Goal: Task Accomplishment & Management: Use online tool/utility

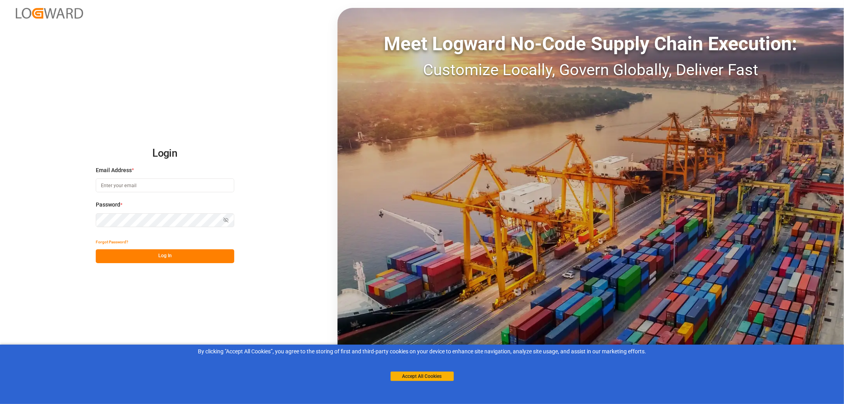
click at [112, 184] on input at bounding box center [165, 185] width 138 height 14
type input "monika.brinkmann-oetting@rhenus.com"
click at [176, 255] on button "Log In" at bounding box center [165, 256] width 138 height 14
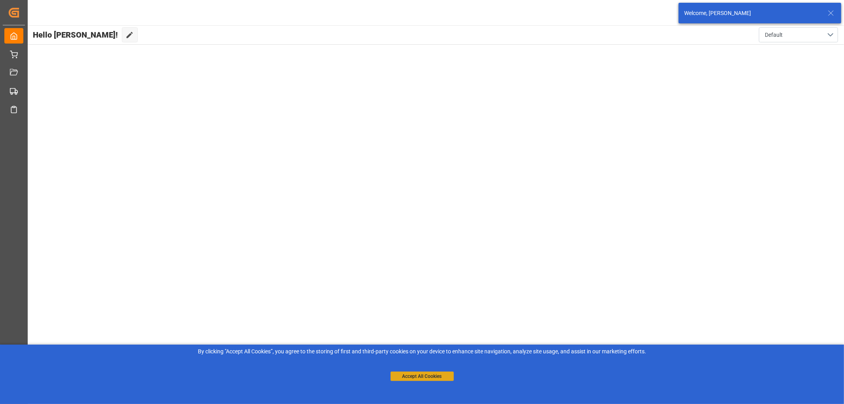
click at [441, 377] on button "Accept All Cookies" at bounding box center [421, 375] width 63 height 9
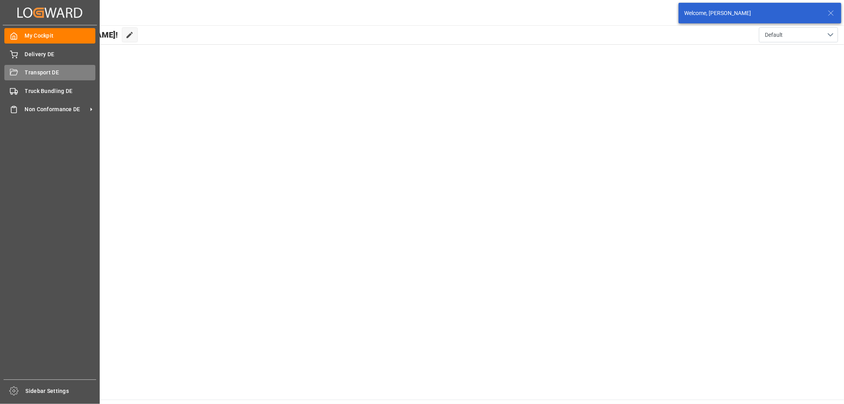
click at [24, 74] on div "Transport DE Transport DE" at bounding box center [49, 72] width 91 height 15
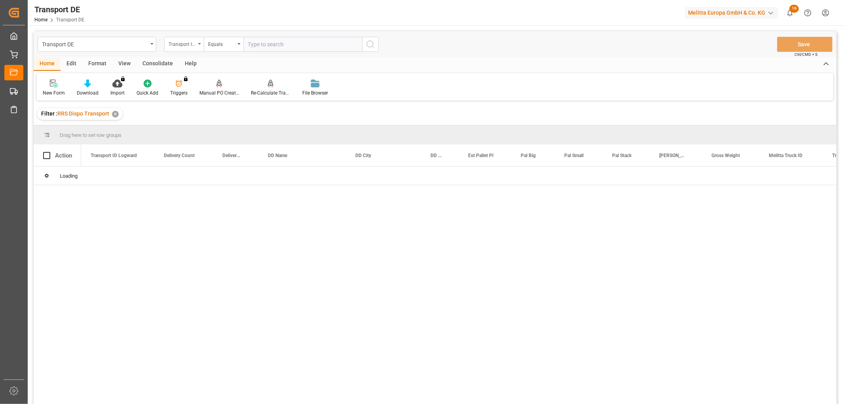
click at [188, 45] on div "Transport ID Logward" at bounding box center [182, 43] width 27 height 9
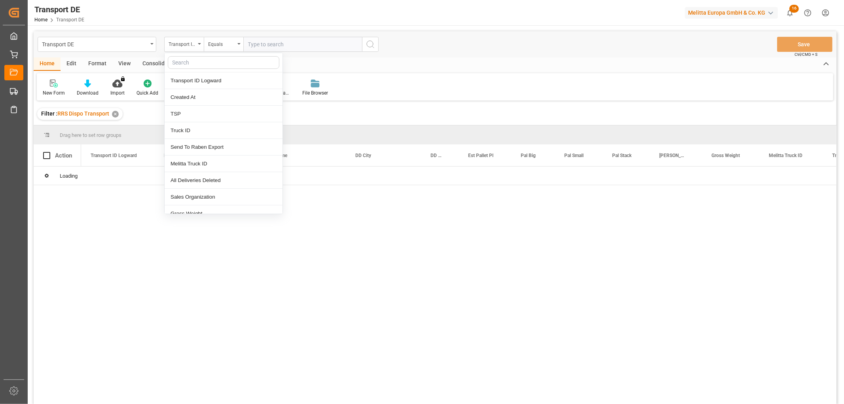
click at [190, 62] on input "text" at bounding box center [224, 62] width 112 height 13
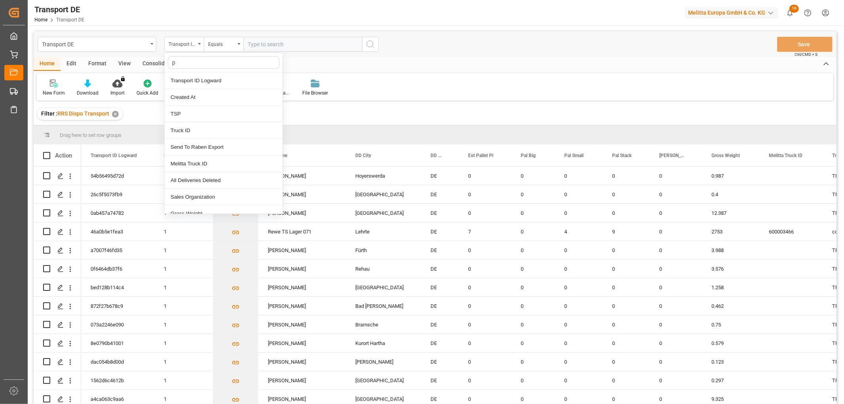
type input "pl"
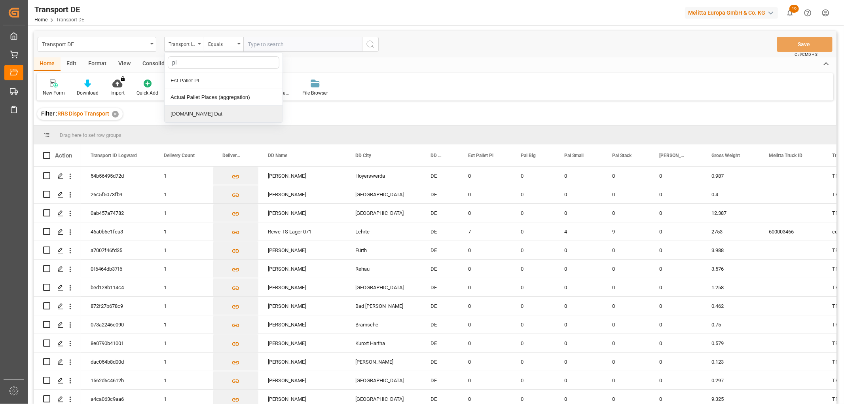
click at [180, 113] on div "[DOMAIN_NAME] Dat" at bounding box center [224, 114] width 118 height 17
click at [247, 42] on input "text" at bounding box center [302, 44] width 119 height 15
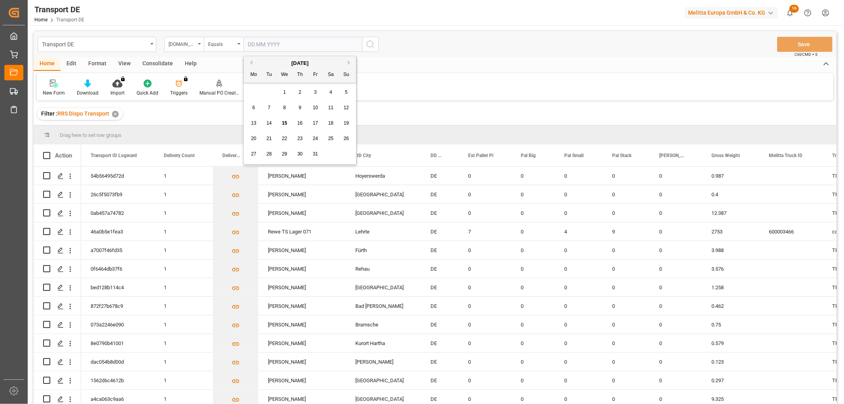
click at [260, 91] on div "29 30 1 2 3 4 5" at bounding box center [300, 92] width 108 height 15
click at [300, 122] on span "16" at bounding box center [299, 123] width 5 height 6
type input "[DATE]"
click at [371, 45] on icon "search button" at bounding box center [370, 44] width 9 height 9
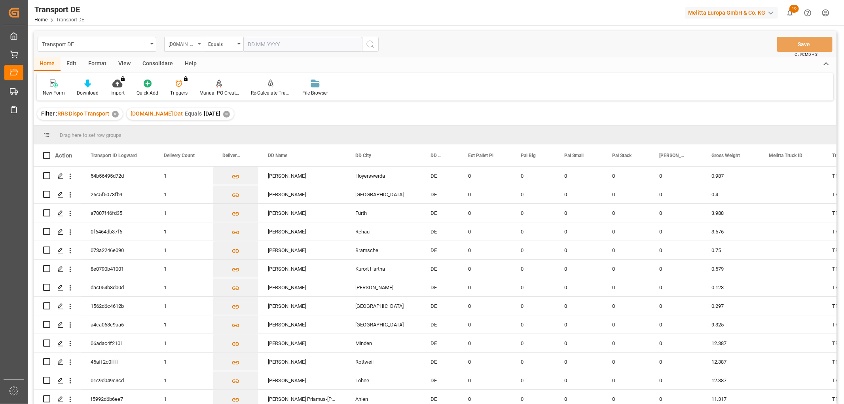
click at [175, 45] on div "[DOMAIN_NAME] Dat" at bounding box center [182, 43] width 27 height 9
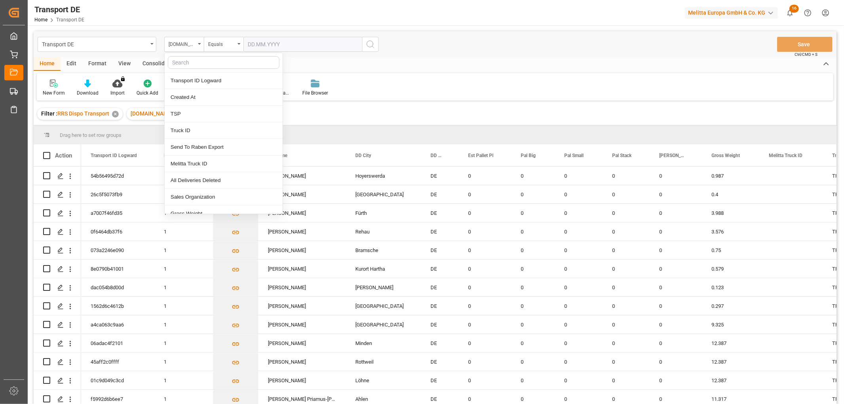
click at [180, 62] on input "text" at bounding box center [224, 62] width 112 height 13
type input "req"
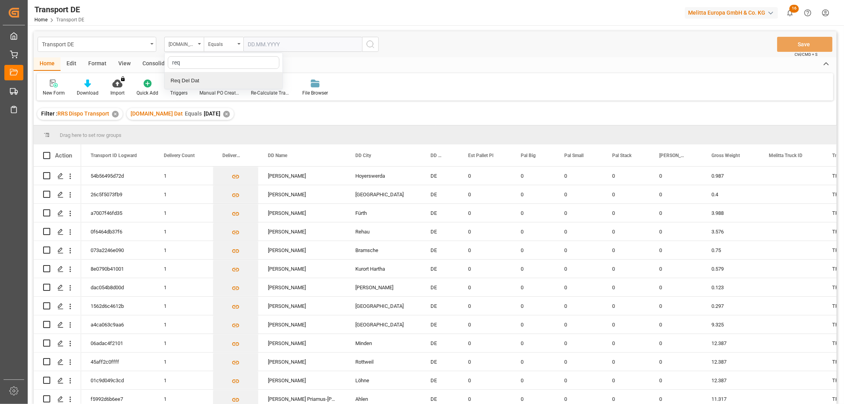
click at [194, 80] on div "Req Del Dat" at bounding box center [224, 80] width 118 height 17
click at [215, 42] on div "Equals" at bounding box center [221, 43] width 27 height 9
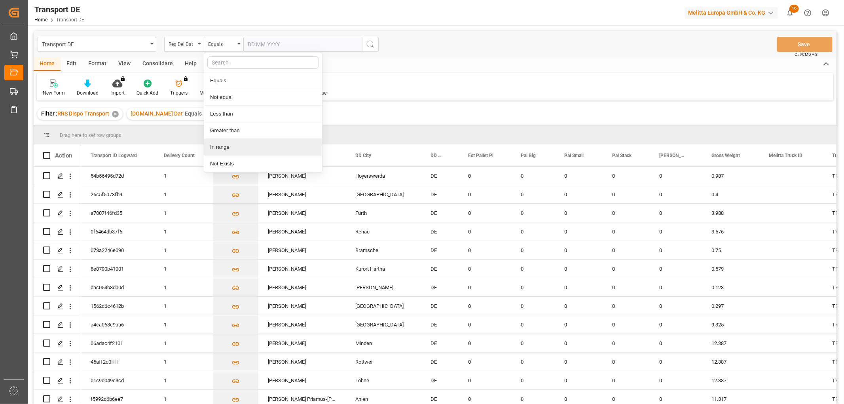
drag, startPoint x: 224, startPoint y: 147, endPoint x: 230, endPoint y: 130, distance: 18.2
click at [224, 146] on div "In range" at bounding box center [263, 147] width 118 height 17
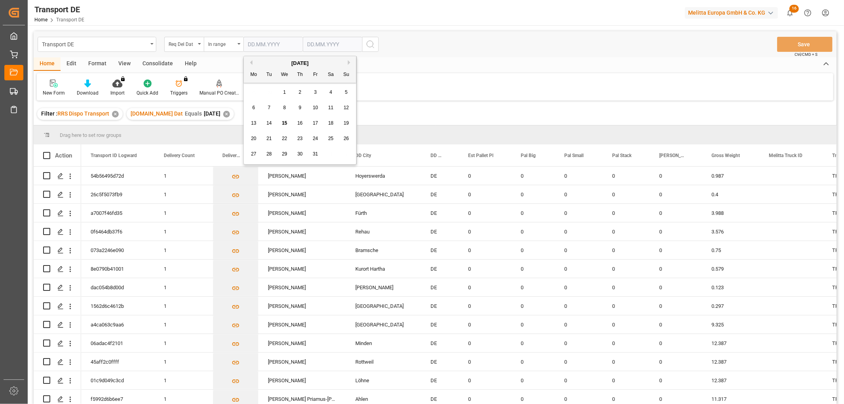
click at [256, 42] on input "text" at bounding box center [272, 44] width 59 height 15
click at [256, 93] on div "29 30 1 2 3 4 5" at bounding box center [300, 92] width 108 height 15
click at [313, 120] on div "17" at bounding box center [316, 123] width 10 height 9
type input "17.10.2025"
click at [310, 40] on input "text" at bounding box center [332, 44] width 59 height 15
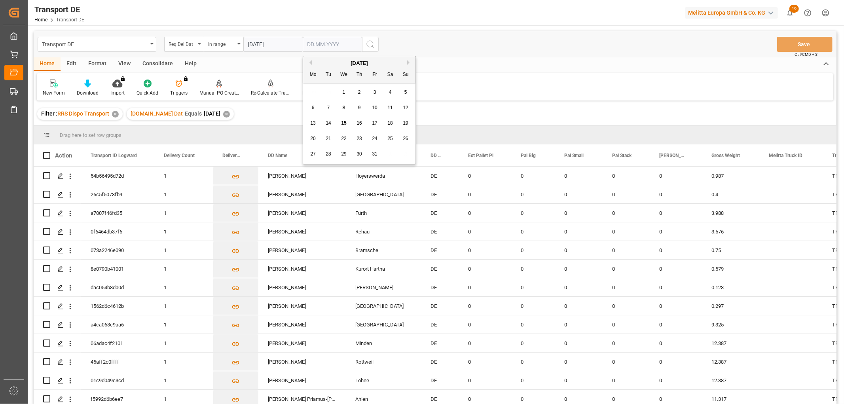
click at [313, 90] on div "29 30 1 2 3 4 5" at bounding box center [359, 92] width 108 height 15
click at [326, 138] on span "21" at bounding box center [328, 139] width 5 height 6
type input "[DATE]"
click at [368, 42] on icon "search button" at bounding box center [370, 44] width 9 height 9
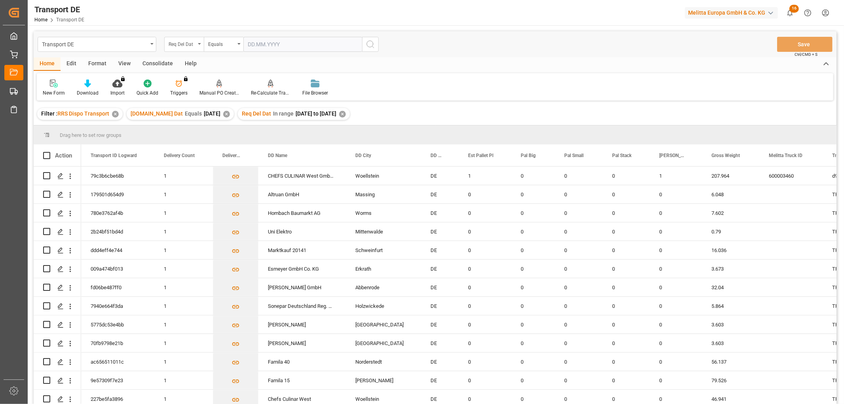
click at [175, 44] on div "Req Del Dat" at bounding box center [182, 43] width 27 height 9
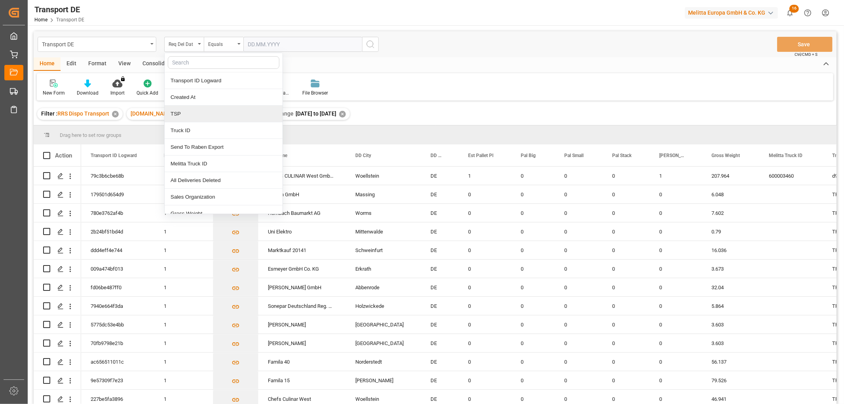
click at [184, 117] on div "TSP" at bounding box center [224, 114] width 118 height 17
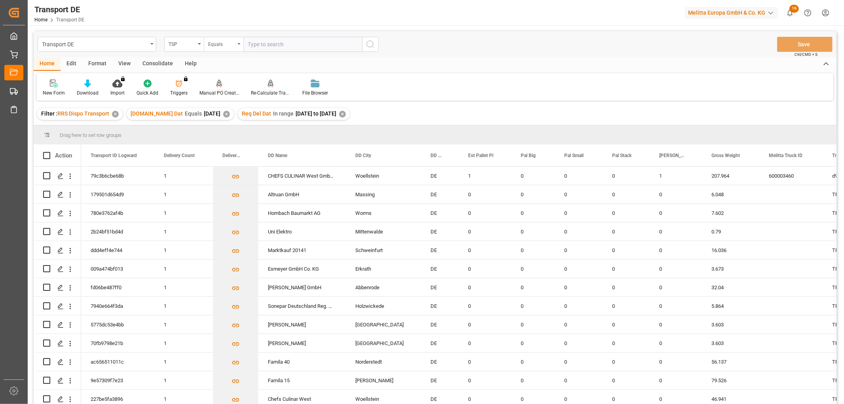
click at [216, 43] on div "Equals" at bounding box center [221, 43] width 27 height 9
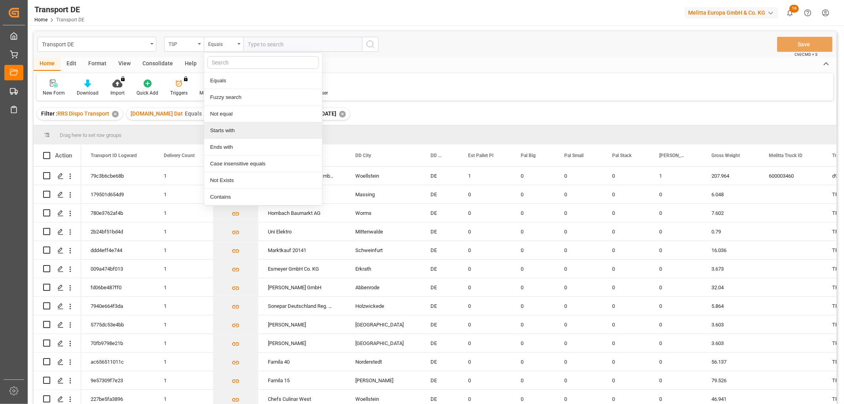
click at [226, 132] on div "Starts with" at bounding box center [263, 130] width 118 height 17
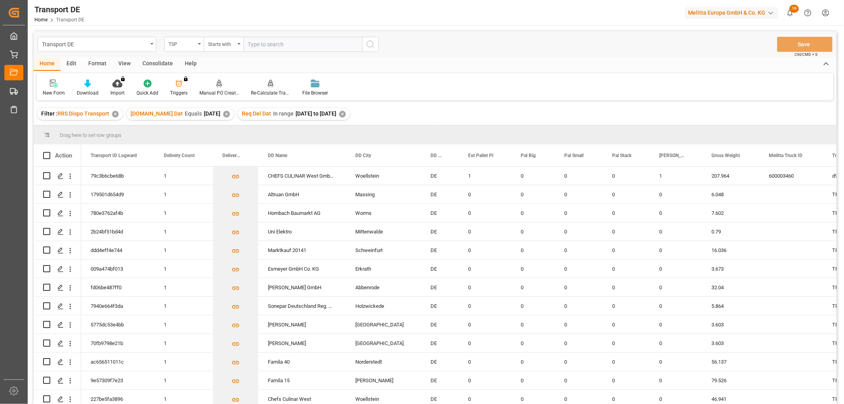
click at [258, 42] on input "text" at bounding box center [302, 44] width 119 height 15
type input "Dachser DE"
click at [372, 45] on circle "search button" at bounding box center [370, 44] width 6 height 6
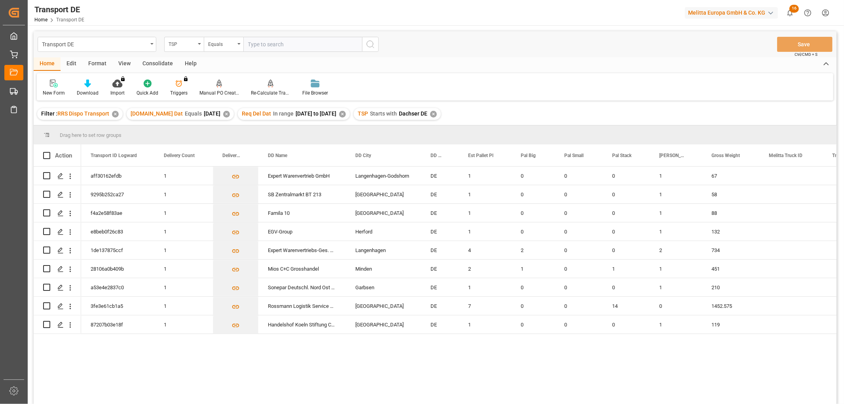
click at [153, 61] on div "Consolidate" at bounding box center [157, 63] width 42 height 13
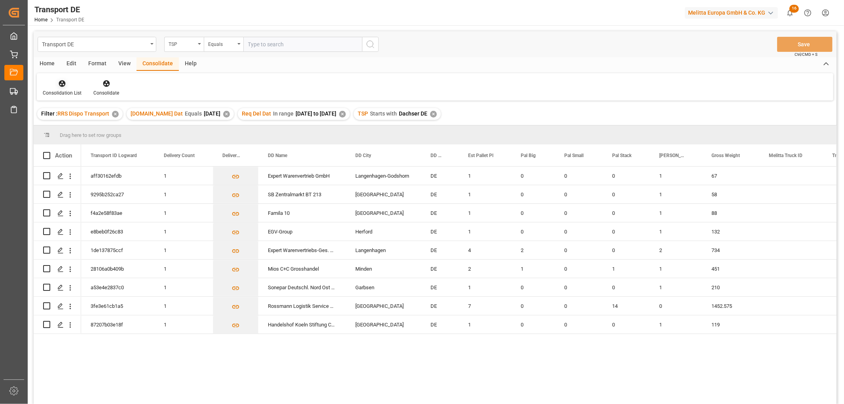
click at [64, 85] on icon at bounding box center [62, 83] width 7 height 7
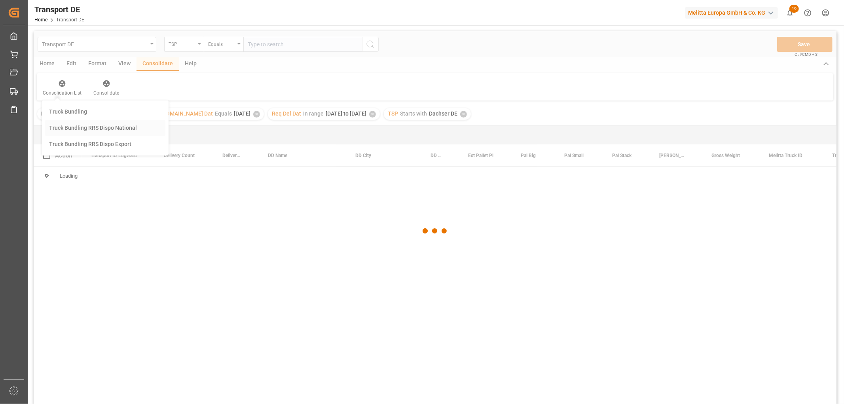
click at [66, 126] on div "Transport DE TSP Equals Save Ctrl/CMD + S Home Edit Format View Consolidate Hel…" at bounding box center [435, 228] width 803 height 394
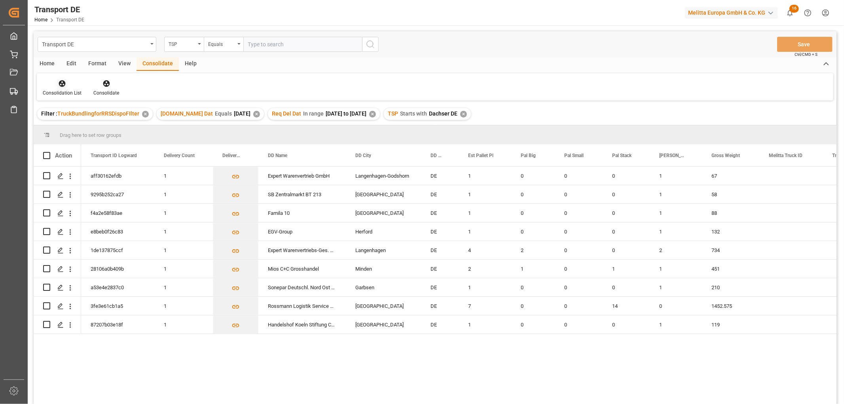
click at [59, 82] on icon at bounding box center [62, 83] width 7 height 7
click at [70, 128] on div "Transport DE TSP Equals Save Ctrl/CMD + S Home Edit Format View Consolidate Hel…" at bounding box center [435, 228] width 803 height 394
click at [47, 303] on input "Press Space to toggle row selection (unchecked)" at bounding box center [46, 305] width 7 height 7
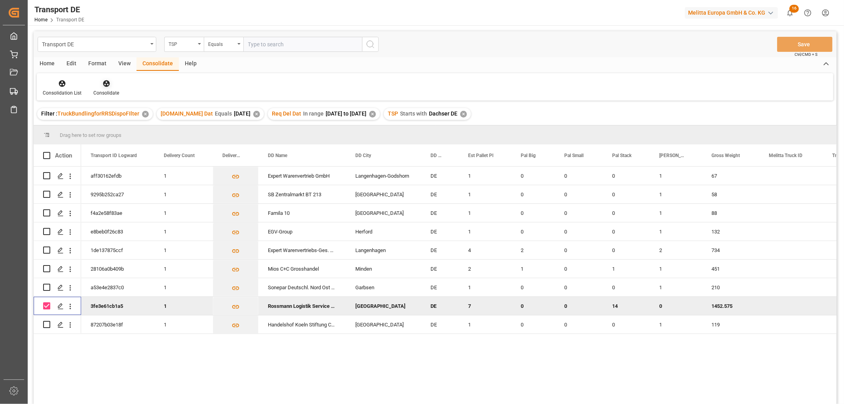
click at [104, 85] on icon at bounding box center [106, 84] width 8 height 8
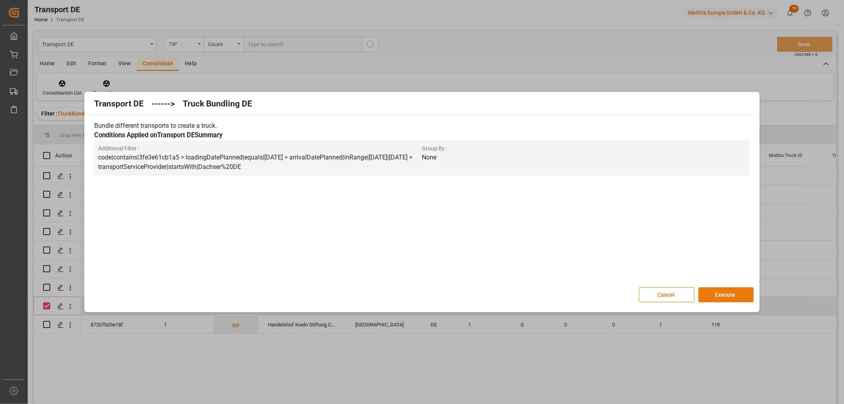
click at [722, 292] on button "Execute" at bounding box center [725, 294] width 55 height 15
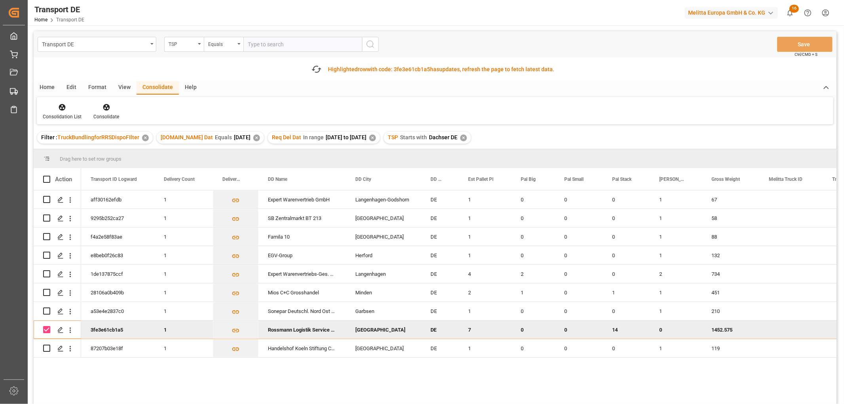
click at [45, 329] on input "Press Space to toggle row selection (checked)" at bounding box center [46, 329] width 7 height 7
checkbox input "false"
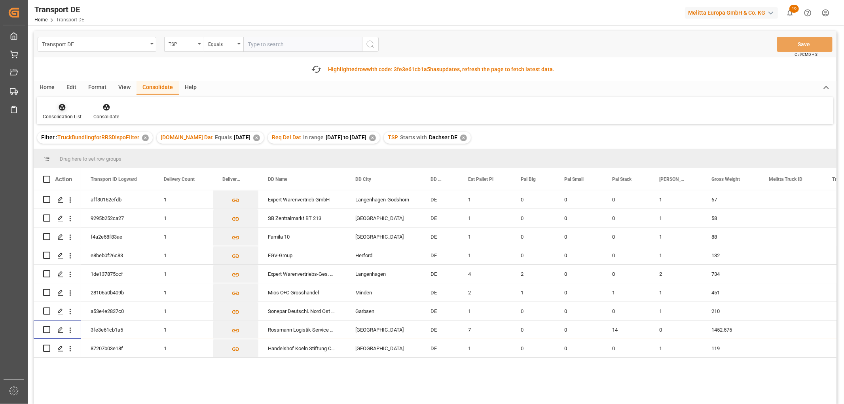
click at [63, 107] on icon at bounding box center [62, 107] width 7 height 7
click at [68, 152] on div "Transport DE TSP Equals Save Ctrl/CMD + S Fetch latest updates Highlighted row …" at bounding box center [435, 239] width 803 height 417
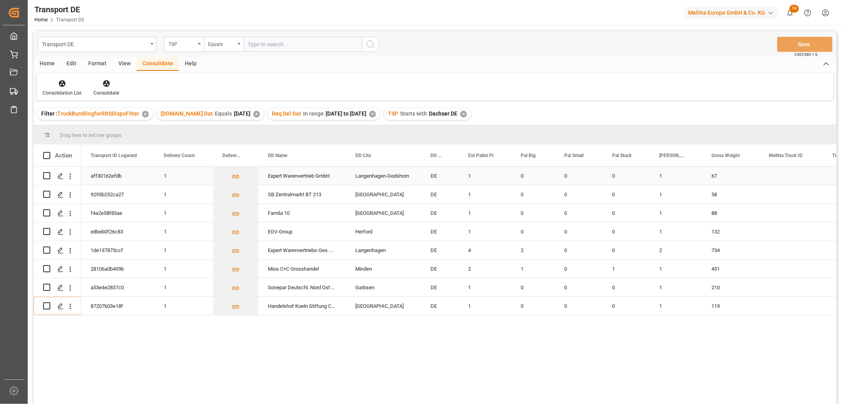
click at [44, 176] on input "Press Space to toggle row selection (unchecked)" at bounding box center [46, 175] width 7 height 7
checkbox input "true"
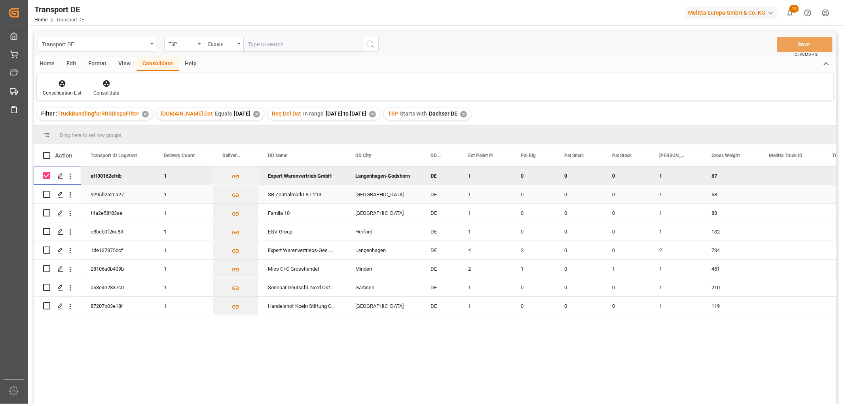
click at [44, 195] on input "Press Space to toggle row selection (unchecked)" at bounding box center [46, 194] width 7 height 7
checkbox input "true"
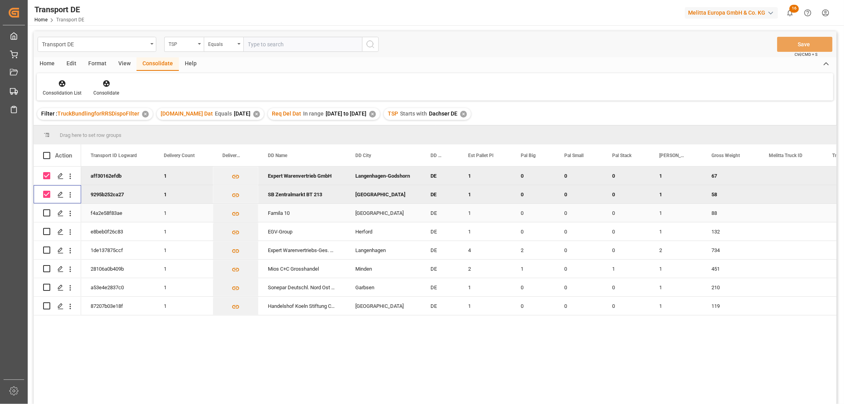
click at [47, 210] on input "Press Space to toggle row selection (unchecked)" at bounding box center [46, 212] width 7 height 7
checkbox input "true"
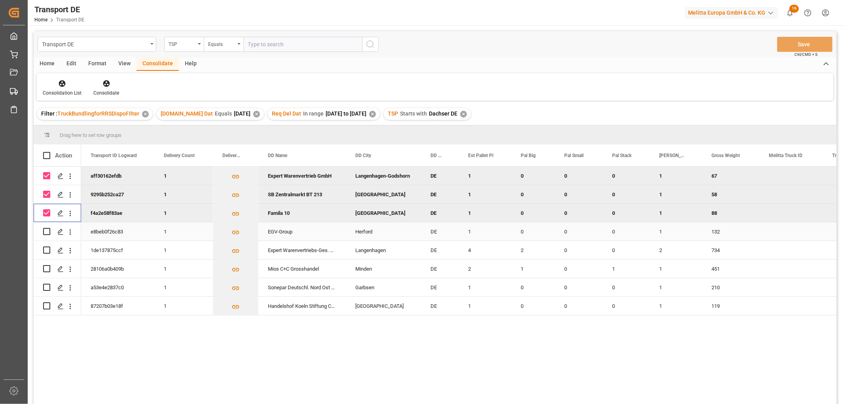
click at [46, 230] on input "Press Space to toggle row selection (unchecked)" at bounding box center [46, 231] width 7 height 7
checkbox input "true"
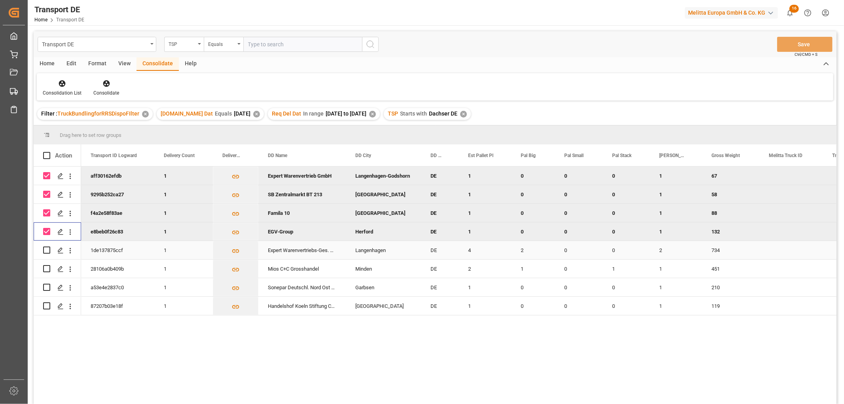
drag, startPoint x: 45, startPoint y: 250, endPoint x: 45, endPoint y: 262, distance: 11.9
click at [45, 252] on input "Press Space to toggle row selection (unchecked)" at bounding box center [46, 249] width 7 height 7
checkbox input "true"
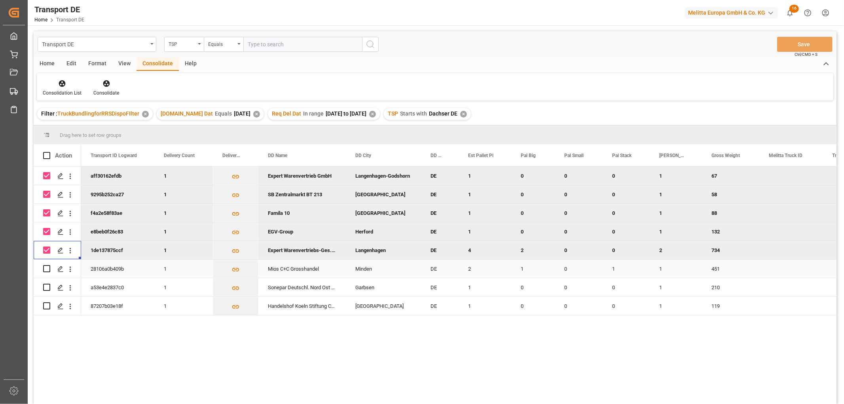
click at [45, 272] on input "Press Space to toggle row selection (unchecked)" at bounding box center [46, 268] width 7 height 7
checkbox input "true"
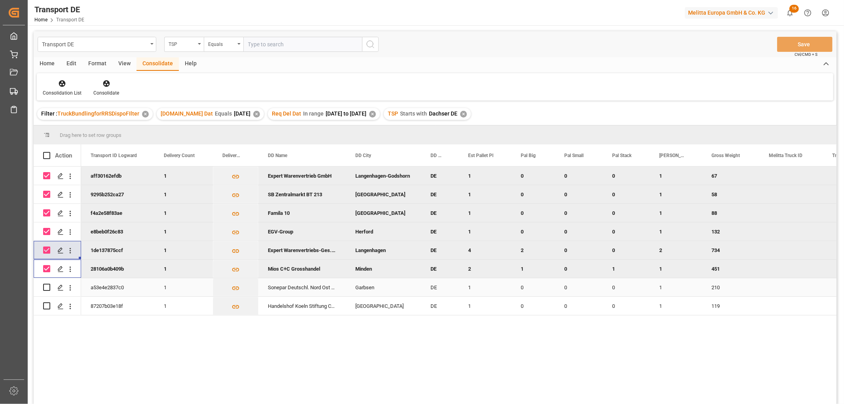
click at [45, 286] on input "Press Space to toggle row selection (unchecked)" at bounding box center [46, 287] width 7 height 7
checkbox input "true"
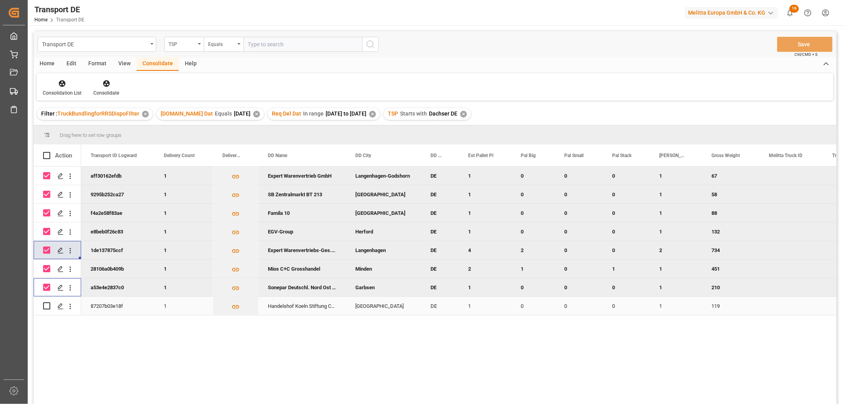
click at [45, 305] on input "Press Space to toggle row selection (unchecked)" at bounding box center [46, 305] width 7 height 7
checkbox input "true"
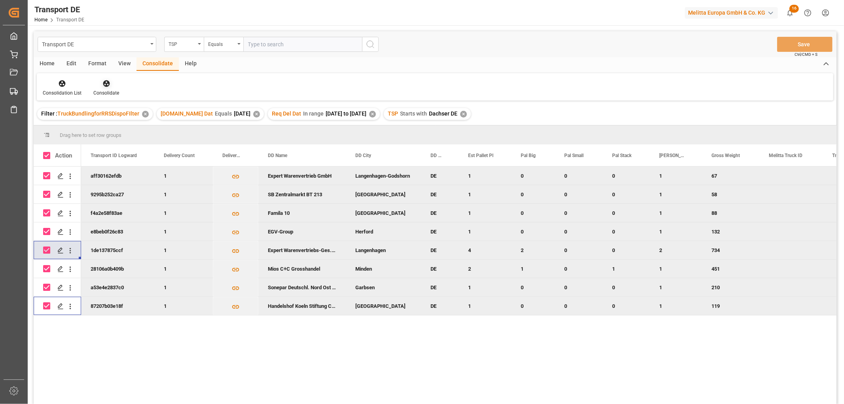
click at [107, 81] on icon at bounding box center [106, 83] width 7 height 7
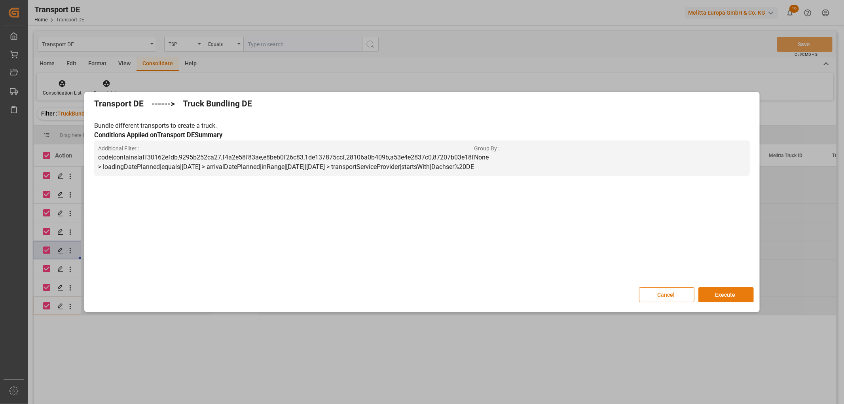
click at [724, 291] on button "Execute" at bounding box center [725, 294] width 55 height 15
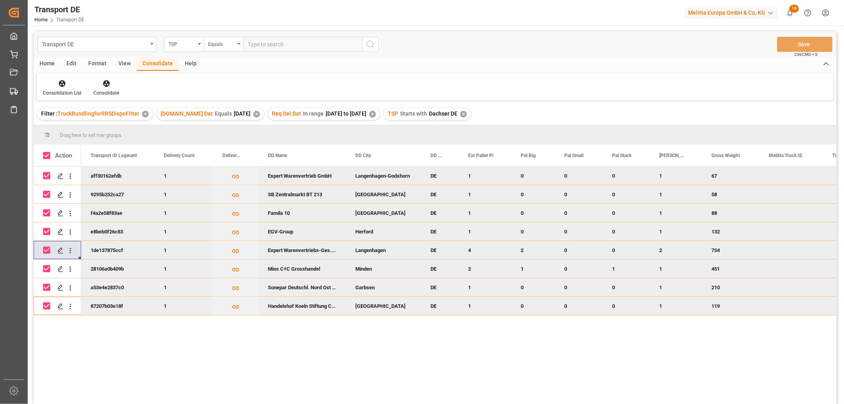
click at [44, 175] on input "Press Space to toggle row selection (checked)" at bounding box center [46, 175] width 7 height 7
checkbox input "false"
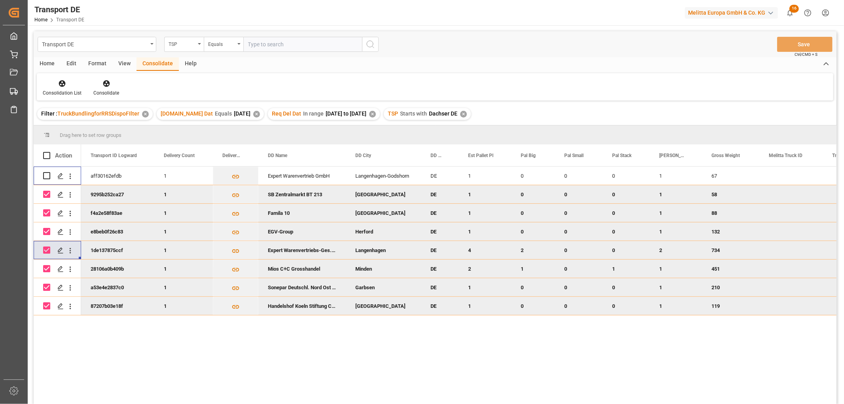
click at [47, 197] on input "Press Space to toggle row selection (checked)" at bounding box center [46, 194] width 7 height 7
checkbox input "false"
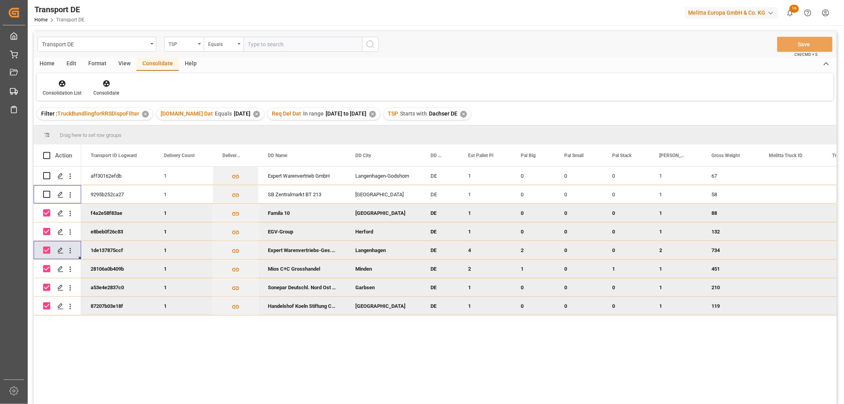
click at [47, 212] on input "Press Space to toggle row selection (checked)" at bounding box center [46, 212] width 7 height 7
checkbox input "false"
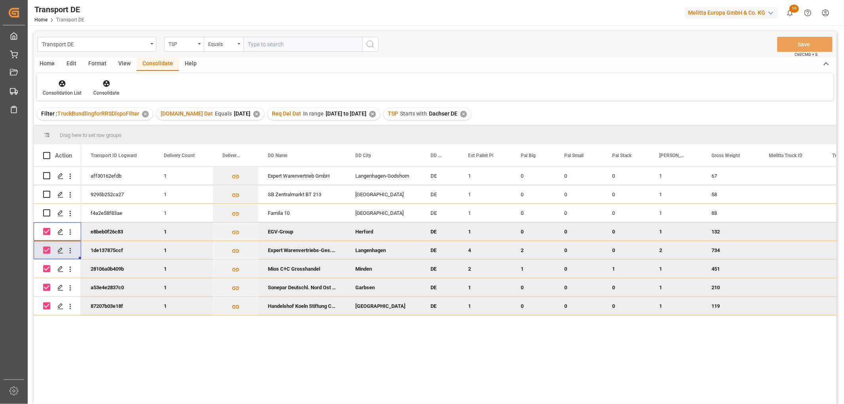
click at [48, 232] on input "Press Space to toggle row selection (checked)" at bounding box center [46, 231] width 7 height 7
checkbox input "false"
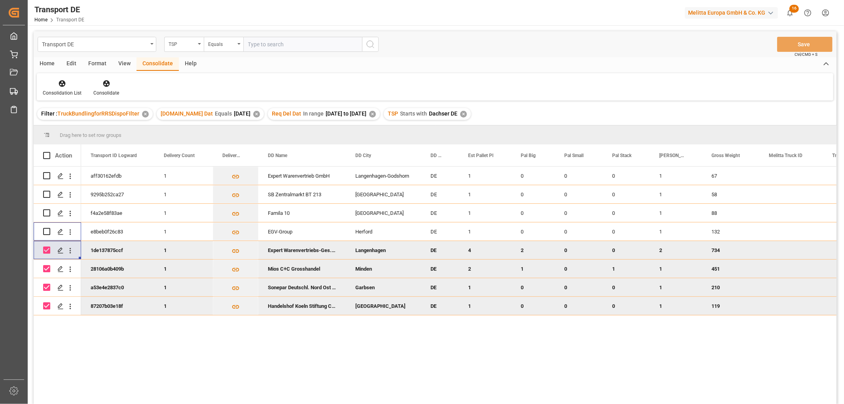
click at [45, 248] on input "Press Space to toggle row selection (checked)" at bounding box center [46, 249] width 7 height 7
checkbox input "false"
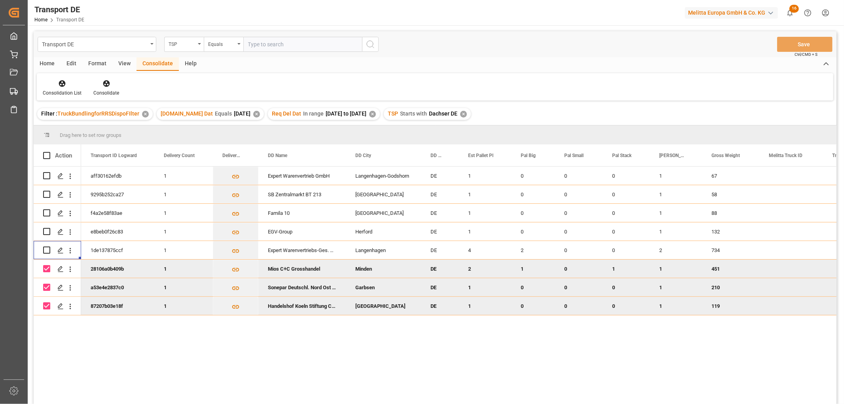
click at [47, 267] on input "Press Space to toggle row selection (checked)" at bounding box center [46, 268] width 7 height 7
checkbox input "false"
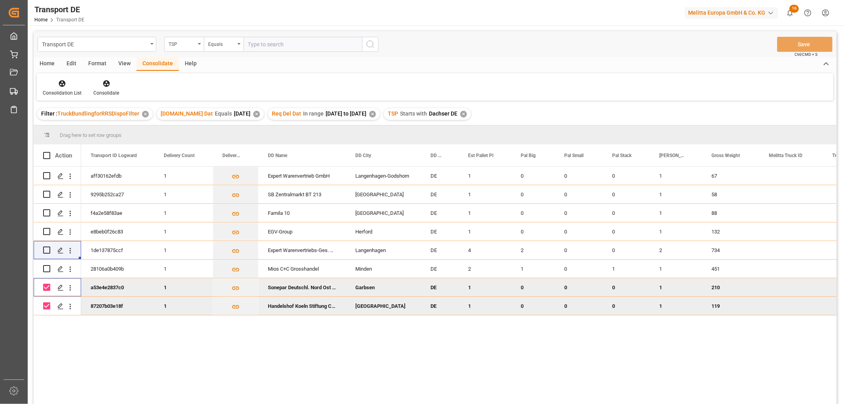
click at [47, 287] on input "Press Space to toggle row selection (checked)" at bounding box center [46, 287] width 7 height 7
checkbox input "false"
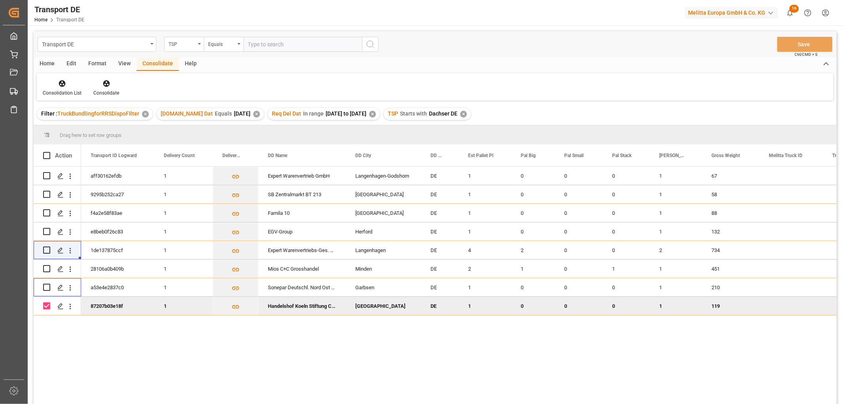
click at [47, 306] on input "Press Space to toggle row selection (checked)" at bounding box center [46, 305] width 7 height 7
checkbox input "false"
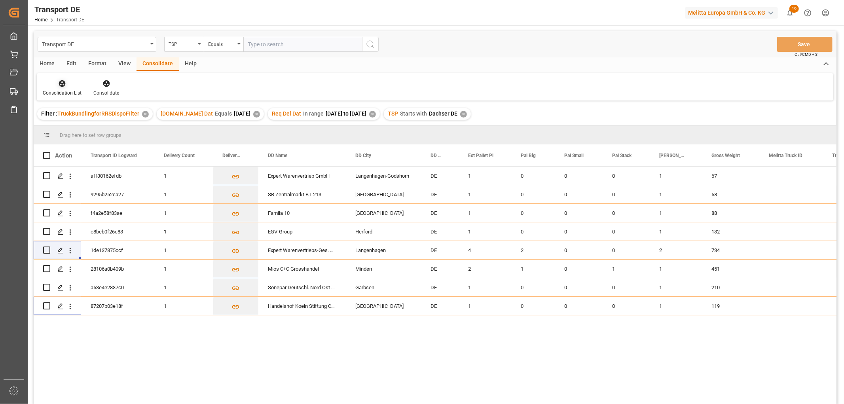
click at [64, 82] on icon at bounding box center [62, 83] width 7 height 7
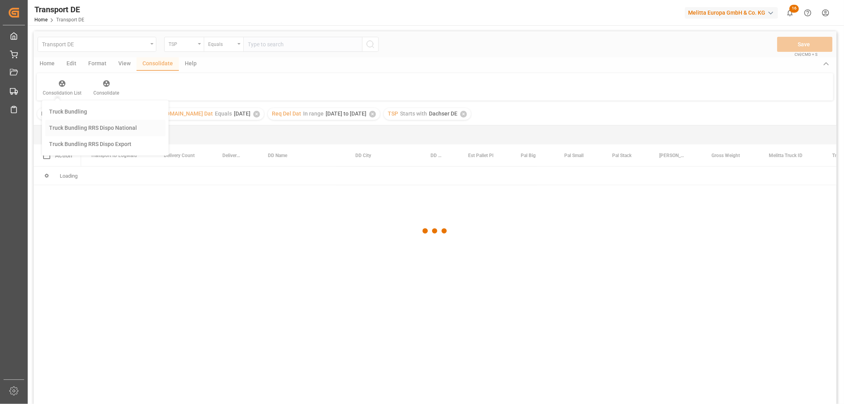
click at [65, 125] on div "Transport DE TSP Equals Save Ctrl/CMD + S Home Edit Format View Consolidate Hel…" at bounding box center [435, 228] width 803 height 394
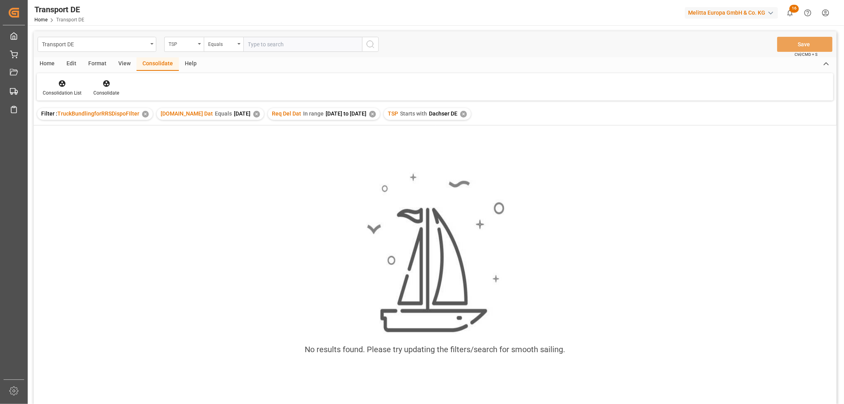
click at [467, 113] on div "✕" at bounding box center [463, 114] width 7 height 7
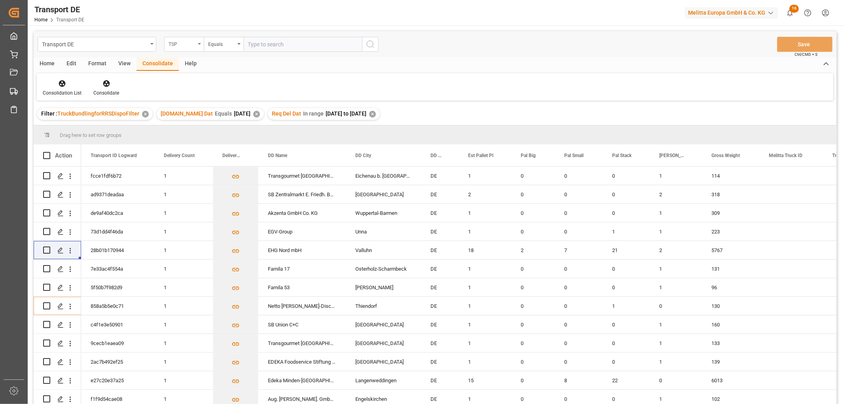
click at [182, 42] on div "TSP" at bounding box center [182, 43] width 27 height 9
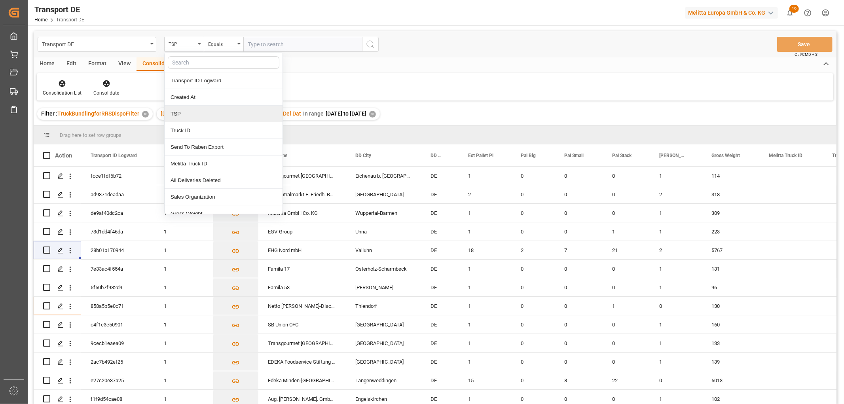
click at [186, 117] on div "TSP" at bounding box center [224, 114] width 118 height 17
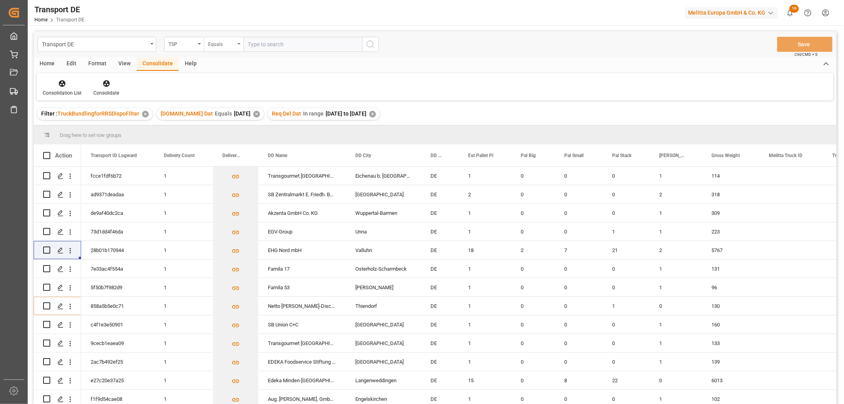
click at [220, 44] on div "Equals" at bounding box center [221, 43] width 27 height 9
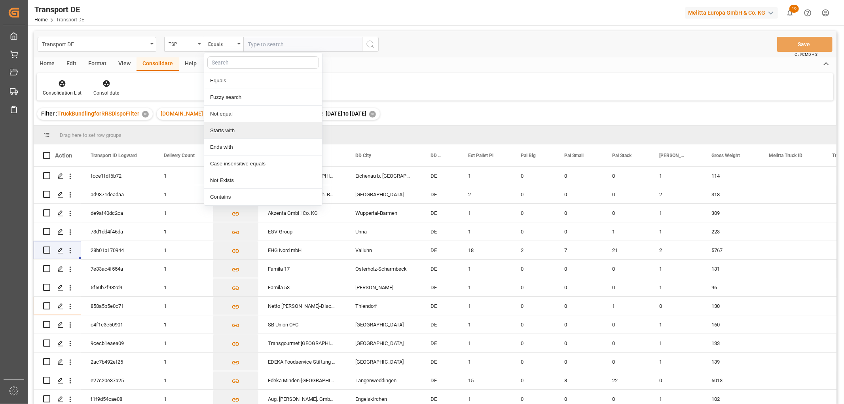
click at [227, 129] on div "Starts with" at bounding box center [263, 130] width 118 height 17
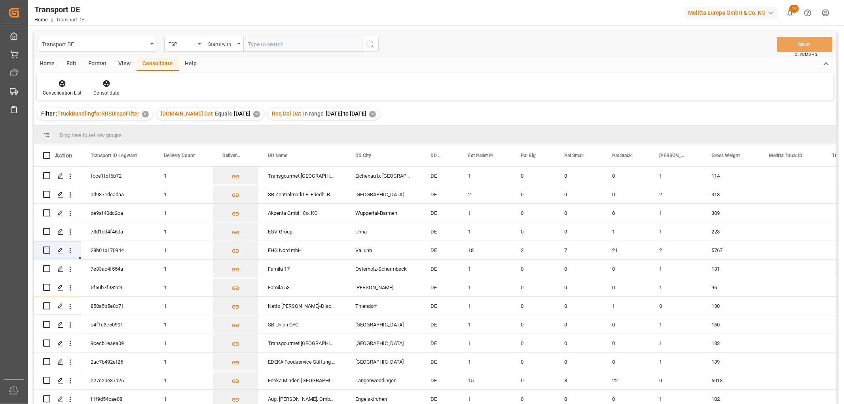
click at [251, 45] on input "text" at bounding box center [302, 44] width 119 height 15
type input "LIT DE"
click at [369, 42] on icon "search button" at bounding box center [370, 44] width 9 height 9
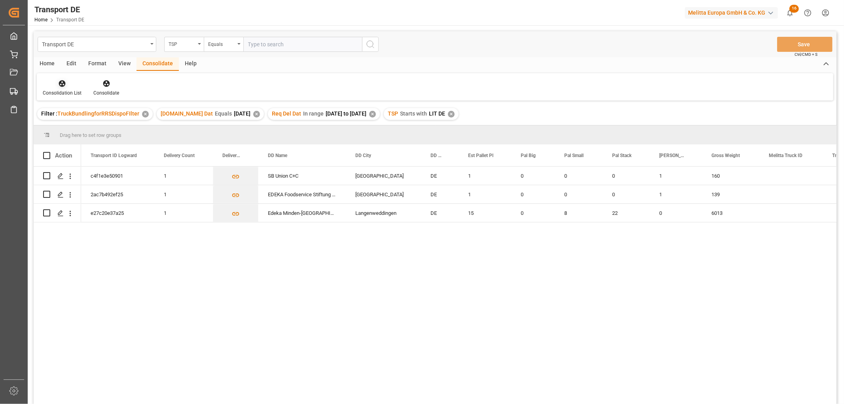
click at [61, 85] on icon at bounding box center [62, 83] width 7 height 7
click at [64, 127] on div "Transport DE TSP Equals Save Ctrl/CMD + S Home Edit Format View Consolidate Hel…" at bounding box center [435, 228] width 803 height 394
click at [47, 214] on input "Press Space to toggle row selection (unchecked)" at bounding box center [46, 212] width 7 height 7
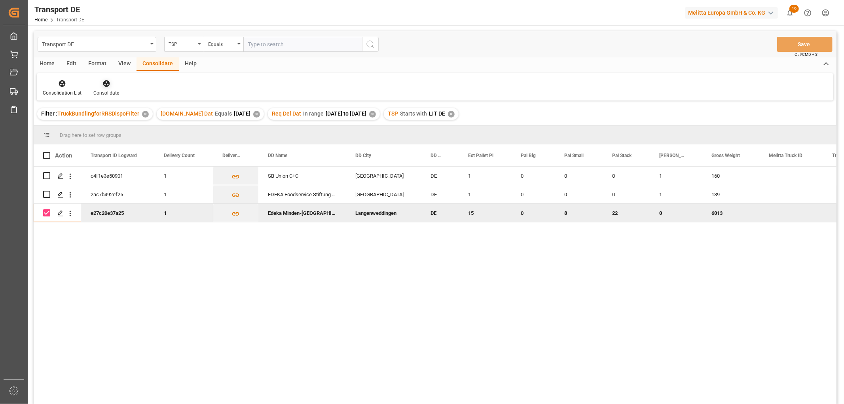
click at [105, 85] on icon at bounding box center [106, 83] width 7 height 7
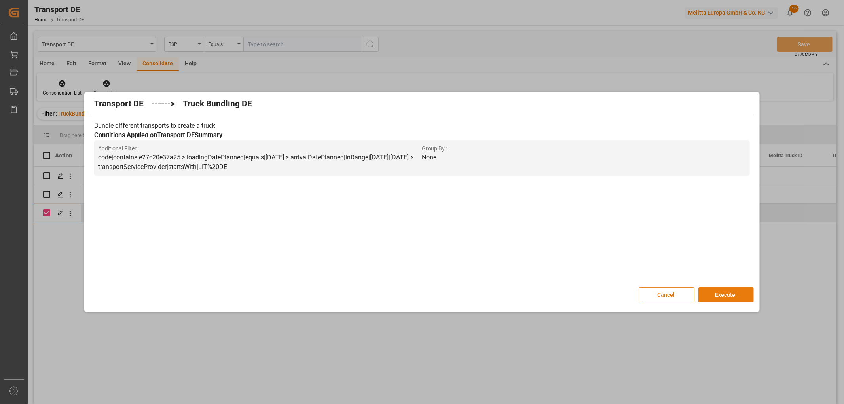
click at [733, 296] on button "Execute" at bounding box center [725, 294] width 55 height 15
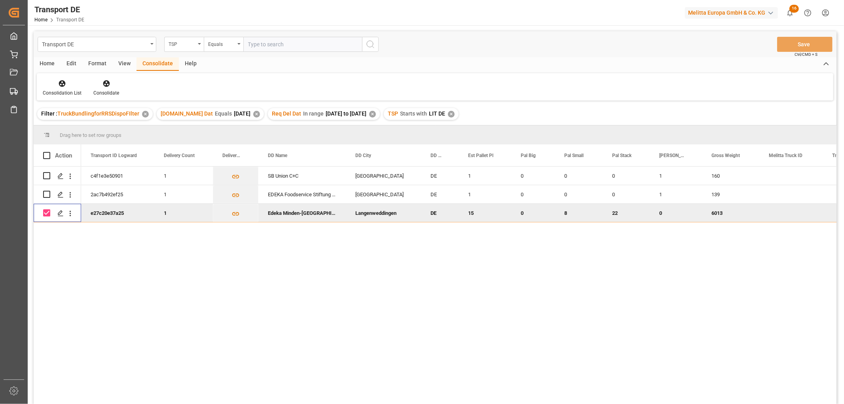
click at [44, 214] on input "Press Space to toggle row selection (checked)" at bounding box center [46, 212] width 7 height 7
checkbox input "false"
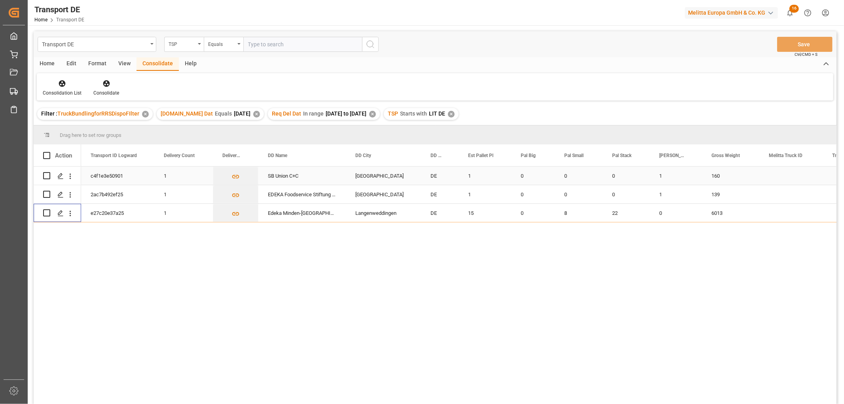
click at [47, 175] on input "Press Space to toggle row selection (unchecked)" at bounding box center [46, 175] width 7 height 7
checkbox input "true"
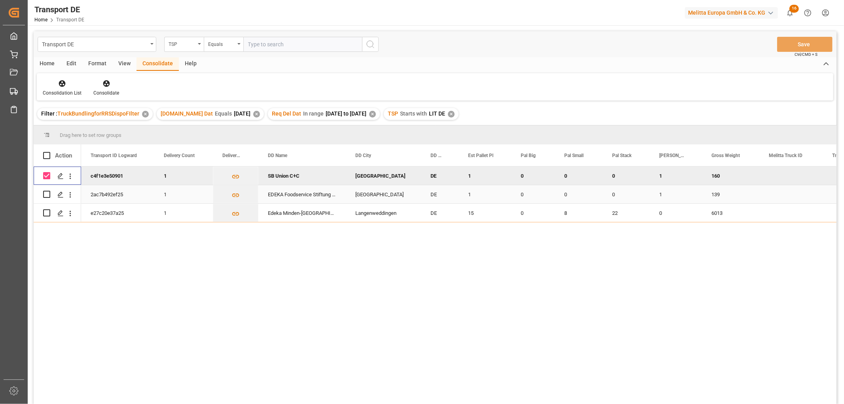
click at [47, 195] on input "Press Space to toggle row selection (unchecked)" at bounding box center [46, 194] width 7 height 7
checkbox input "true"
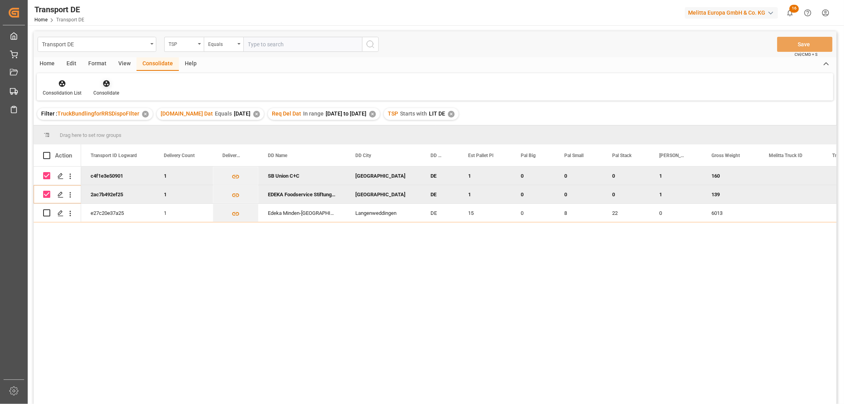
click at [104, 81] on icon at bounding box center [106, 83] width 7 height 7
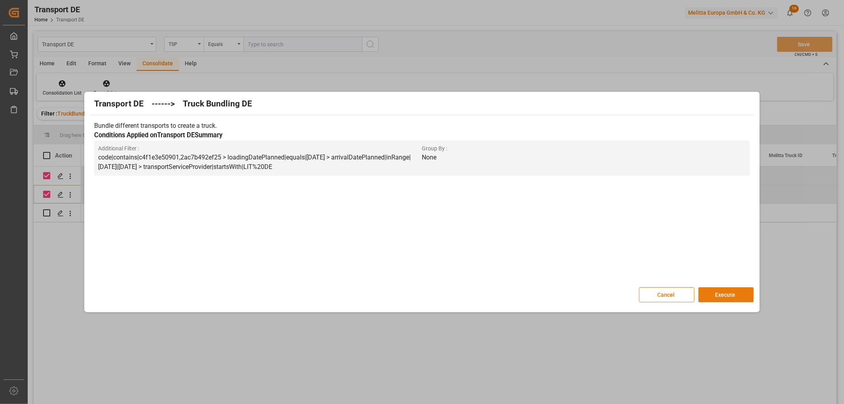
click at [728, 292] on button "Execute" at bounding box center [725, 294] width 55 height 15
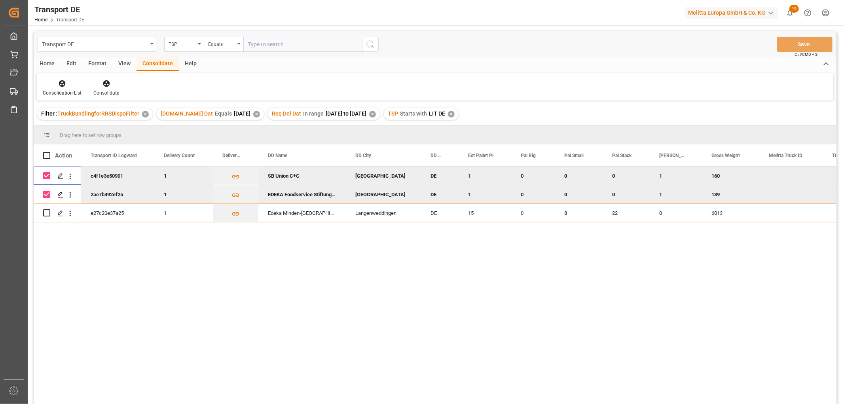
click at [43, 173] on input "Press Space to toggle row selection (checked)" at bounding box center [46, 175] width 7 height 7
checkbox input "false"
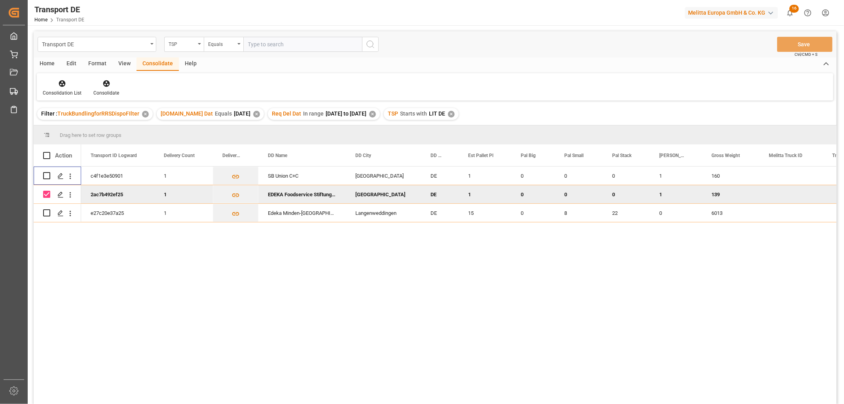
click at [47, 193] on input "Press Space to toggle row selection (checked)" at bounding box center [46, 194] width 7 height 7
checkbox input "false"
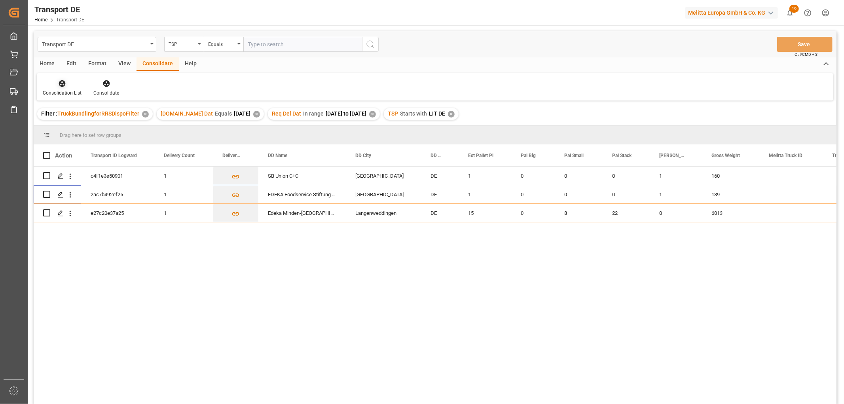
click at [62, 82] on icon at bounding box center [62, 84] width 8 height 8
click at [70, 125] on div "Transport DE TSP Equals Save Ctrl/CMD + S Home Edit Format View Consolidate Hel…" at bounding box center [435, 228] width 803 height 394
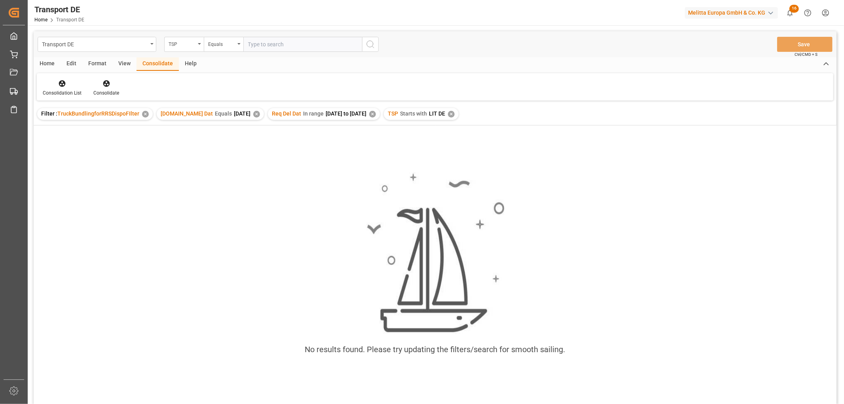
click at [455, 113] on div "✕" at bounding box center [451, 114] width 7 height 7
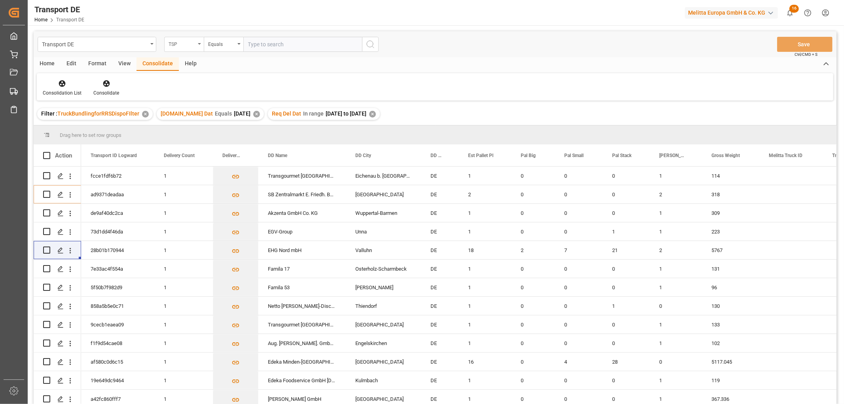
click at [184, 45] on div "TSP" at bounding box center [182, 43] width 27 height 9
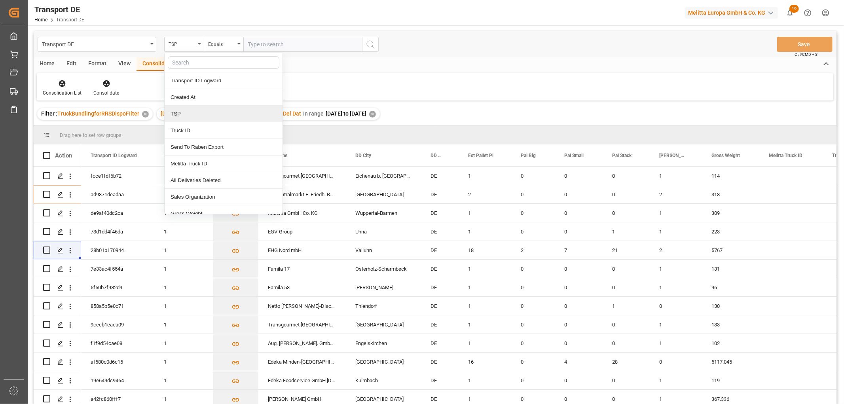
click at [188, 112] on div "TSP" at bounding box center [224, 114] width 118 height 17
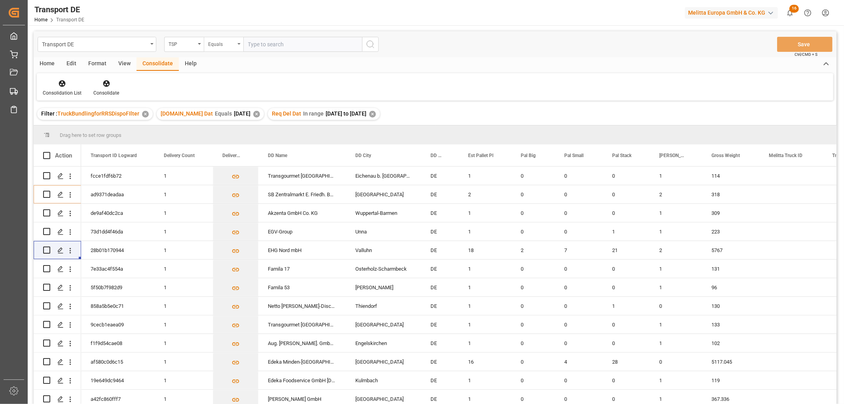
click at [216, 43] on div "Equals" at bounding box center [221, 43] width 27 height 9
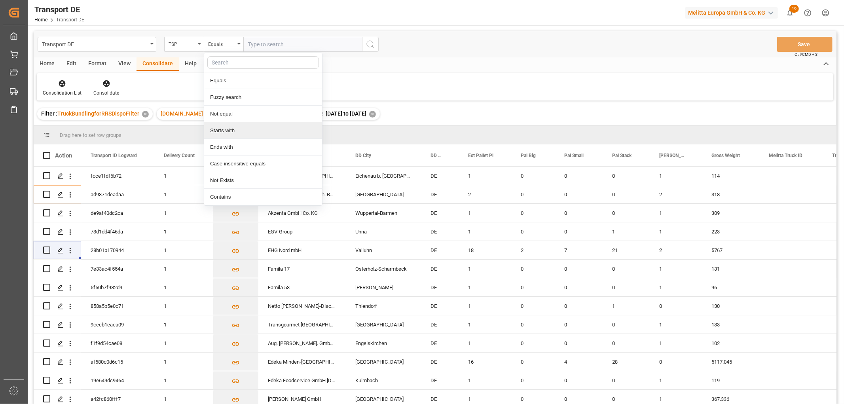
click at [234, 132] on div "Starts with" at bounding box center [263, 130] width 118 height 17
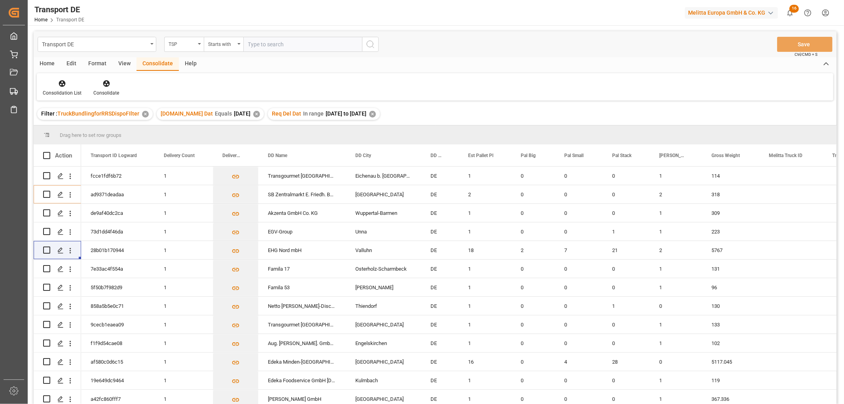
click at [259, 44] on input "text" at bounding box center [302, 44] width 119 height 15
type input "Moeller"
click at [372, 42] on icon "search button" at bounding box center [370, 44] width 9 height 9
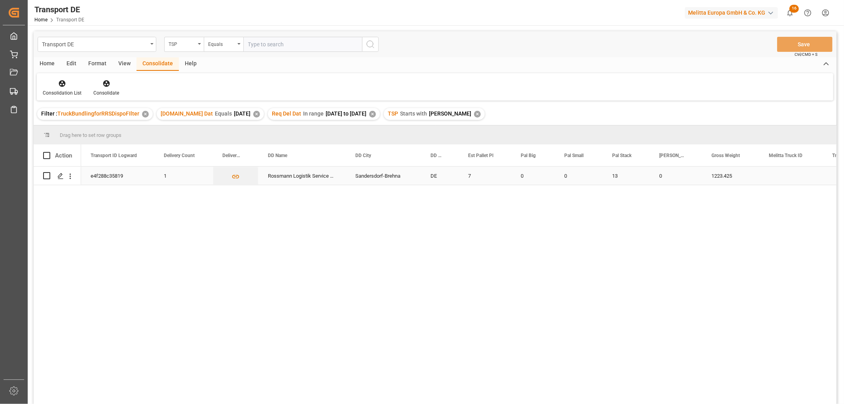
click at [47, 177] on input "Press Space to toggle row selection (unchecked)" at bounding box center [46, 175] width 7 height 7
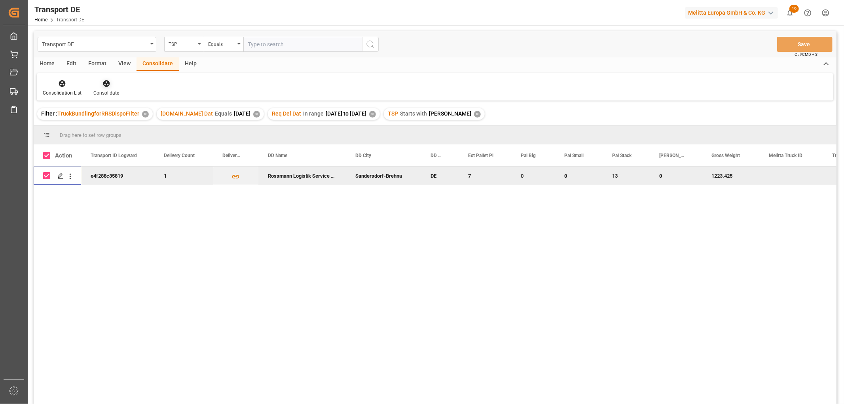
click at [104, 84] on icon at bounding box center [106, 84] width 8 height 8
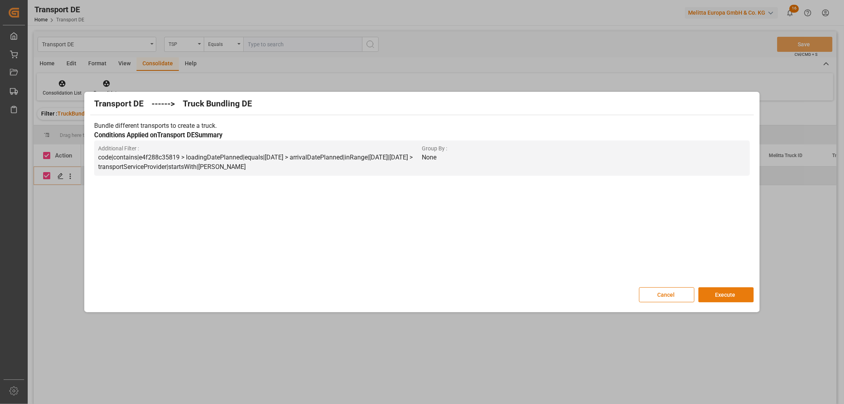
click at [720, 293] on button "Execute" at bounding box center [725, 294] width 55 height 15
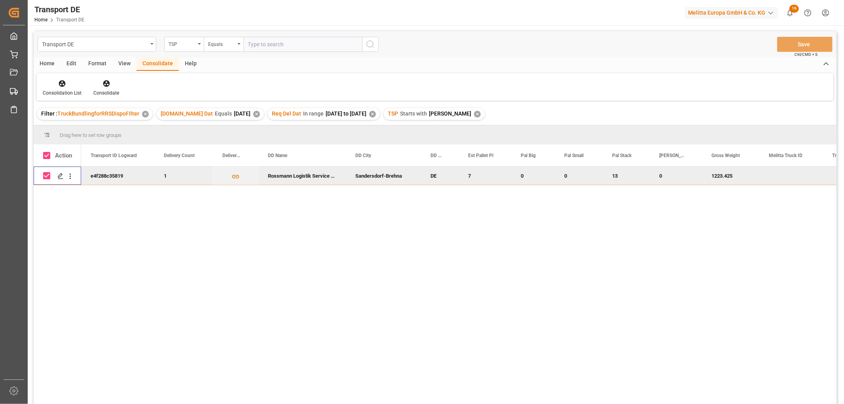
click at [49, 175] on input "Press Space to toggle row selection (checked)" at bounding box center [46, 175] width 7 height 7
checkbox input "false"
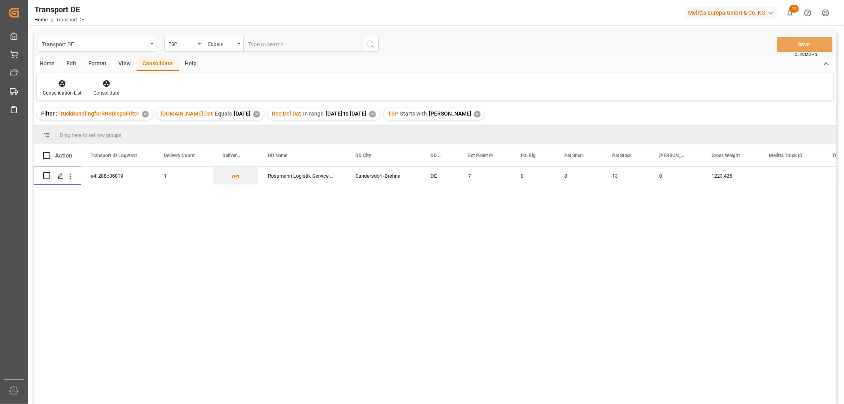
click at [63, 85] on icon at bounding box center [62, 84] width 8 height 8
click at [77, 129] on div "Transport DE TSP Equals Save Ctrl/CMD + S Home Edit Format View Consolidate Hel…" at bounding box center [435, 228] width 803 height 394
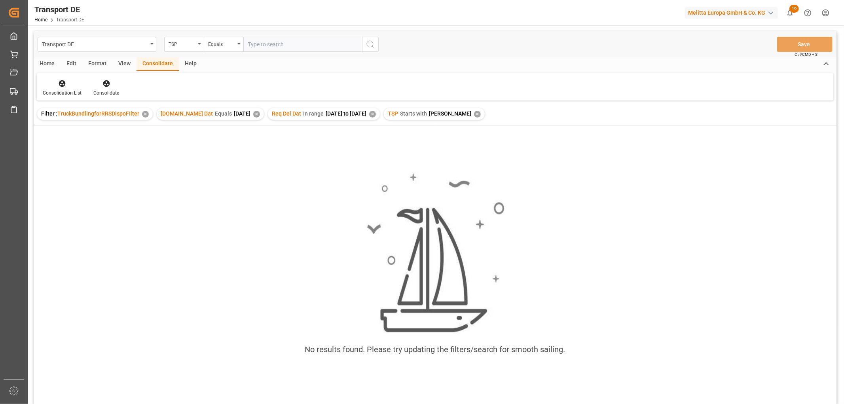
click at [474, 112] on div "✕" at bounding box center [477, 114] width 7 height 7
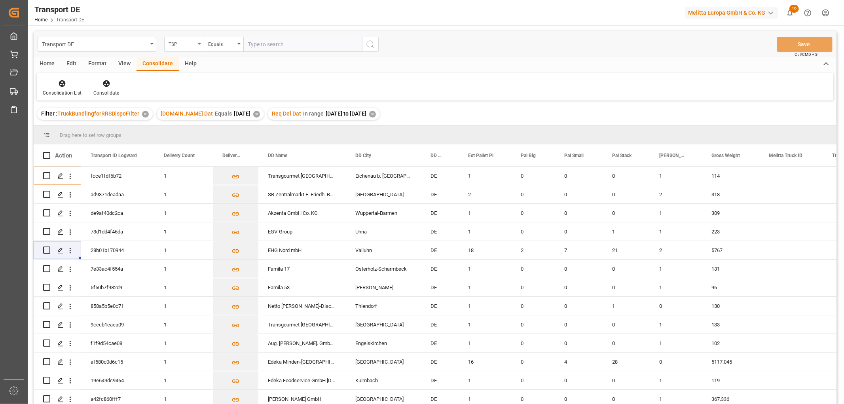
click at [182, 41] on div "TSP" at bounding box center [182, 43] width 27 height 9
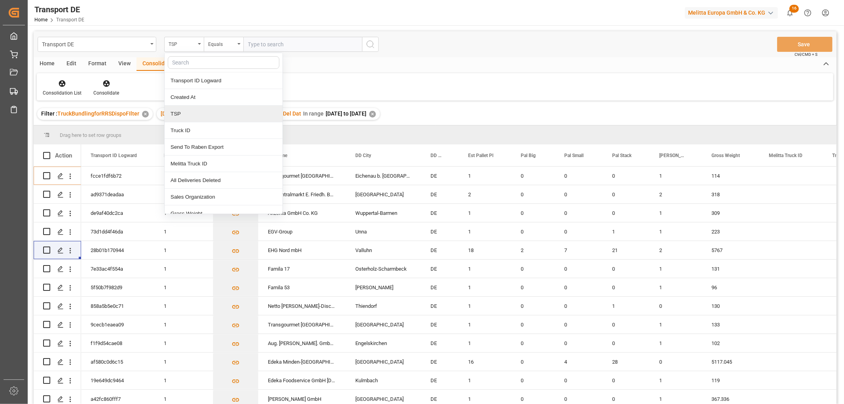
click at [187, 114] on div "TSP" at bounding box center [224, 114] width 118 height 17
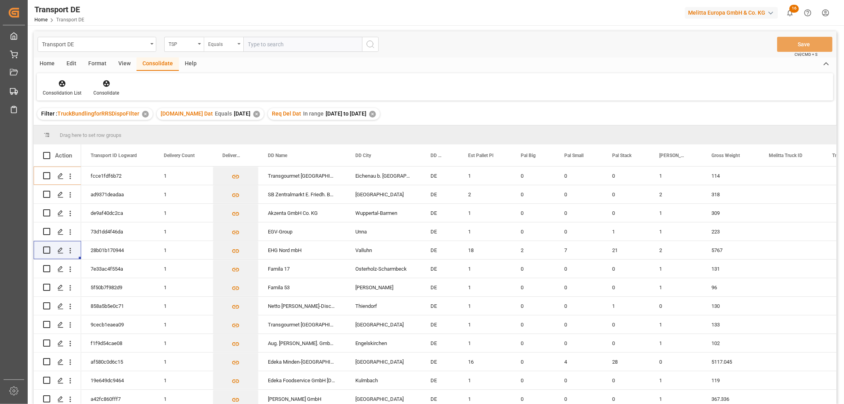
click at [221, 40] on div "Equals" at bounding box center [221, 43] width 27 height 9
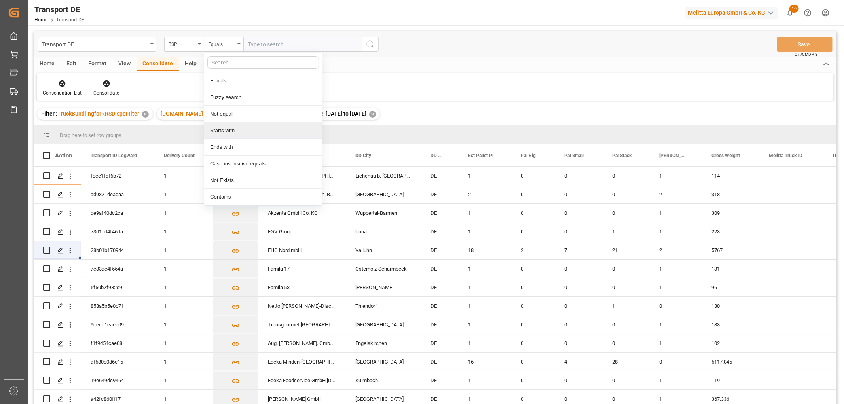
click at [228, 130] on div "Starts with" at bounding box center [263, 130] width 118 height 17
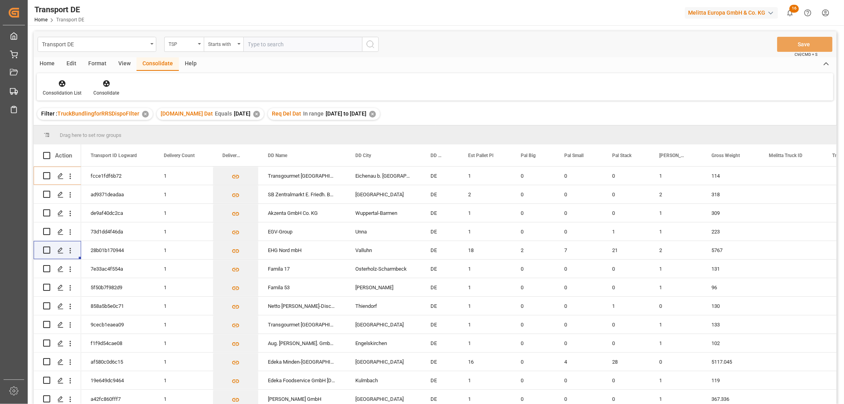
click at [252, 41] on input "text" at bounding box center [302, 44] width 119 height 15
type input "[PERSON_NAME]"
click at [373, 44] on circle "search button" at bounding box center [370, 44] width 6 height 6
click at [61, 84] on icon at bounding box center [62, 83] width 7 height 7
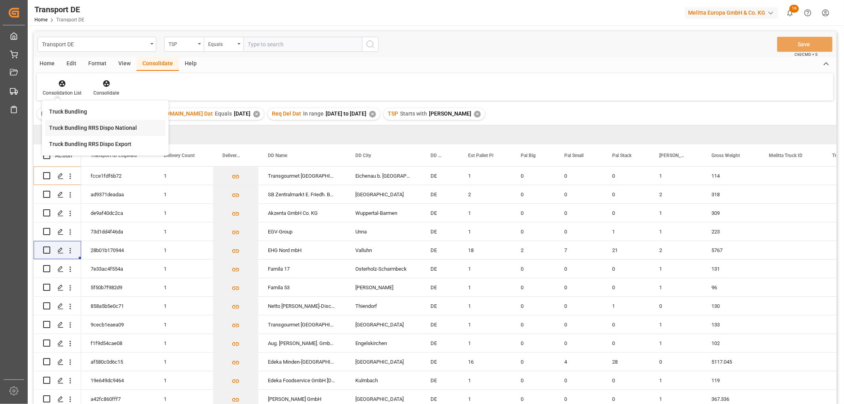
click at [70, 128] on div "Transport DE TSP Equals Save Ctrl/CMD + S Home Edit Format View Consolidate Hel…" at bounding box center [435, 228] width 803 height 394
click at [45, 64] on div "Home" at bounding box center [47, 63] width 27 height 13
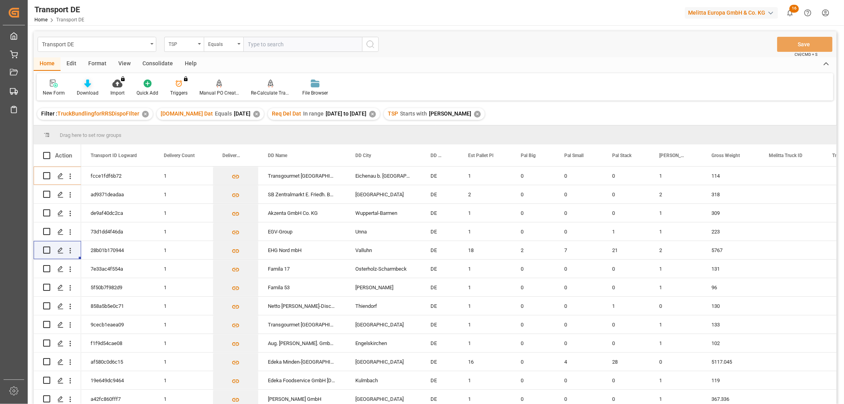
click at [86, 83] on icon at bounding box center [87, 84] width 7 height 8
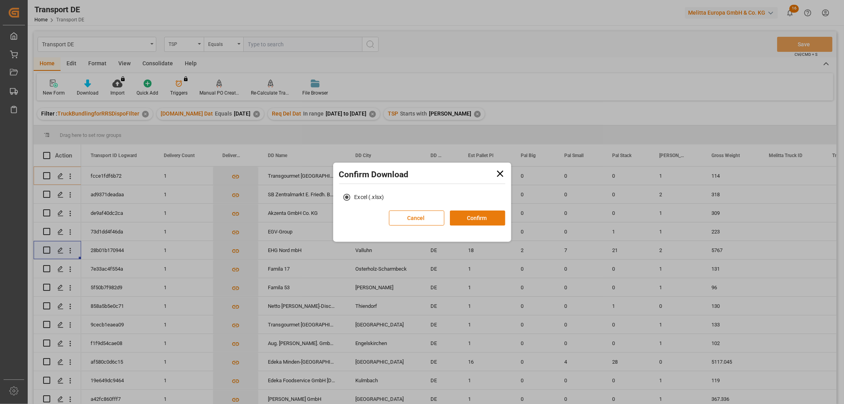
click at [478, 218] on button "Confirm" at bounding box center [477, 217] width 55 height 15
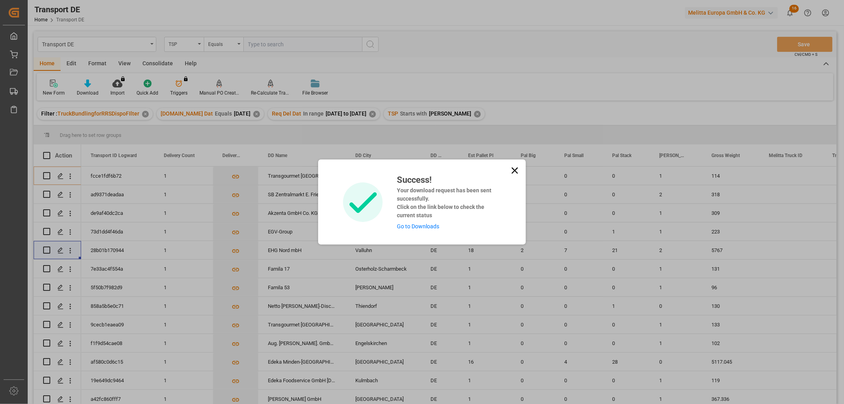
click at [429, 224] on link "Go to Downloads" at bounding box center [418, 226] width 42 height 6
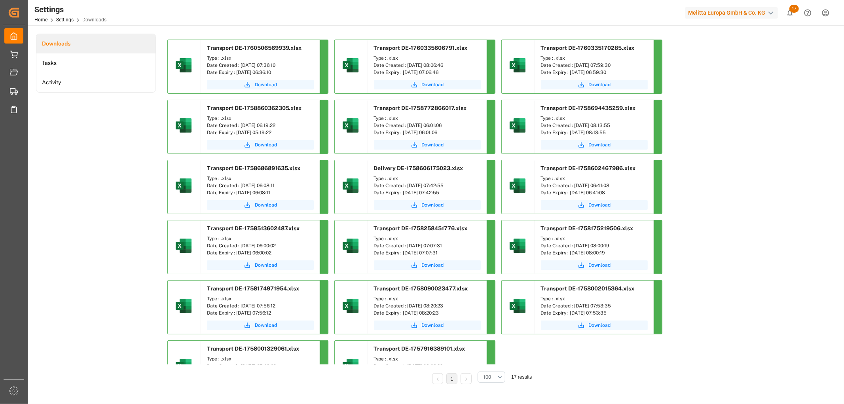
click at [258, 85] on span "Download" at bounding box center [266, 84] width 22 height 7
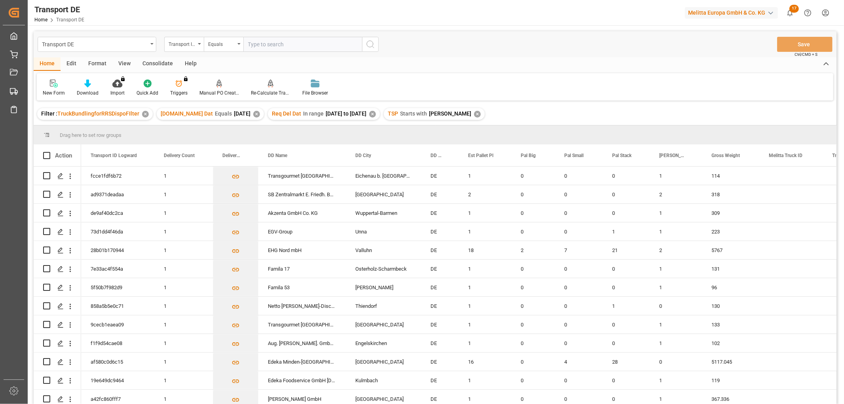
click at [151, 61] on div "Consolidate" at bounding box center [157, 63] width 42 height 13
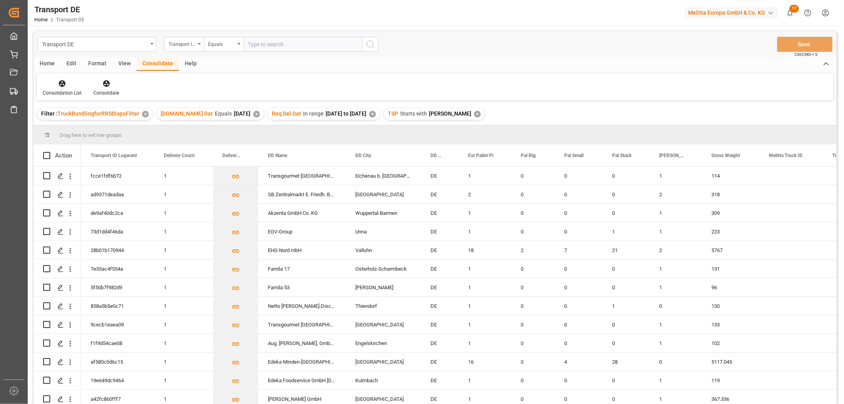
click at [60, 86] on icon at bounding box center [62, 84] width 8 height 8
click at [69, 128] on div "Transport DE Transport ID Logward Equals Save Ctrl/CMD + S Home Edit Format Vie…" at bounding box center [435, 228] width 803 height 394
click at [47, 248] on input "Press Space to toggle row selection (unchecked)" at bounding box center [46, 249] width 7 height 7
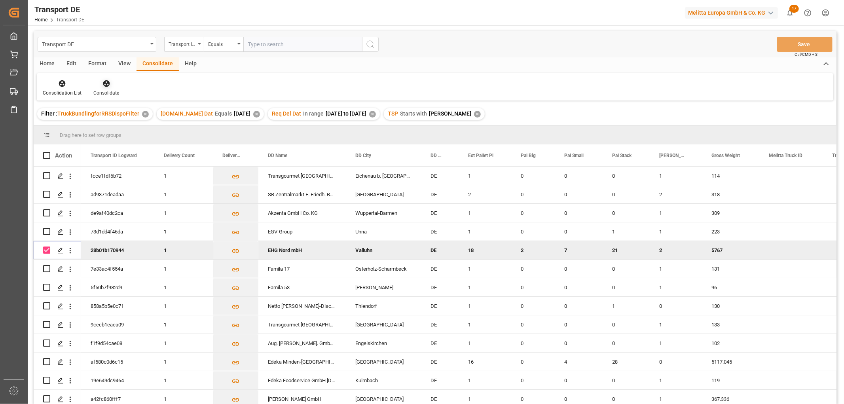
click at [104, 81] on icon at bounding box center [106, 83] width 7 height 7
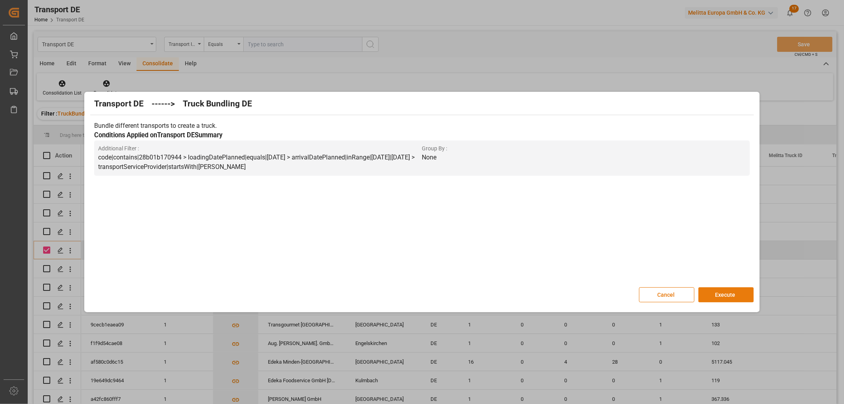
click at [730, 295] on button "Execute" at bounding box center [725, 294] width 55 height 15
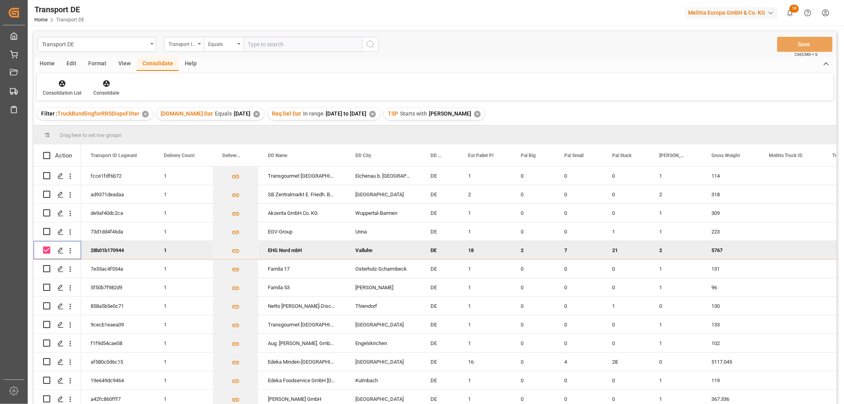
click at [45, 249] on input "Press Space to toggle row selection (checked)" at bounding box center [46, 249] width 7 height 7
checkbox input "false"
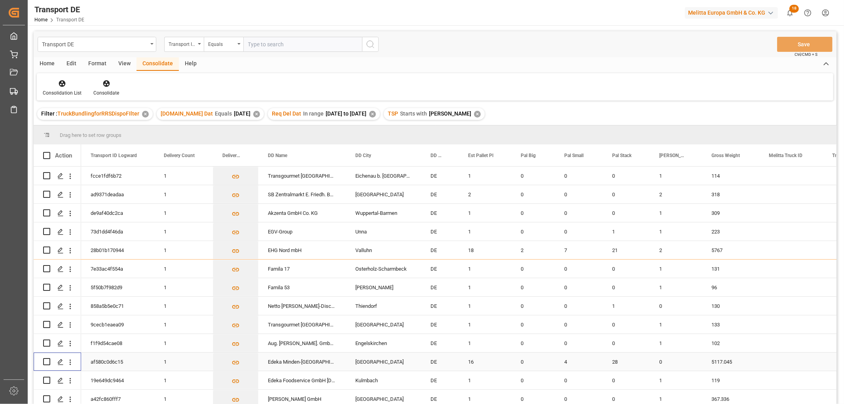
click at [46, 360] on input "Press Space to toggle row selection (unchecked)" at bounding box center [46, 361] width 7 height 7
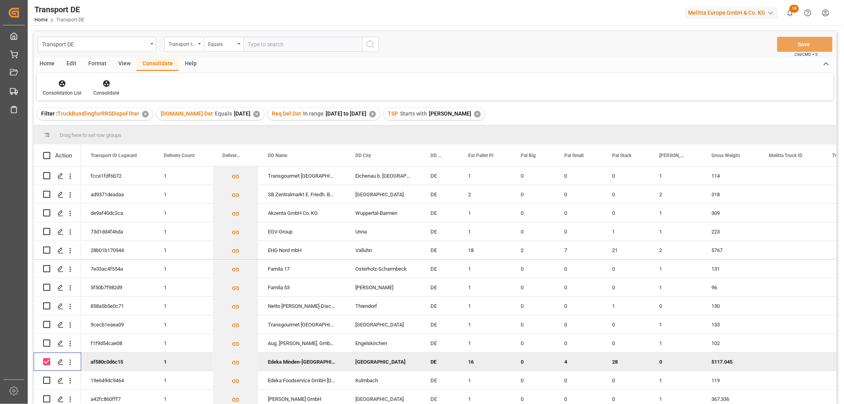
click at [104, 81] on icon at bounding box center [106, 83] width 7 height 7
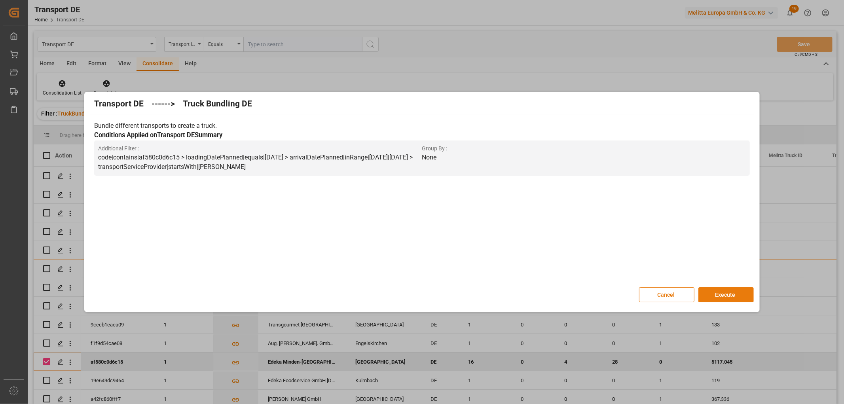
drag, startPoint x: 724, startPoint y: 293, endPoint x: 723, endPoint y: 289, distance: 4.3
click at [724, 292] on button "Execute" at bounding box center [725, 294] width 55 height 15
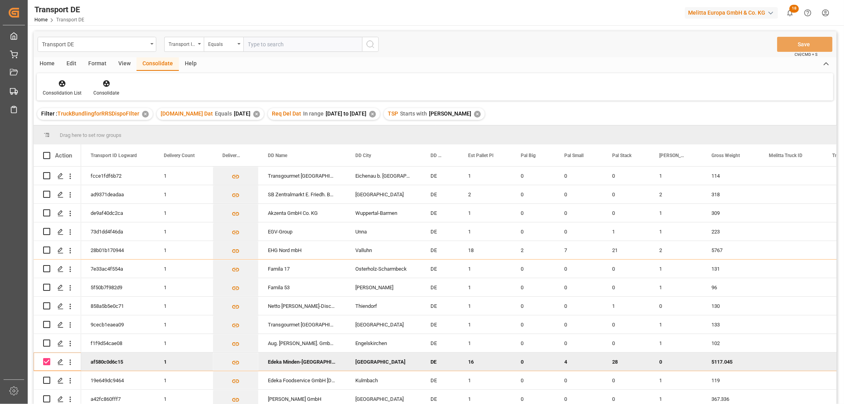
click at [45, 363] on input "Press Space to toggle row selection (checked)" at bounding box center [46, 361] width 7 height 7
checkbox input "false"
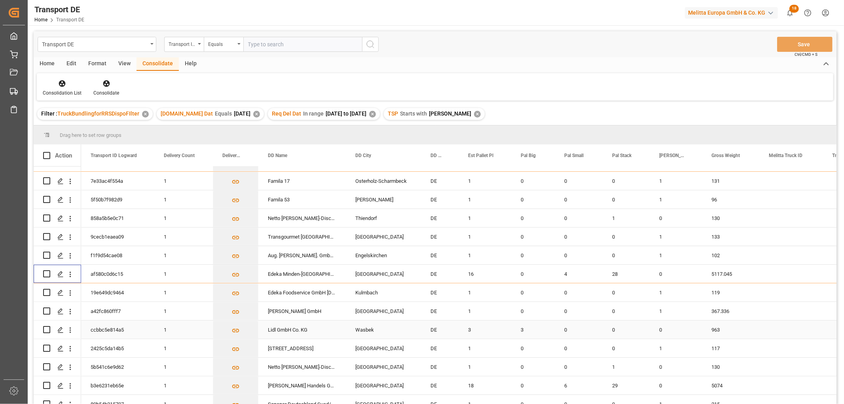
scroll to position [132, 0]
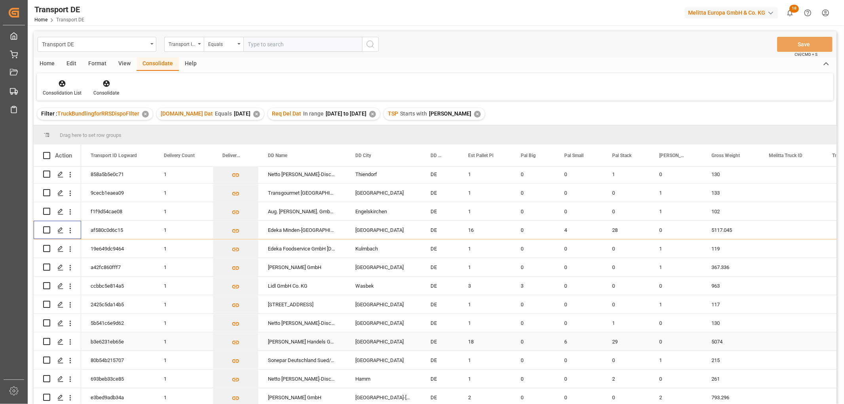
click at [46, 341] on input "Press Space to toggle row selection (unchecked)" at bounding box center [46, 341] width 7 height 7
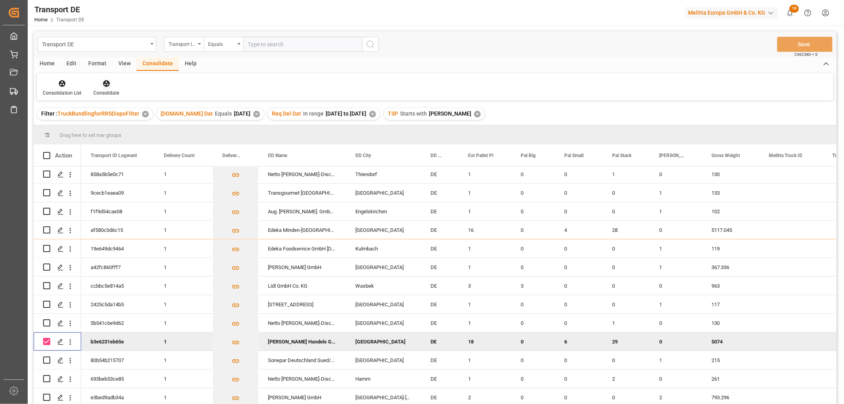
click at [104, 83] on icon at bounding box center [106, 83] width 7 height 7
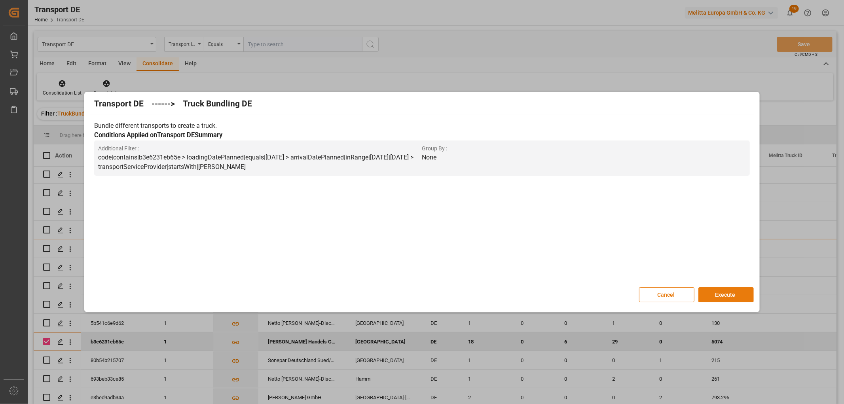
click at [726, 292] on button "Execute" at bounding box center [725, 294] width 55 height 15
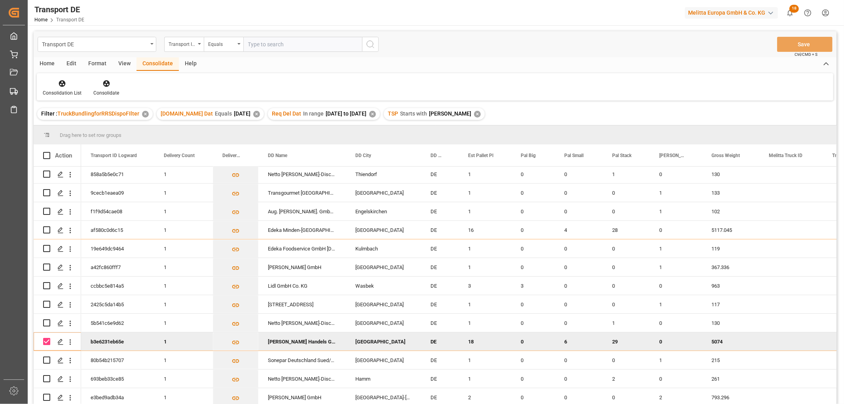
click at [46, 343] on input "Press Space to toggle row selection (checked)" at bounding box center [46, 341] width 7 height 7
checkbox input "false"
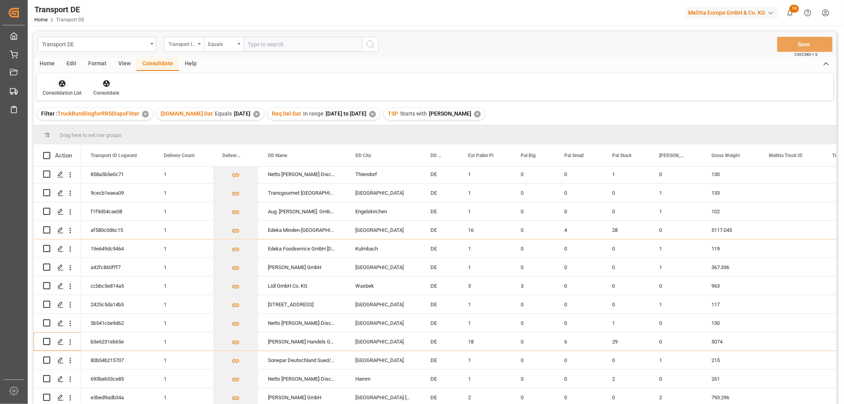
click at [58, 81] on icon at bounding box center [62, 84] width 8 height 8
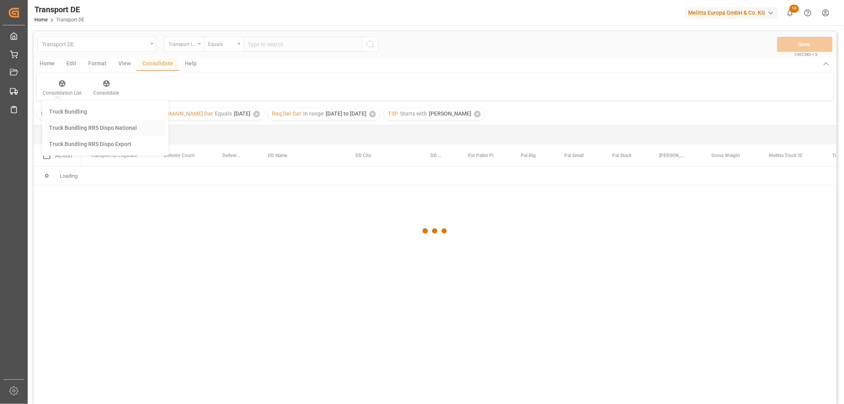
scroll to position [0, 0]
click at [67, 127] on div "Transport DE Transport ID Logward Equals Save Ctrl/CMD + S Home Edit Format Vie…" at bounding box center [435, 228] width 803 height 394
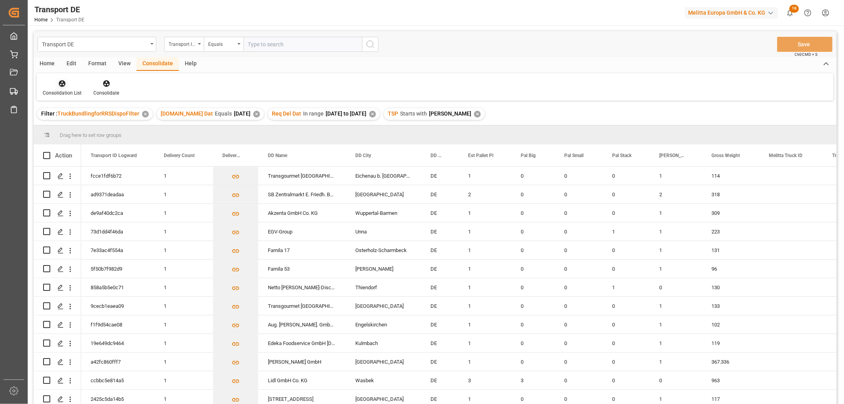
click at [59, 83] on icon at bounding box center [62, 83] width 7 height 7
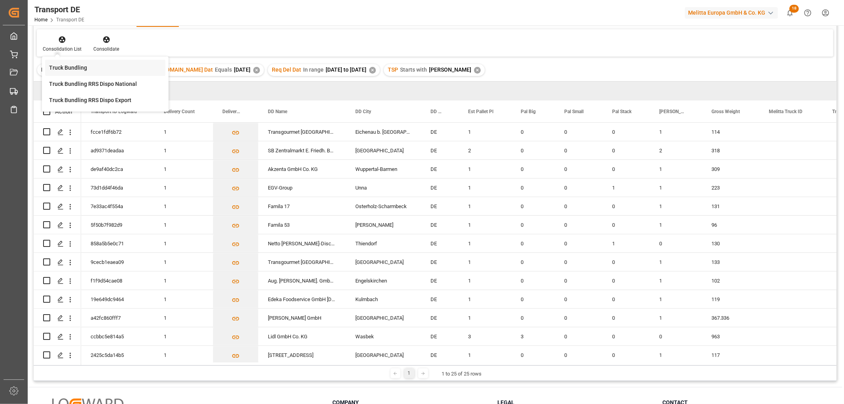
click at [68, 111] on div "Truck Bundling Truck Bundling RRS Dispo National Truck Bundling RRS Dispo Export" at bounding box center [105, 84] width 127 height 55
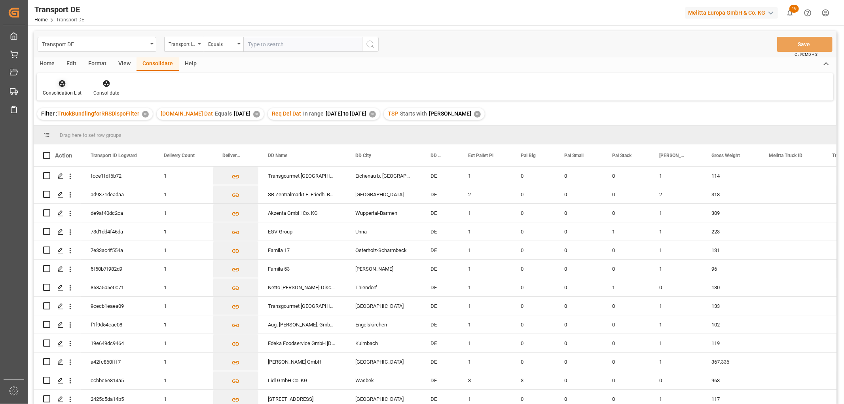
click at [62, 83] on icon at bounding box center [62, 83] width 7 height 7
click at [72, 109] on div "Transport DE Transport ID Logward Equals Save Ctrl/CMD + S Home Edit Format Vie…" at bounding box center [435, 228] width 803 height 394
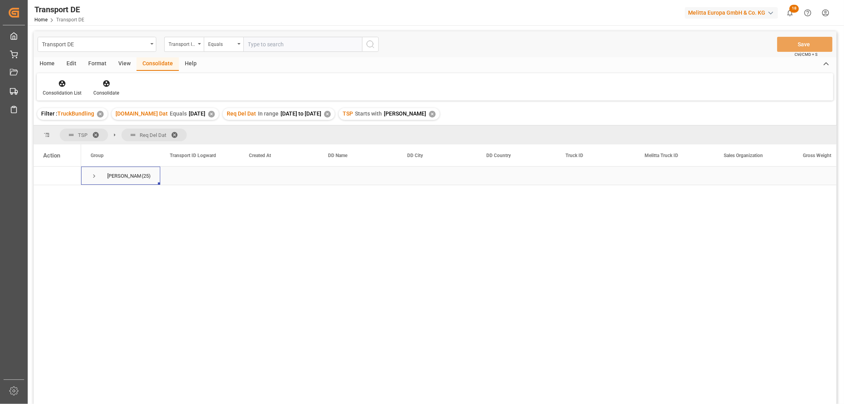
click at [93, 175] on span "Press SPACE to select this row." at bounding box center [94, 175] width 7 height 7
click at [109, 231] on span "Press SPACE to select this row." at bounding box center [110, 231] width 7 height 7
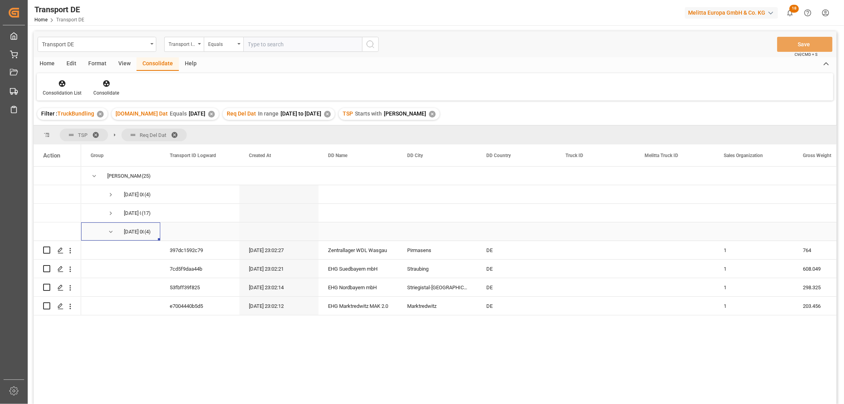
click at [111, 233] on span "Press SPACE to select this row." at bounding box center [110, 231] width 7 height 7
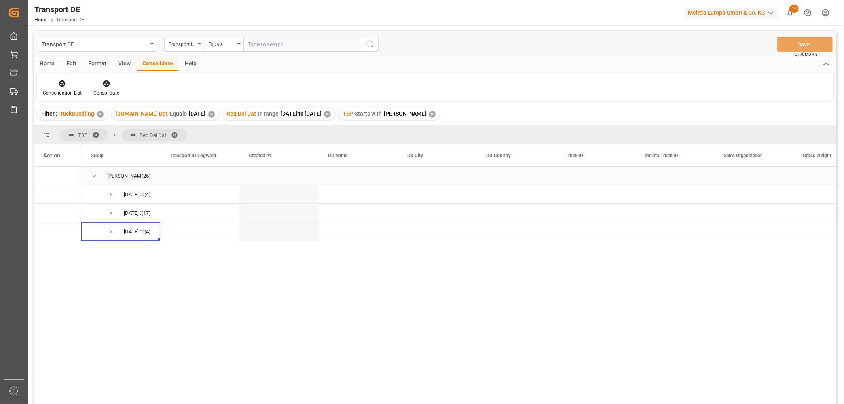
click at [93, 175] on span "Press SPACE to select this row." at bounding box center [94, 175] width 7 height 7
click at [61, 84] on icon at bounding box center [62, 84] width 8 height 8
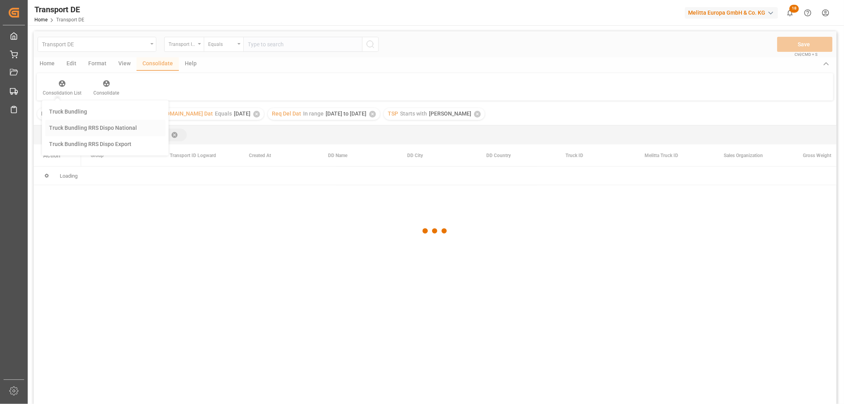
click at [68, 128] on div "Transport DE Transport ID Logward Equals Save Ctrl/CMD + S Home Edit Format Vie…" at bounding box center [435, 228] width 803 height 394
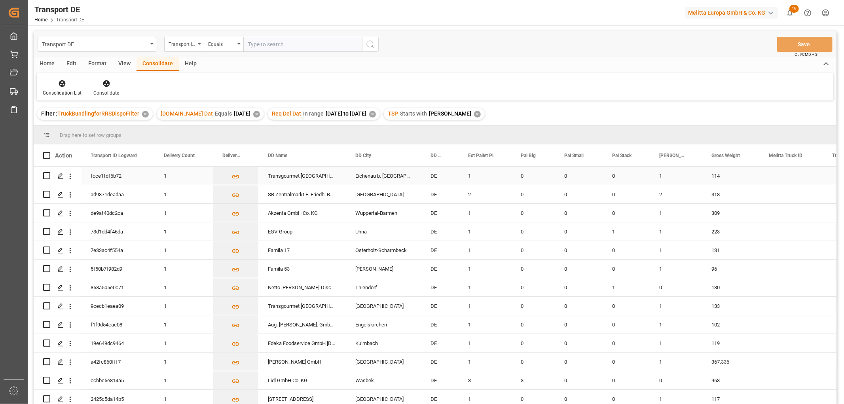
click at [47, 175] on input "Press Space to toggle row selection (unchecked)" at bounding box center [46, 175] width 7 height 7
checkbox input "true"
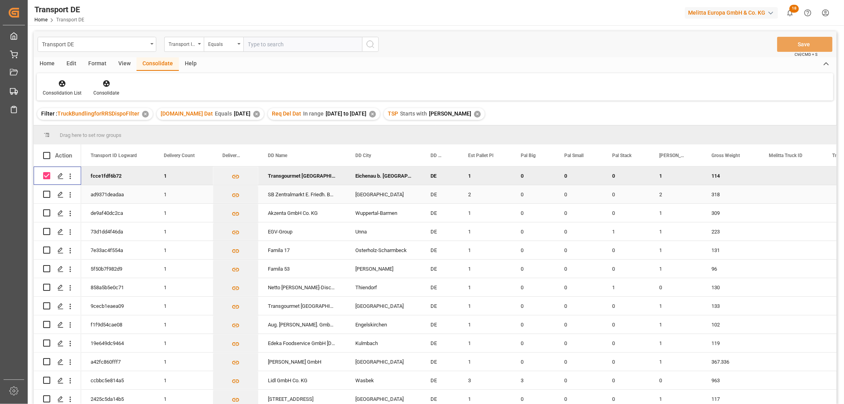
click at [47, 193] on input "Press Space to toggle row selection (unchecked)" at bounding box center [46, 194] width 7 height 7
checkbox input "true"
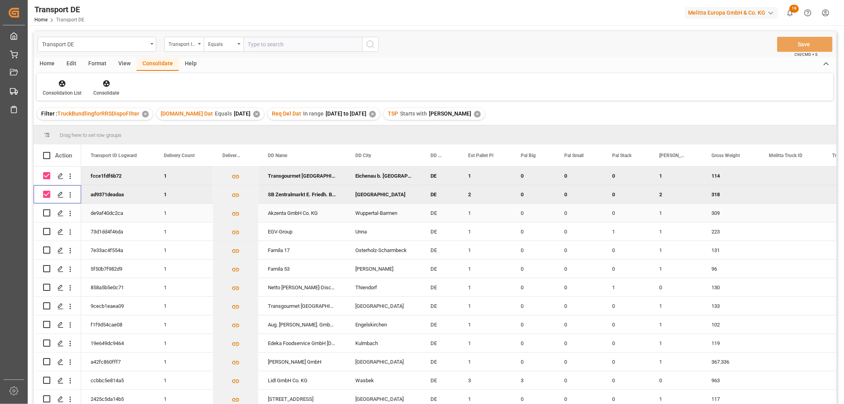
click at [48, 210] on input "Press Space to toggle row selection (unchecked)" at bounding box center [46, 212] width 7 height 7
checkbox input "true"
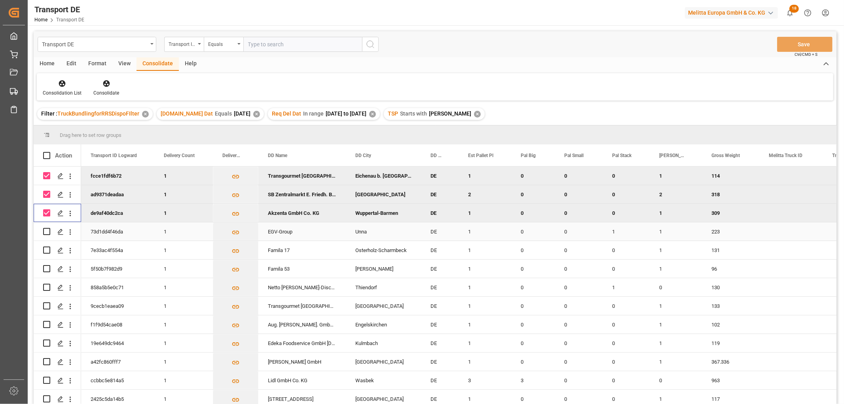
click at [47, 230] on input "Press Space to toggle row selection (unchecked)" at bounding box center [46, 231] width 7 height 7
checkbox input "true"
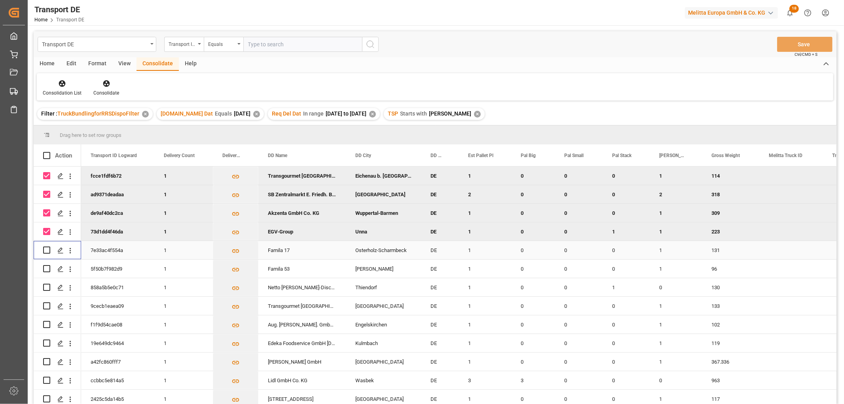
click at [45, 250] on input "Press Space to toggle row selection (unchecked)" at bounding box center [46, 249] width 7 height 7
checkbox input "true"
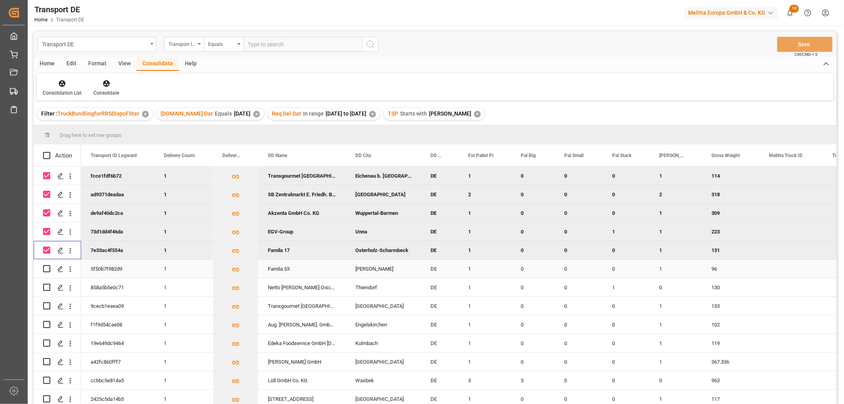
click at [45, 268] on input "Press Space to toggle row selection (unchecked)" at bounding box center [46, 268] width 7 height 7
checkbox input "true"
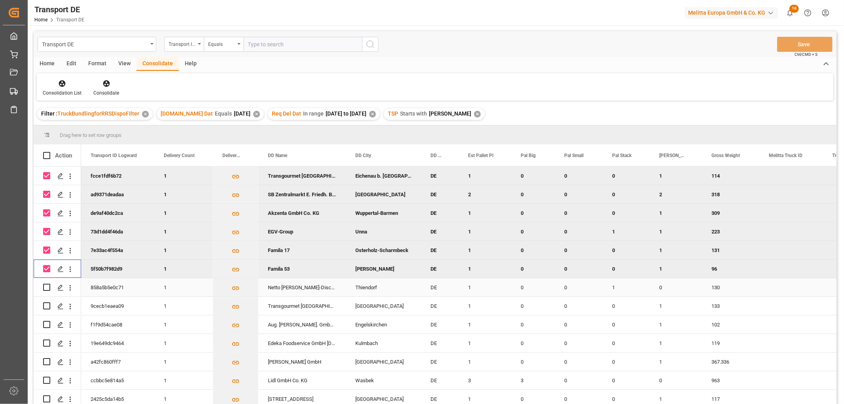
click at [48, 289] on input "Press Space to toggle row selection (unchecked)" at bounding box center [46, 287] width 7 height 7
checkbox input "true"
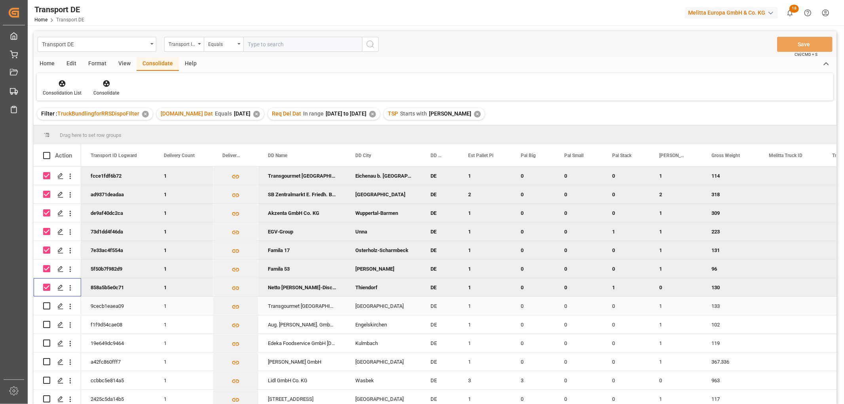
click at [46, 304] on input "Press Space to toggle row selection (unchecked)" at bounding box center [46, 305] width 7 height 7
checkbox input "true"
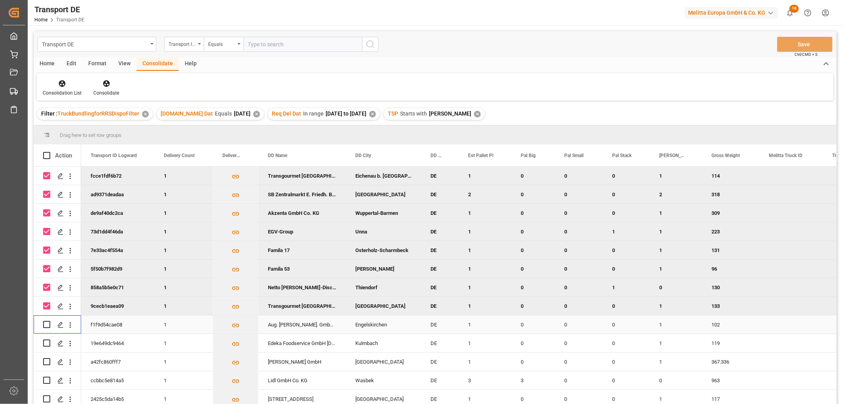
click at [47, 324] on input "Press Space to toggle row selection (unchecked)" at bounding box center [46, 324] width 7 height 7
checkbox input "true"
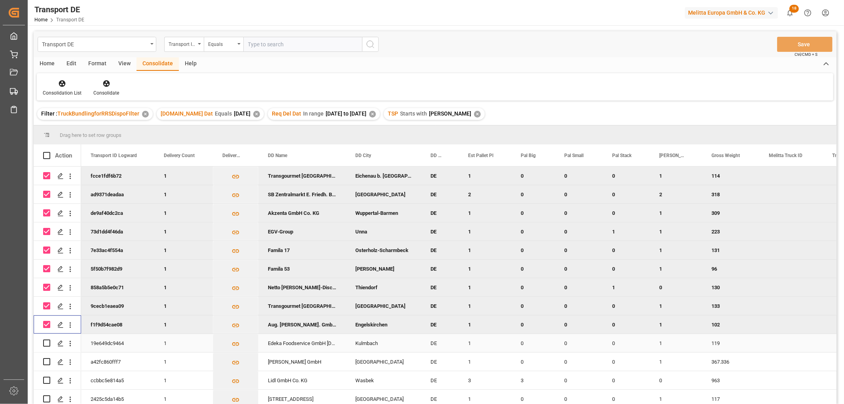
click at [46, 342] on input "Press Space to toggle row selection (unchecked)" at bounding box center [46, 342] width 7 height 7
checkbox input "true"
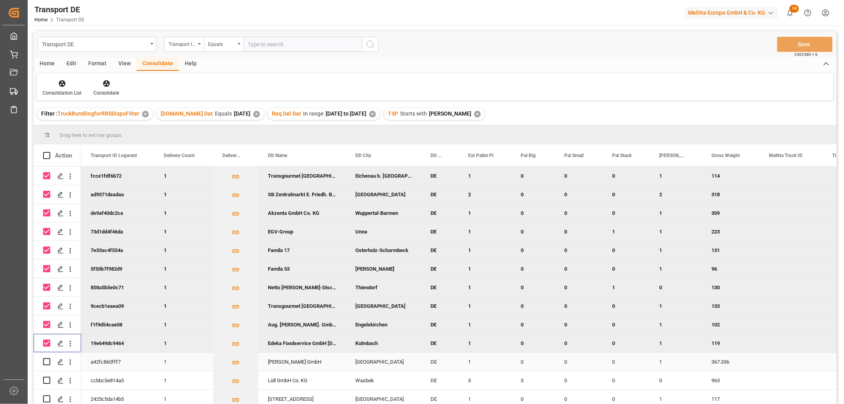
click at [49, 362] on input "Press Space to toggle row selection (unchecked)" at bounding box center [46, 361] width 7 height 7
checkbox input "true"
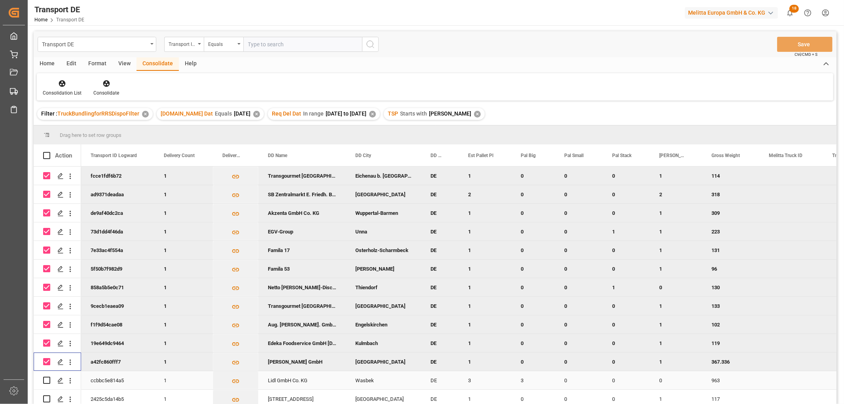
click at [48, 381] on input "Press Space to toggle row selection (unchecked)" at bounding box center [46, 380] width 7 height 7
checkbox input "true"
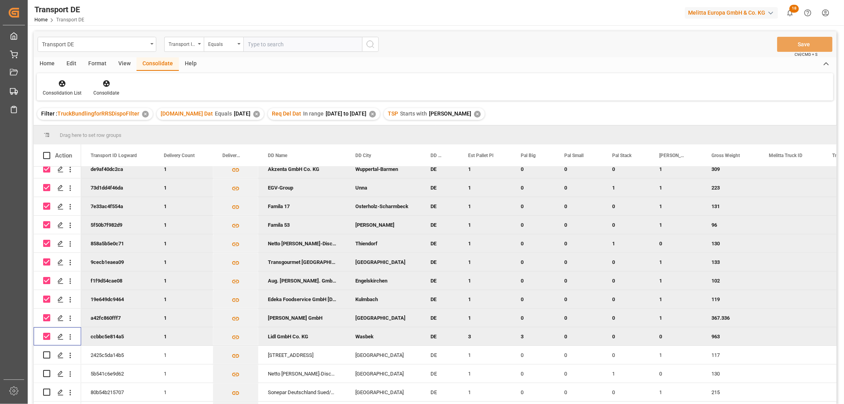
scroll to position [88, 0]
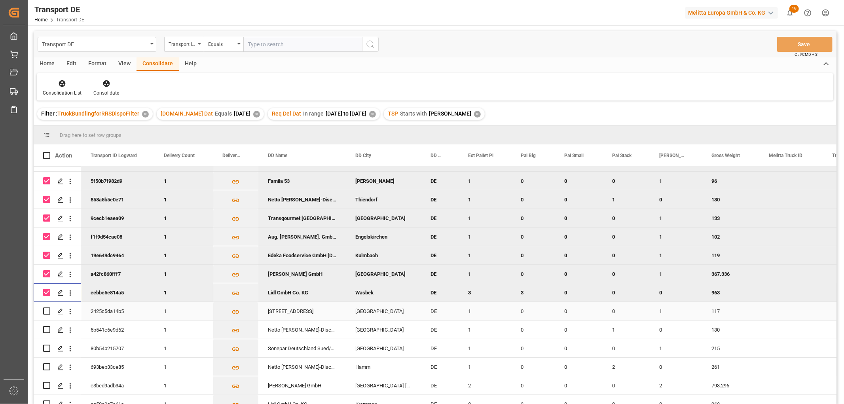
click at [47, 310] on input "Press Space to toggle row selection (unchecked)" at bounding box center [46, 310] width 7 height 7
checkbox input "true"
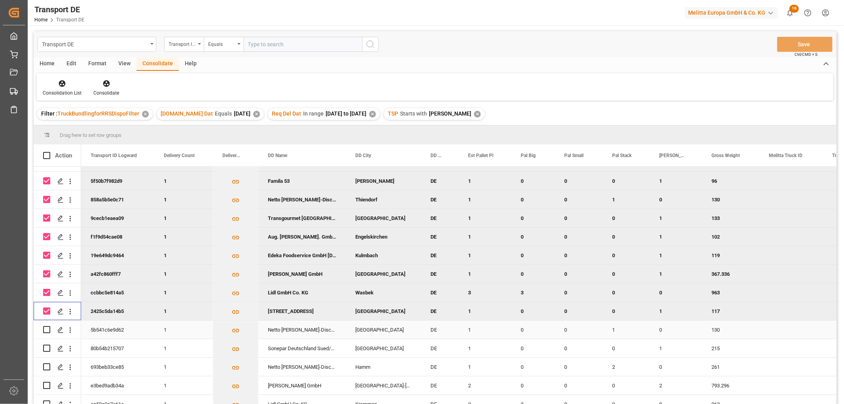
click at [45, 330] on input "Press Space to toggle row selection (unchecked)" at bounding box center [46, 329] width 7 height 7
checkbox input "true"
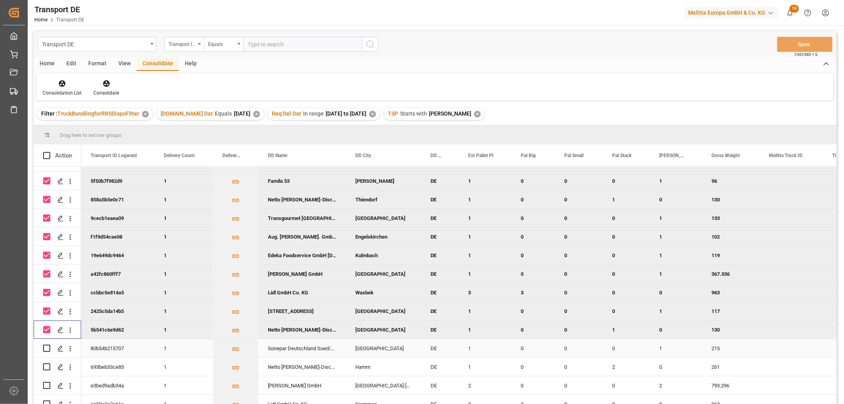
click at [48, 347] on input "Press Space to toggle row selection (unchecked)" at bounding box center [46, 348] width 7 height 7
checkbox input "true"
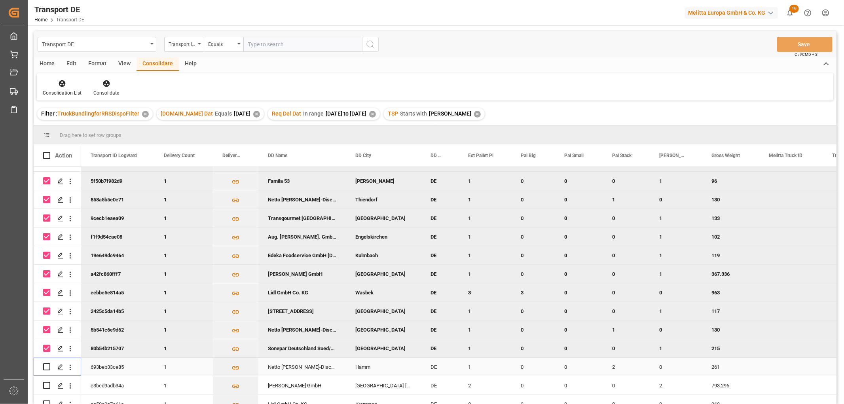
click at [46, 365] on input "Press Space to toggle row selection (unchecked)" at bounding box center [46, 366] width 7 height 7
checkbox input "true"
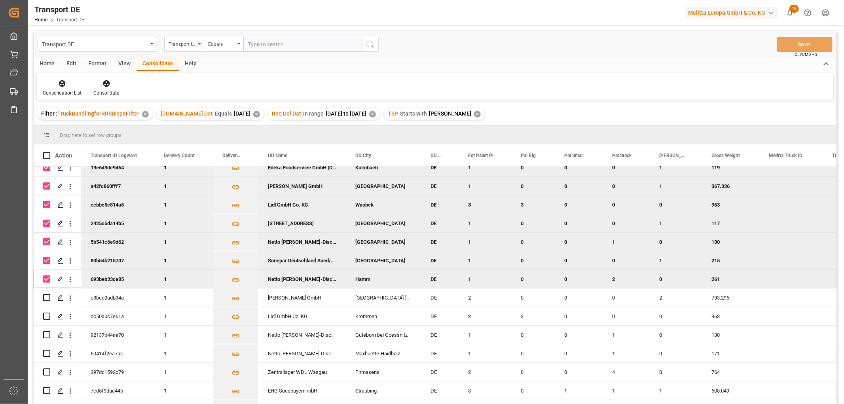
scroll to position [220, 0]
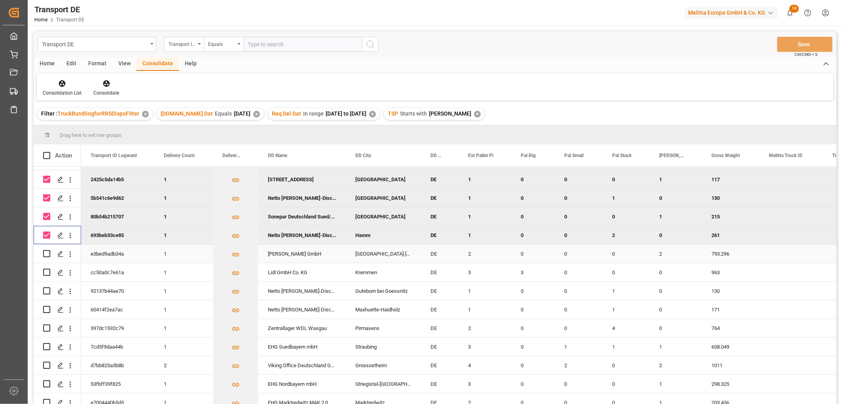
click at [48, 254] on input "Press Space to toggle row selection (unchecked)" at bounding box center [46, 253] width 7 height 7
checkbox input "true"
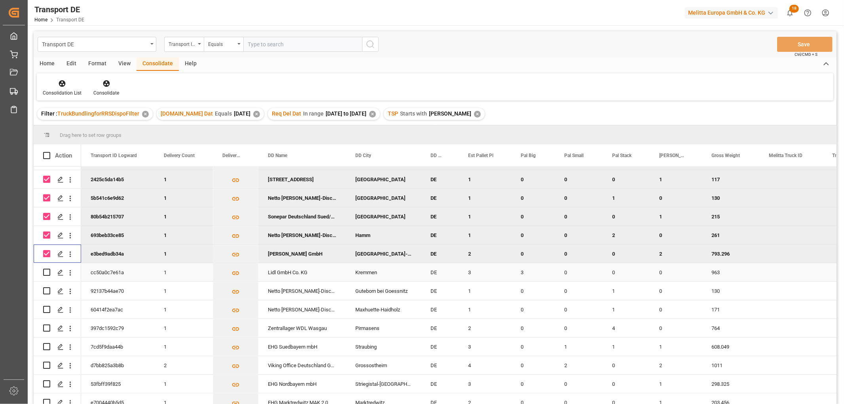
click at [46, 272] on input "Press Space to toggle row selection (unchecked)" at bounding box center [46, 272] width 7 height 7
checkbox input "true"
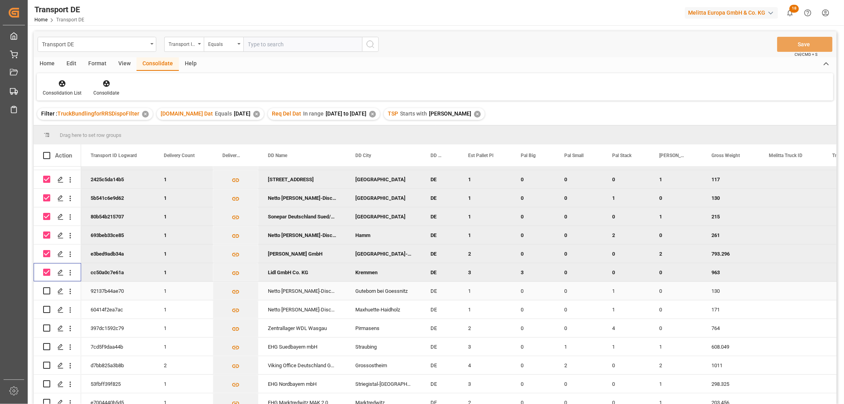
click at [45, 290] on input "Press Space to toggle row selection (unchecked)" at bounding box center [46, 290] width 7 height 7
checkbox input "true"
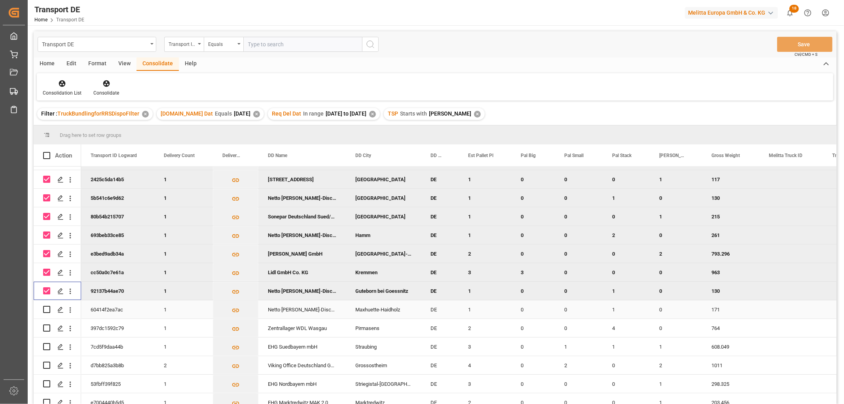
click at [47, 309] on input "Press Space to toggle row selection (unchecked)" at bounding box center [46, 309] width 7 height 7
checkbox input "true"
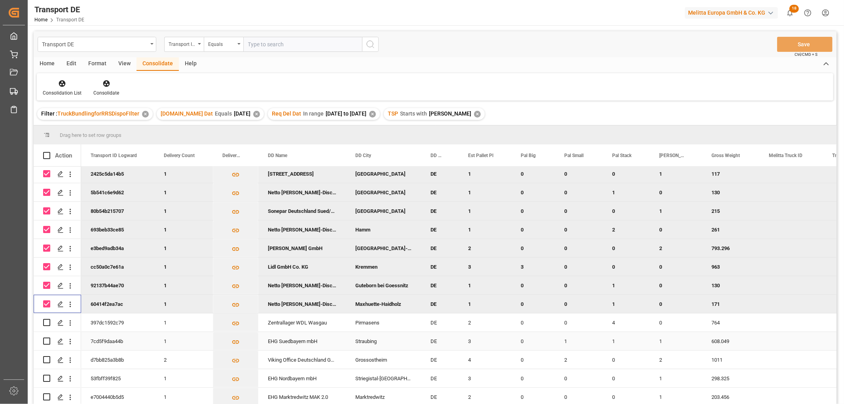
scroll to position [44, 0]
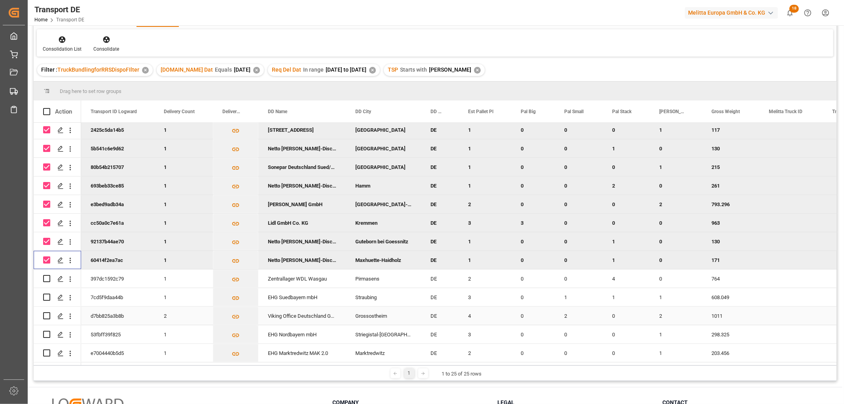
click at [46, 313] on input "Press Space to toggle row selection (unchecked)" at bounding box center [46, 315] width 7 height 7
checkbox input "true"
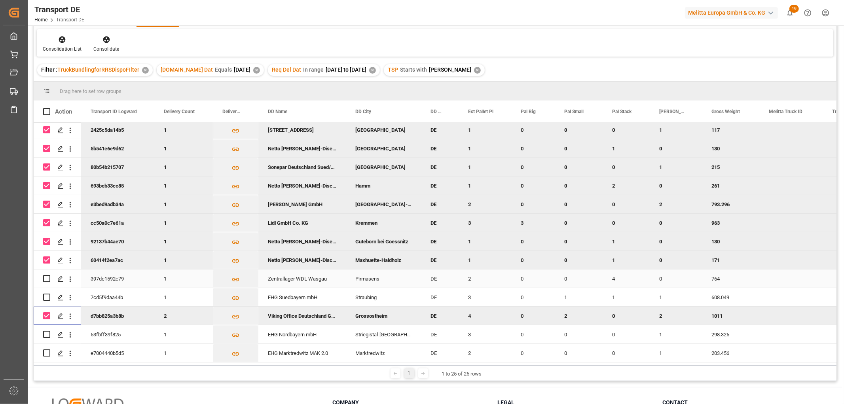
click at [46, 275] on input "Press Space to toggle row selection (unchecked)" at bounding box center [46, 278] width 7 height 7
checkbox input "true"
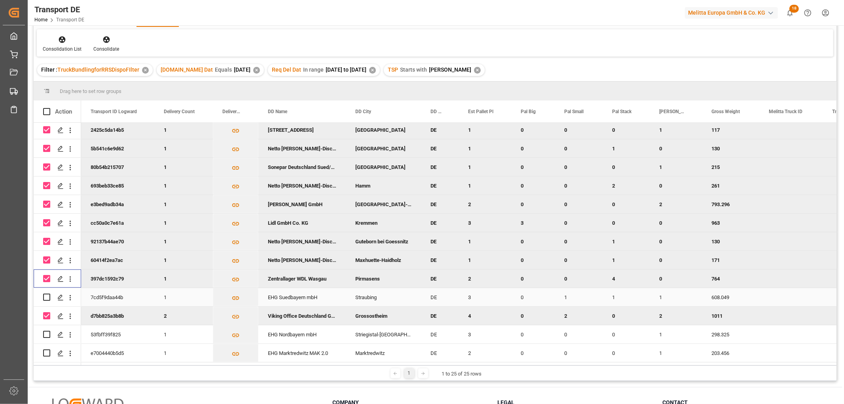
click at [46, 294] on input "Press Space to toggle row selection (unchecked)" at bounding box center [46, 297] width 7 height 7
checkbox input "true"
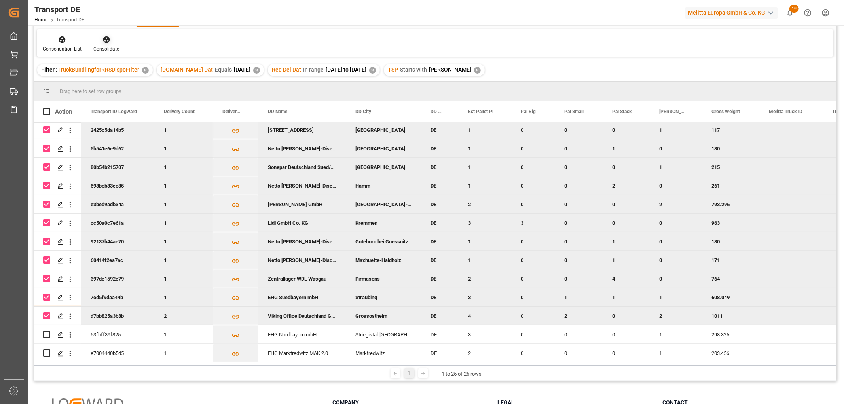
click at [104, 39] on icon at bounding box center [106, 39] width 7 height 7
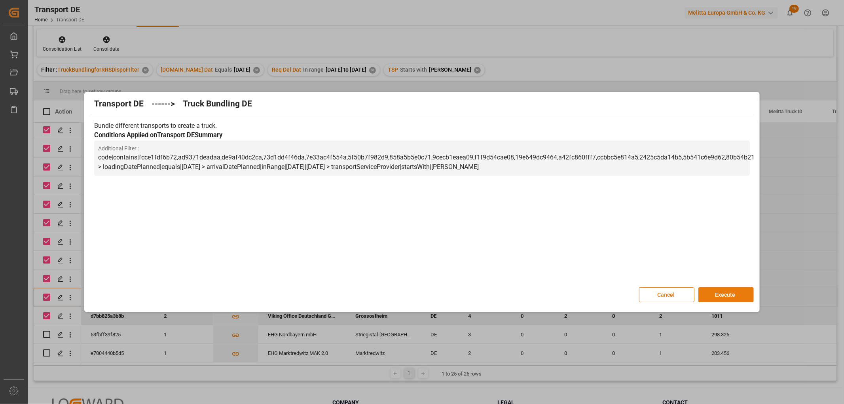
click at [721, 293] on button "Execute" at bounding box center [725, 294] width 55 height 15
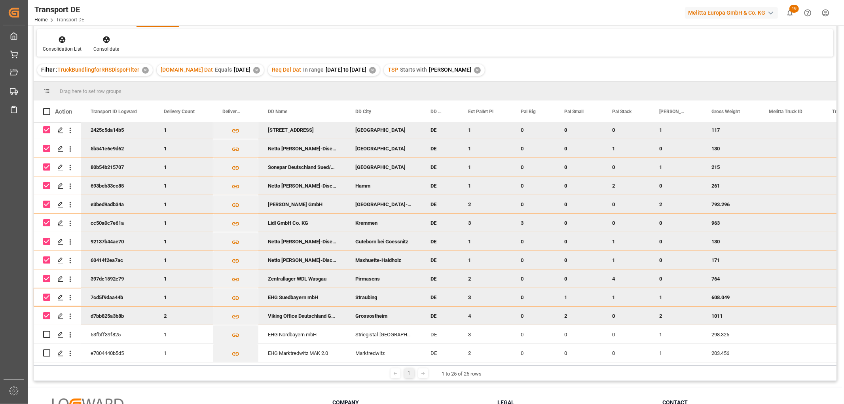
click at [45, 127] on input "Press Space to toggle row selection (checked)" at bounding box center [46, 129] width 7 height 7
checkbox input "false"
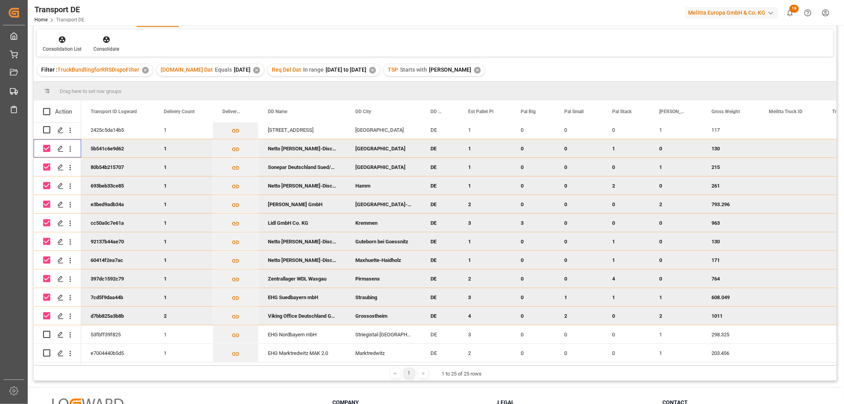
click at [48, 147] on input "Press Space to toggle row selection (checked)" at bounding box center [46, 148] width 7 height 7
checkbox input "false"
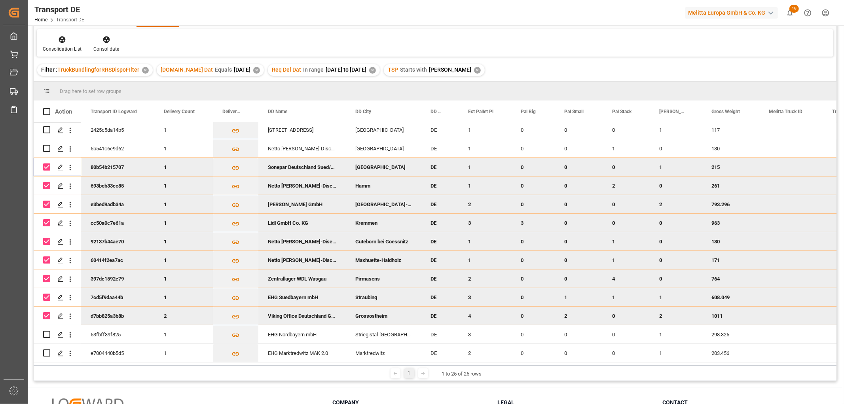
click at [47, 165] on input "Press Space to toggle row selection (checked)" at bounding box center [46, 166] width 7 height 7
checkbox input "false"
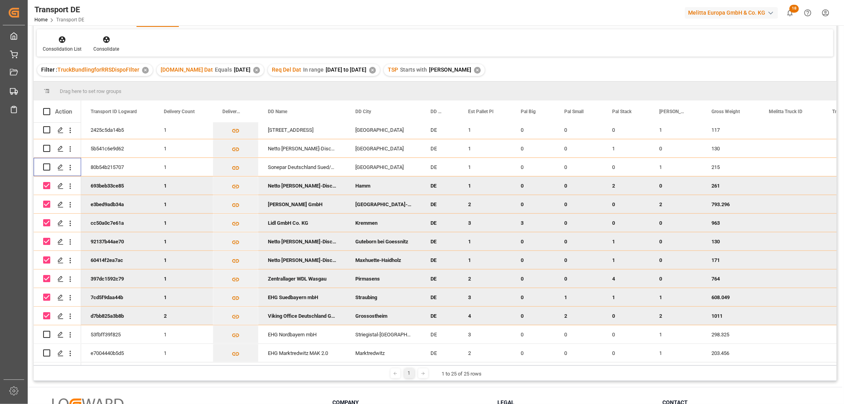
click at [45, 184] on input "Press Space to toggle row selection (checked)" at bounding box center [46, 185] width 7 height 7
checkbox input "false"
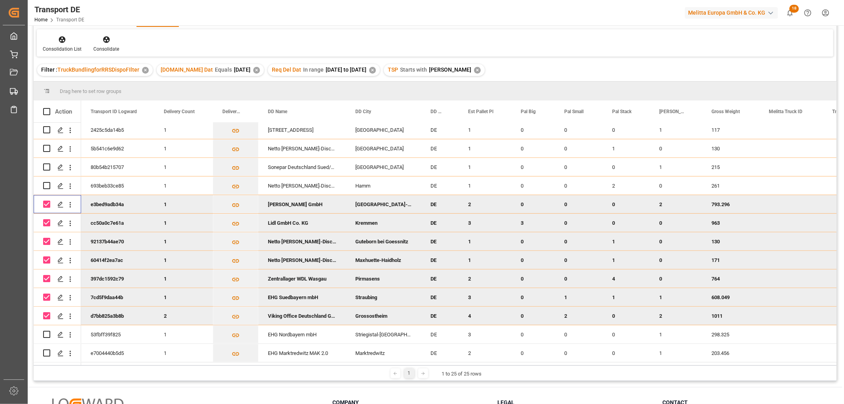
click at [46, 202] on input "Press Space to toggle row selection (checked)" at bounding box center [46, 204] width 7 height 7
checkbox input "false"
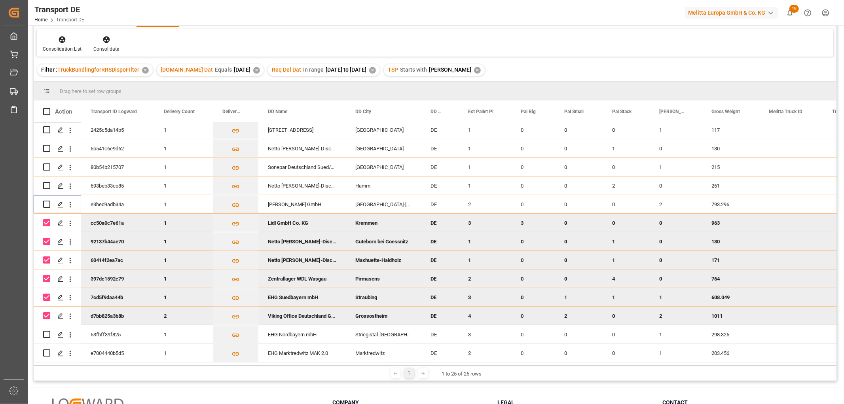
click at [46, 220] on input "Press Space to toggle row selection (checked)" at bounding box center [46, 222] width 7 height 7
checkbox input "false"
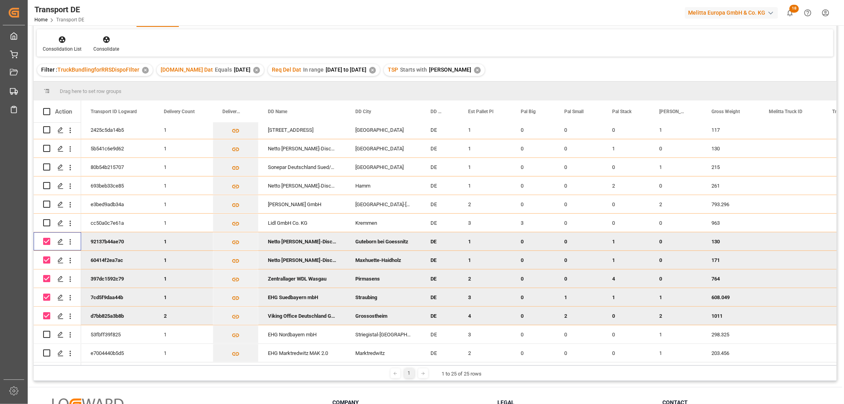
click at [45, 239] on input "Press Space to toggle row selection (checked)" at bounding box center [46, 241] width 7 height 7
checkbox input "false"
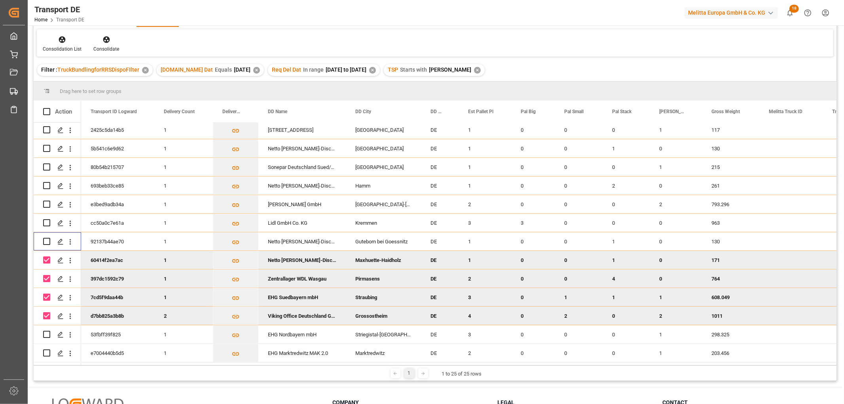
click at [46, 256] on input "Press Space to toggle row selection (checked)" at bounding box center [46, 259] width 7 height 7
checkbox input "false"
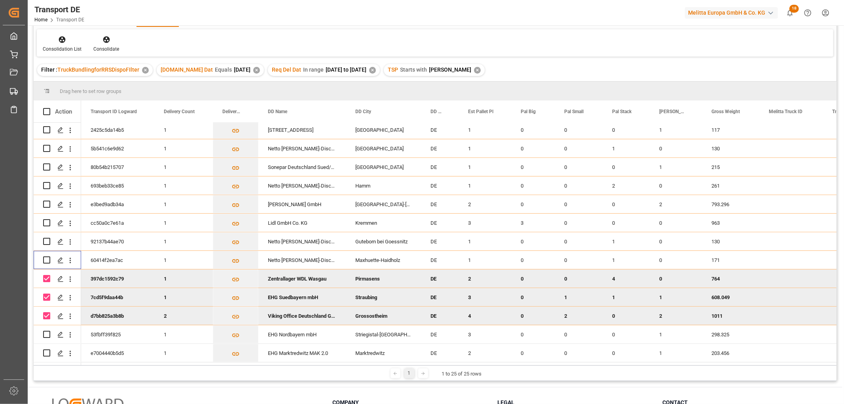
click at [46, 275] on input "Press Space to toggle row selection (checked)" at bounding box center [46, 278] width 7 height 7
checkbox input "false"
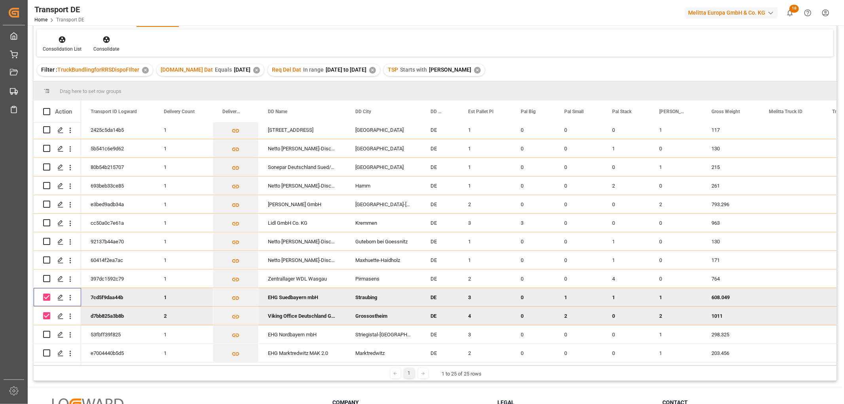
click at [47, 294] on input "Press Space to toggle row selection (checked)" at bounding box center [46, 297] width 7 height 7
checkbox input "false"
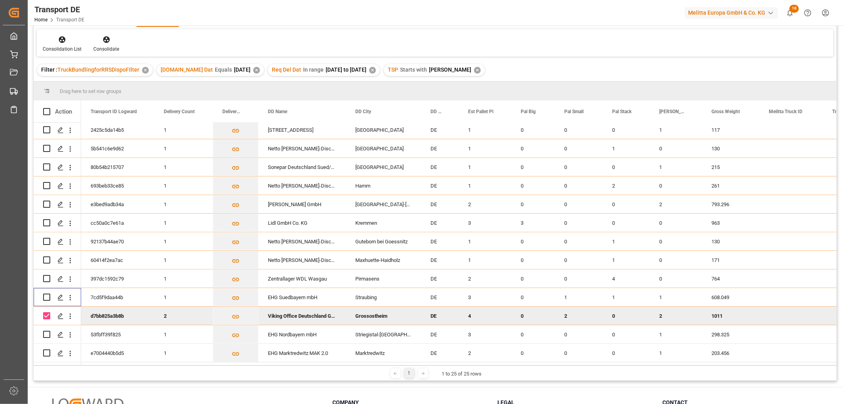
click at [46, 312] on input "Press Space to toggle row selection (checked)" at bounding box center [46, 315] width 7 height 7
checkbox input "false"
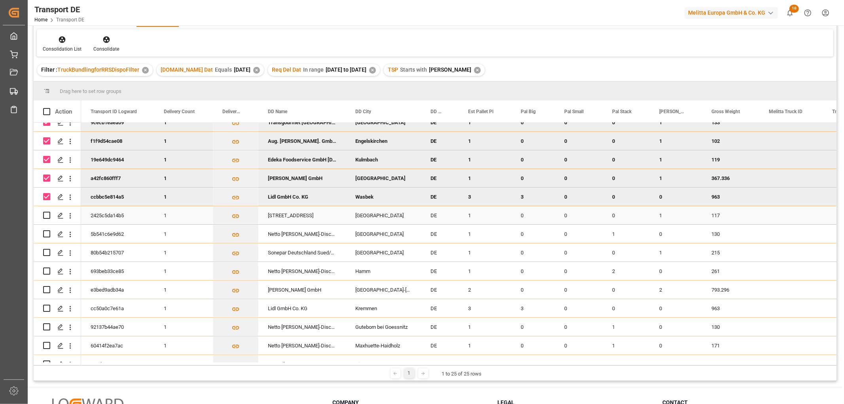
scroll to position [52, 0]
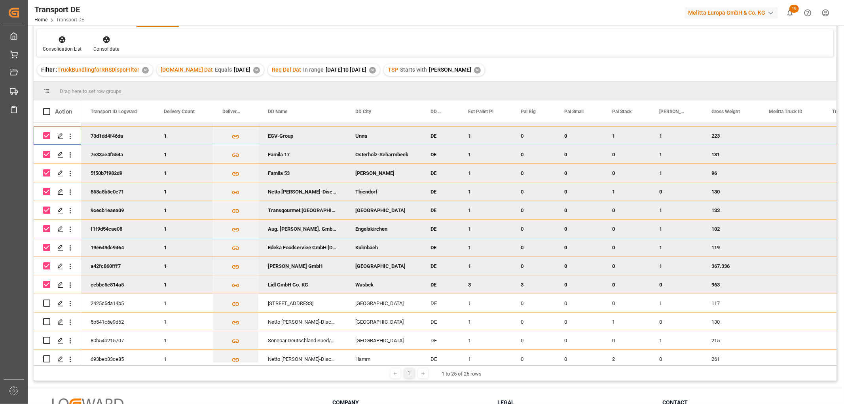
click at [45, 134] on input "Press Space to toggle row selection (checked)" at bounding box center [46, 135] width 7 height 7
checkbox input "false"
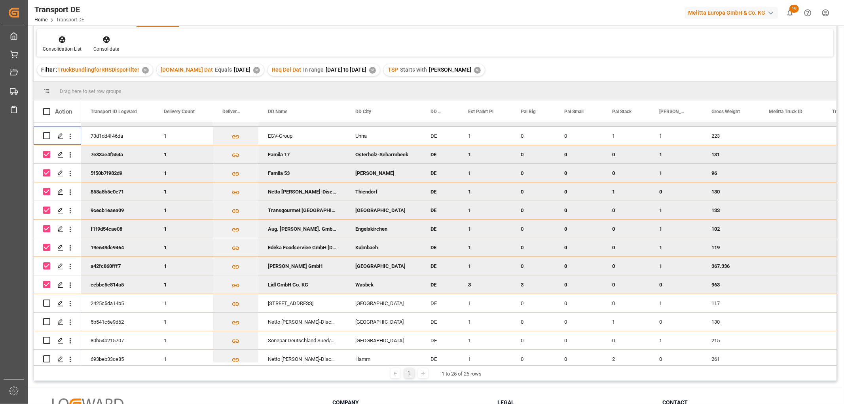
click at [46, 156] on input "Press Space to toggle row selection (checked)" at bounding box center [46, 154] width 7 height 7
checkbox input "false"
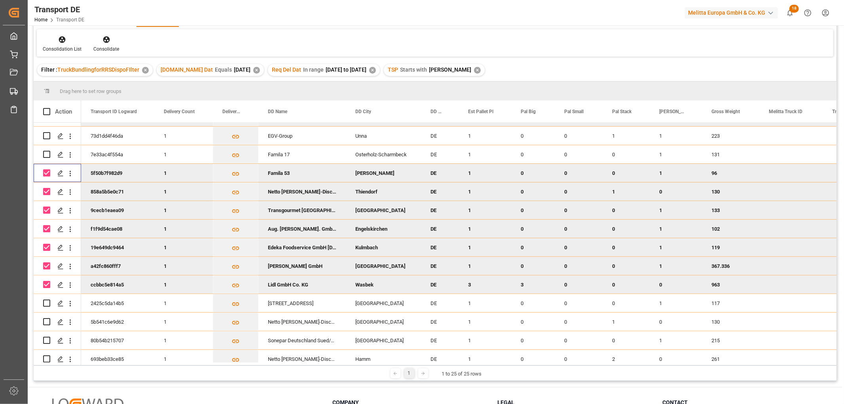
click at [47, 172] on input "Press Space to toggle row selection (checked)" at bounding box center [46, 172] width 7 height 7
checkbox input "false"
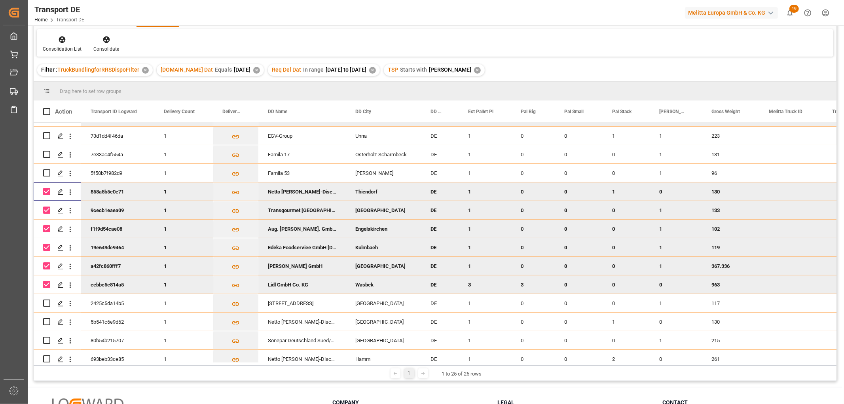
click at [47, 187] on div "Press SPACE to deselect this row." at bounding box center [46, 191] width 7 height 18
click at [47, 193] on input "Press Space to toggle row selection (checked)" at bounding box center [46, 191] width 7 height 7
checkbox input "false"
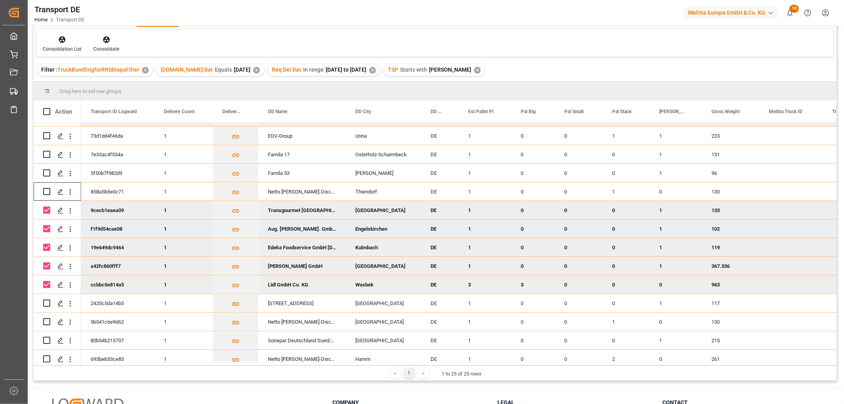
click at [47, 209] on input "Press Space to toggle row selection (checked)" at bounding box center [46, 210] width 7 height 7
checkbox input "false"
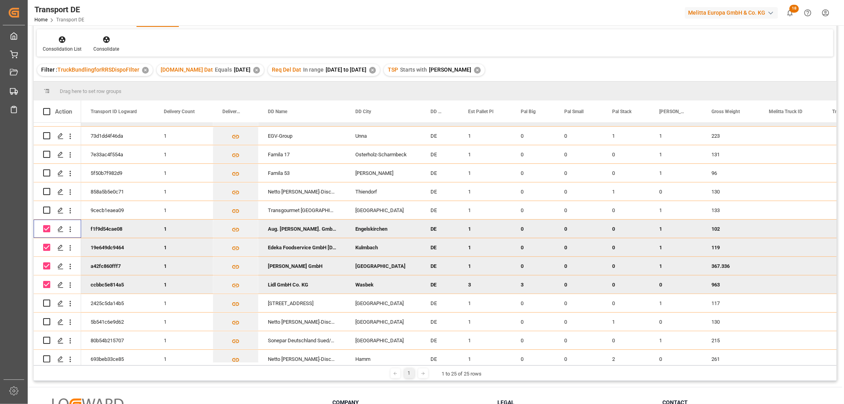
click at [47, 229] on input "Press Space to toggle row selection (checked)" at bounding box center [46, 228] width 7 height 7
checkbox input "false"
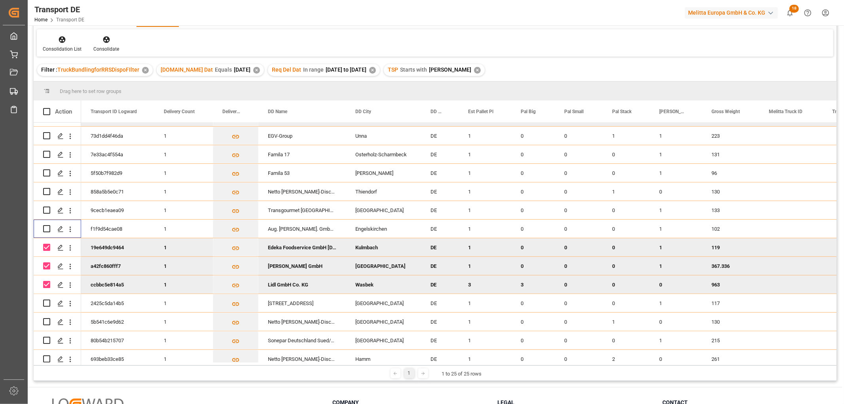
click at [46, 247] on input "Press Space to toggle row selection (checked)" at bounding box center [46, 247] width 7 height 7
checkbox input "false"
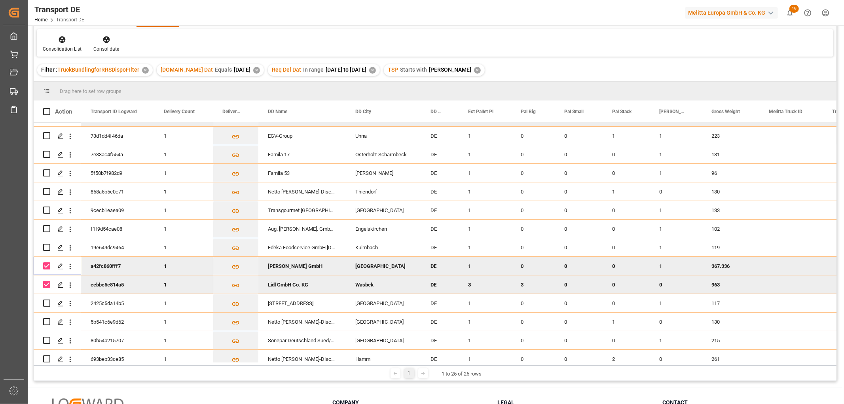
click at [47, 263] on input "Press Space to toggle row selection (checked)" at bounding box center [46, 265] width 7 height 7
checkbox input "false"
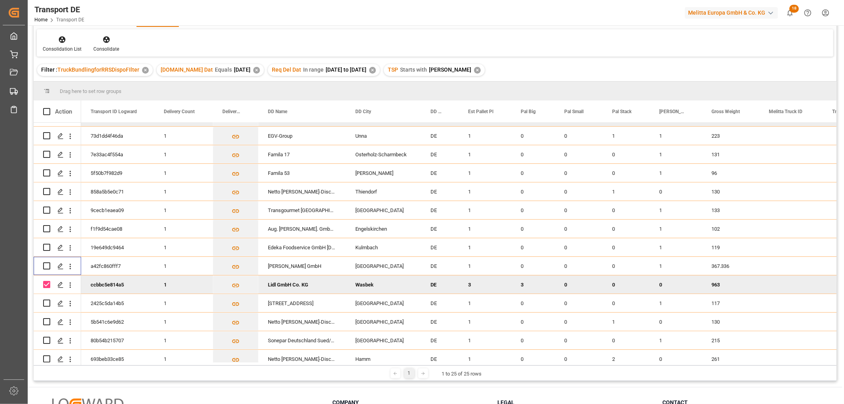
click at [45, 281] on input "Press Space to toggle row selection (checked)" at bounding box center [46, 284] width 7 height 7
checkbox input "false"
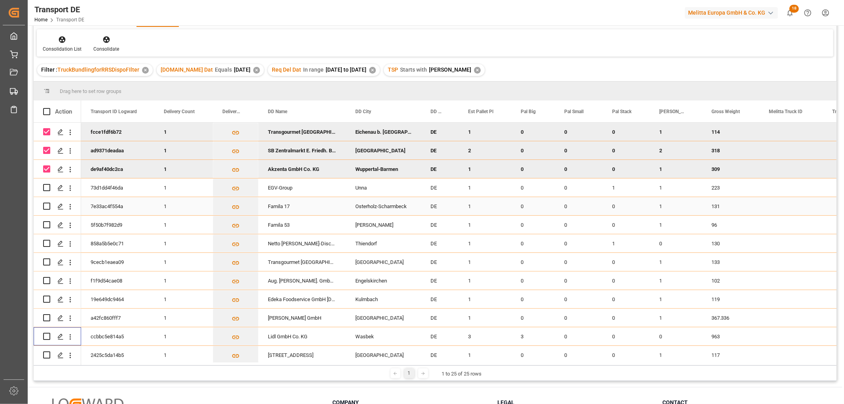
scroll to position [0, 0]
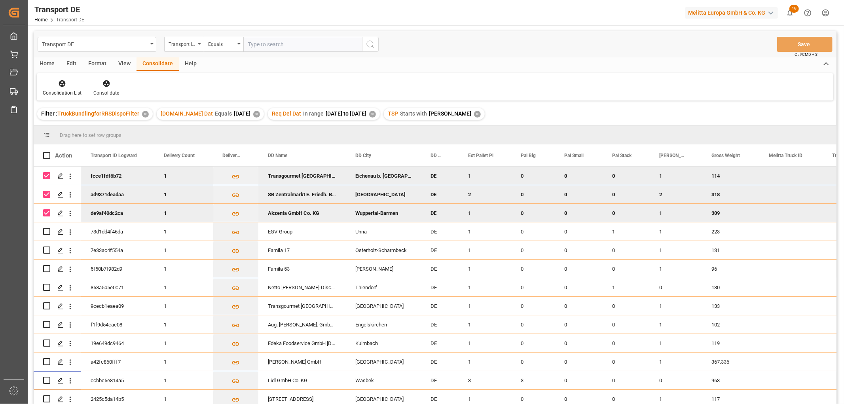
click at [49, 174] on input "Press Space to toggle row selection (checked)" at bounding box center [46, 175] width 7 height 7
checkbox input "false"
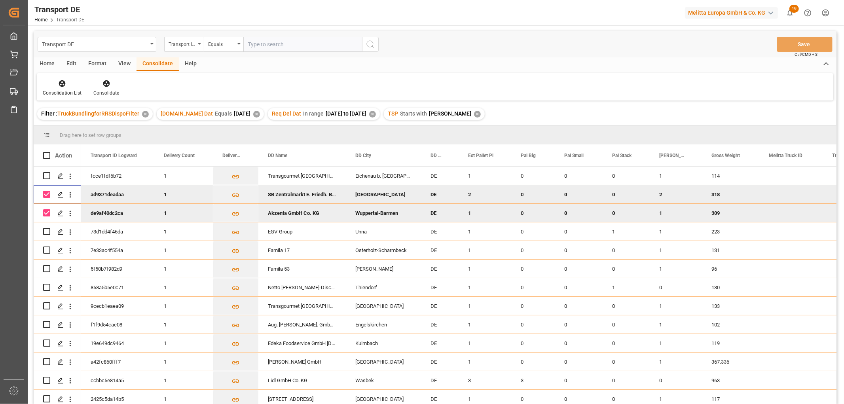
click at [48, 195] on input "Press Space to toggle row selection (checked)" at bounding box center [46, 194] width 7 height 7
checkbox input "false"
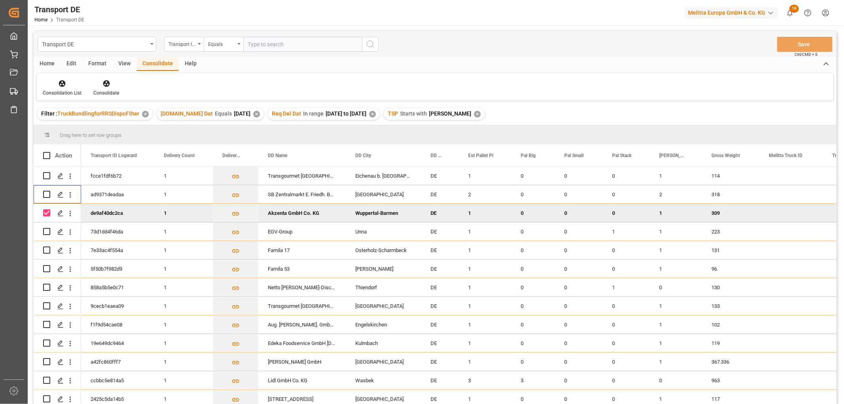
click at [45, 214] on input "Press Space to toggle row selection (checked)" at bounding box center [46, 212] width 7 height 7
checkbox input "false"
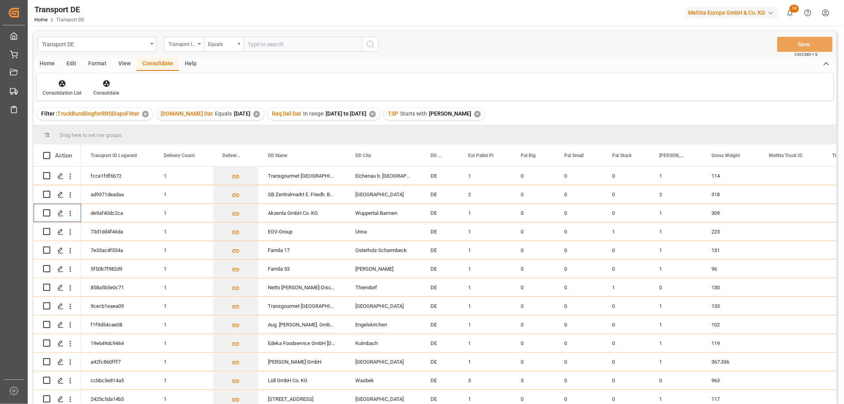
click at [60, 80] on icon at bounding box center [62, 83] width 7 height 7
click at [68, 127] on div "Transport DE Transport ID Logward Equals Save Ctrl/CMD + S Home Edit Format Vie…" at bounding box center [435, 228] width 803 height 394
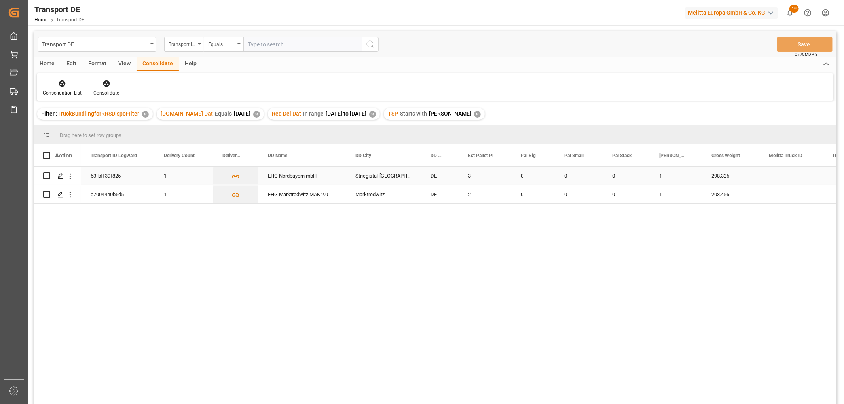
click at [47, 176] on input "Press Space to toggle row selection (unchecked)" at bounding box center [46, 175] width 7 height 7
checkbox input "true"
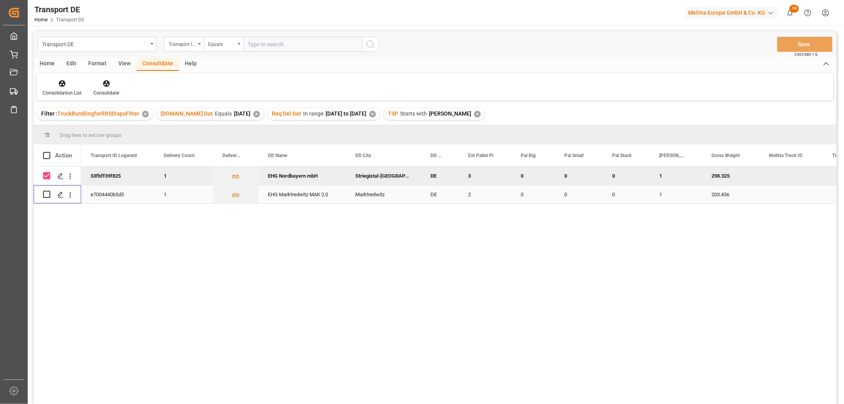
click at [47, 193] on input "Press Space to toggle row selection (unchecked)" at bounding box center [46, 194] width 7 height 7
checkbox input "true"
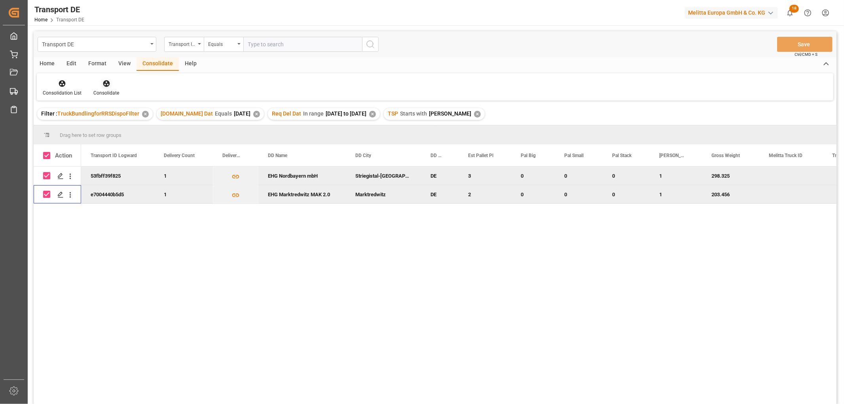
click at [104, 81] on icon at bounding box center [106, 83] width 7 height 7
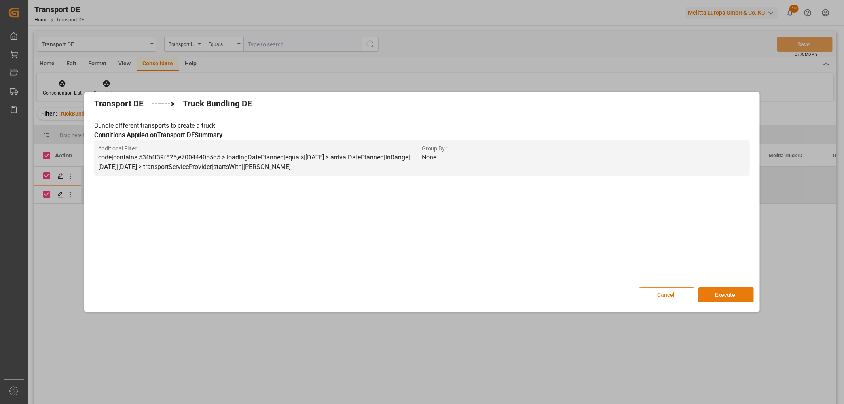
click at [723, 294] on button "Execute" at bounding box center [725, 294] width 55 height 15
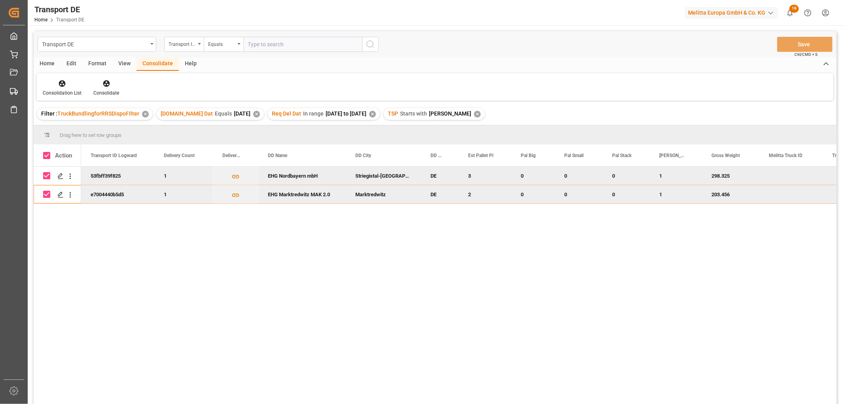
click at [47, 175] on input "Press Space to toggle row selection (checked)" at bounding box center [46, 175] width 7 height 7
checkbox input "false"
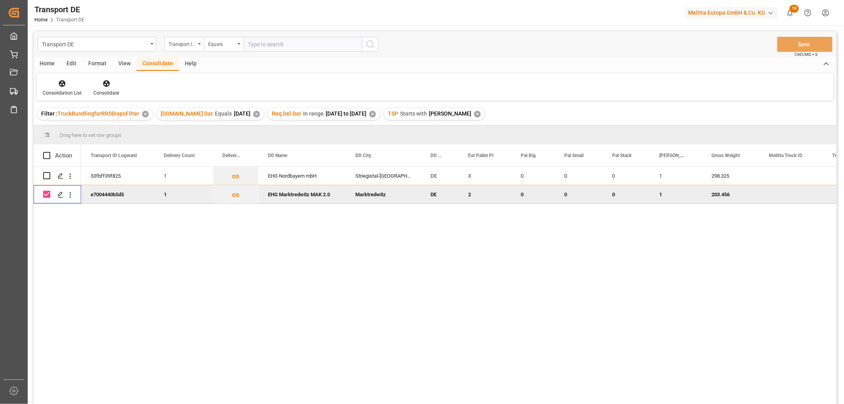
click at [48, 194] on input "Press Space to toggle row selection (checked)" at bounding box center [46, 194] width 7 height 7
checkbox input "false"
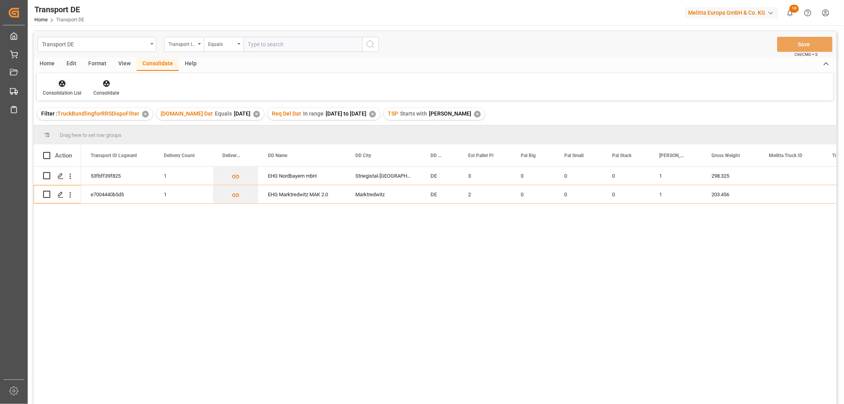
click at [60, 81] on icon at bounding box center [62, 83] width 7 height 7
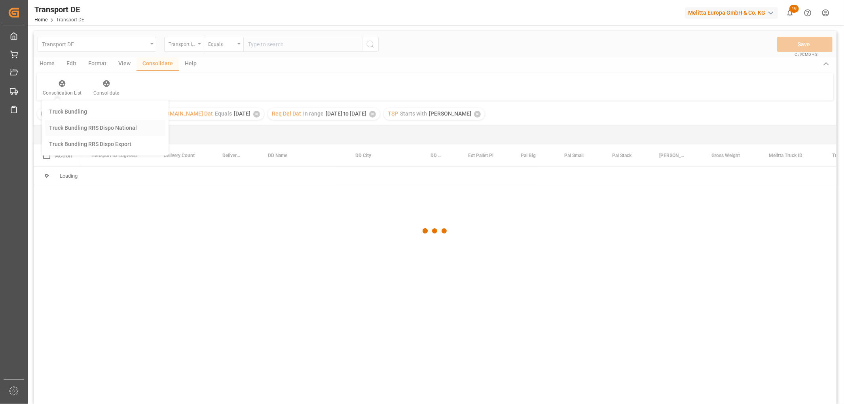
click at [68, 125] on div "Transport DE Transport ID Logward Equals Save Ctrl/CMD + S Home Edit Format Vie…" at bounding box center [435, 228] width 803 height 394
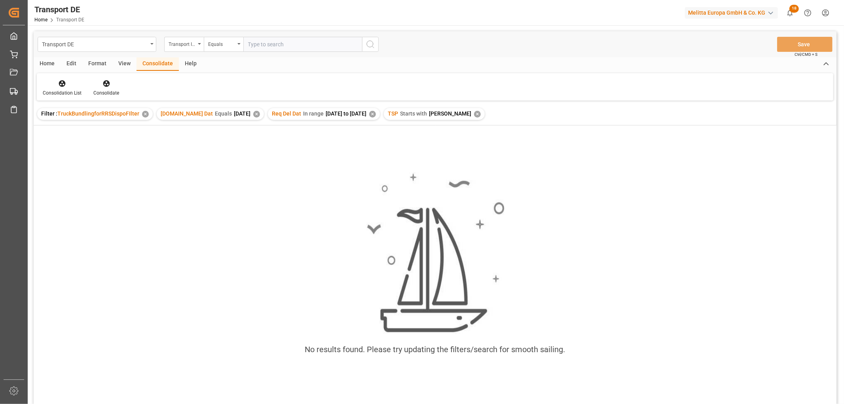
click at [474, 115] on div "✕" at bounding box center [477, 114] width 7 height 7
click at [376, 114] on div "✕" at bounding box center [372, 114] width 7 height 7
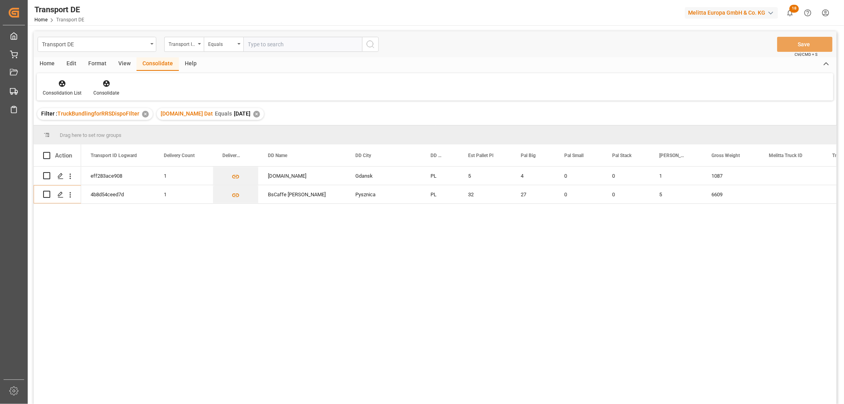
click at [253, 115] on div "✕" at bounding box center [256, 114] width 7 height 7
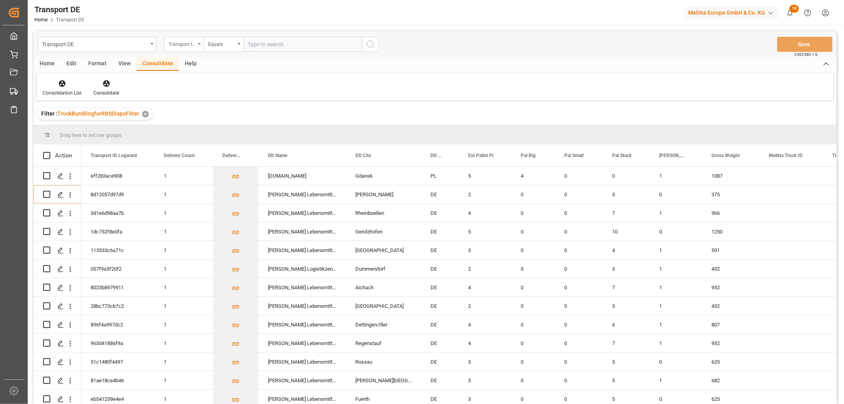
click at [182, 41] on div "Transport ID Logward" at bounding box center [182, 43] width 27 height 9
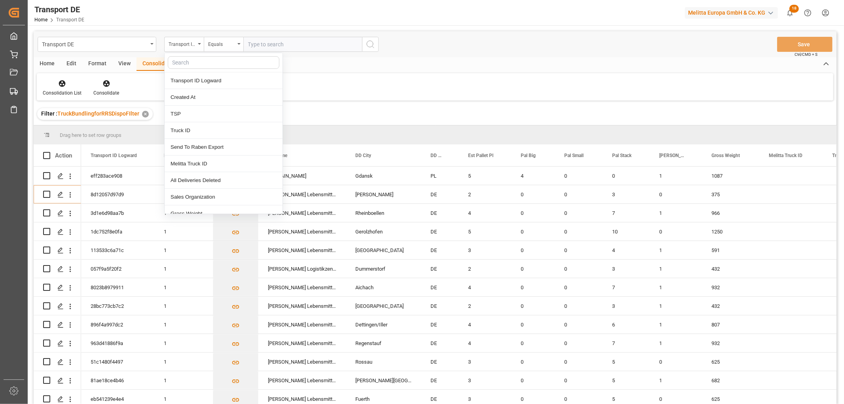
click at [181, 59] on input "text" at bounding box center [224, 62] width 112 height 13
type input "req"
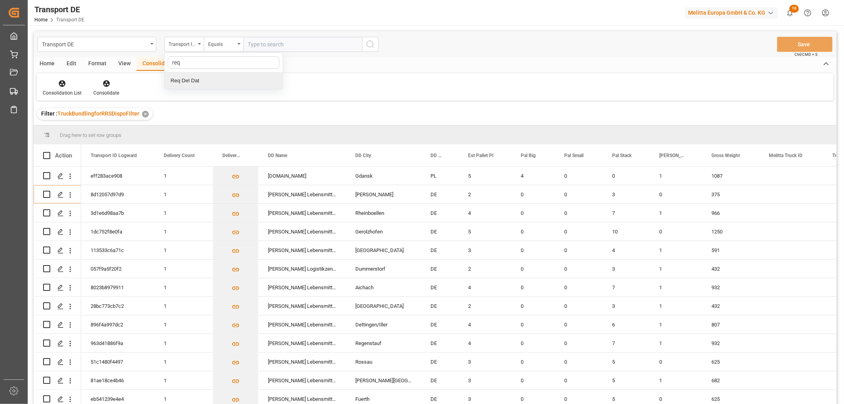
click at [193, 80] on div "Req Del Dat" at bounding box center [224, 80] width 118 height 17
click at [215, 44] on div "Equals" at bounding box center [221, 43] width 27 height 9
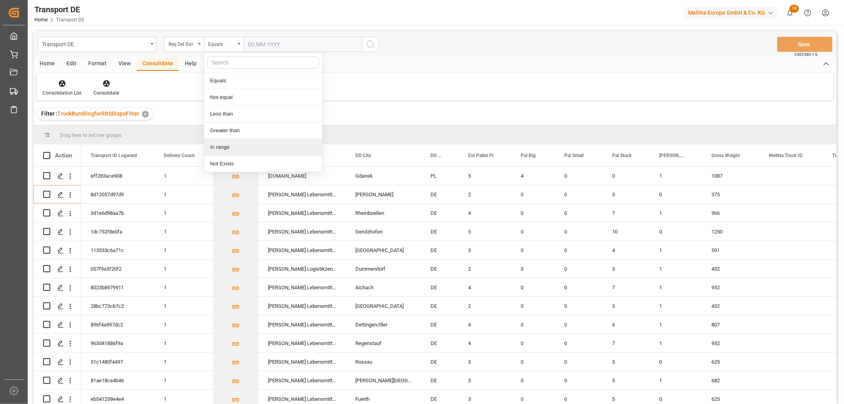
click at [224, 145] on div "In range" at bounding box center [263, 147] width 118 height 17
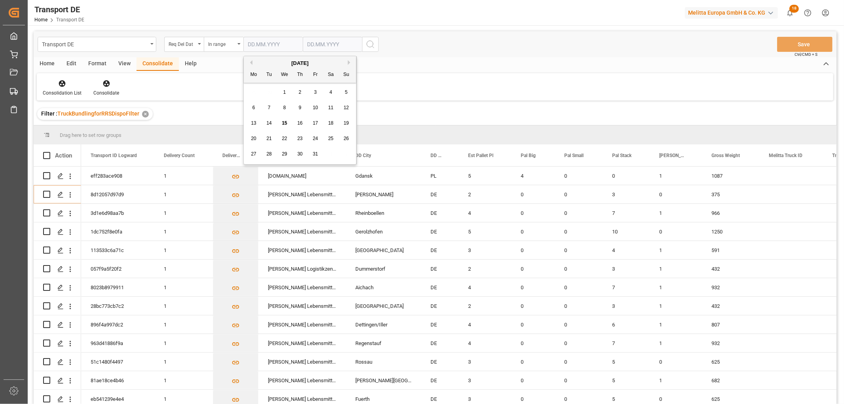
click at [250, 44] on input "text" at bounding box center [272, 44] width 59 height 15
click at [256, 91] on div "29 30 1 2 3 4 5" at bounding box center [300, 92] width 108 height 15
click at [288, 92] on div "1" at bounding box center [285, 92] width 10 height 9
type input "01.10.2025"
click at [309, 44] on input "text" at bounding box center [332, 44] width 59 height 15
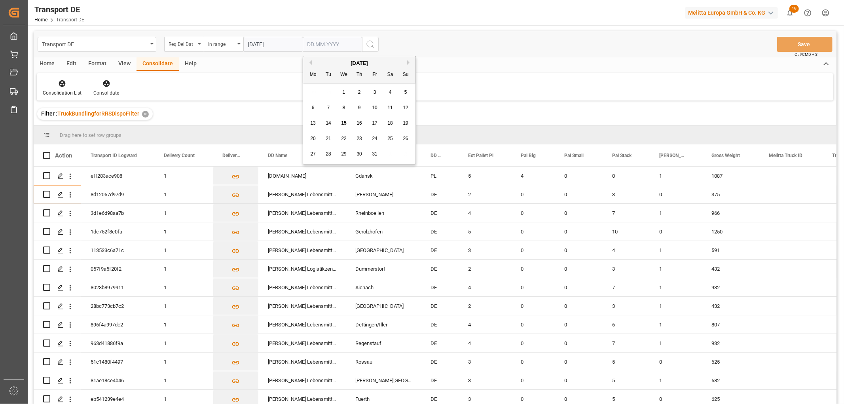
click at [311, 93] on div "29 30 1 2 3 4 5" at bounding box center [359, 92] width 108 height 15
click at [376, 124] on span "17" at bounding box center [374, 123] width 5 height 6
type input "17.10.2025"
click at [370, 45] on icon "search button" at bounding box center [370, 44] width 9 height 9
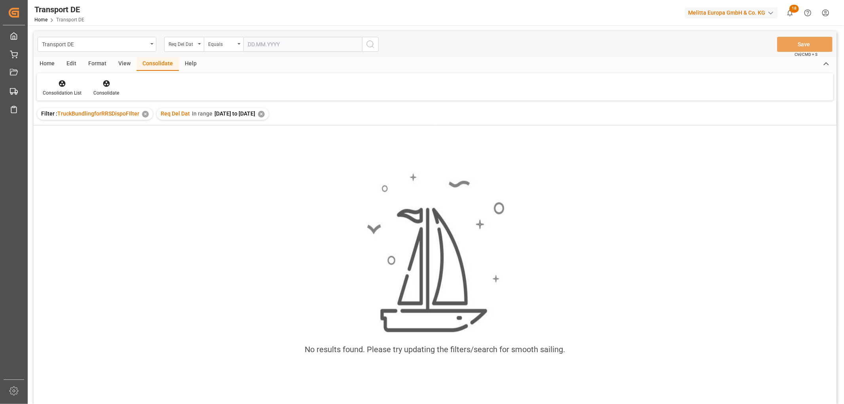
click at [265, 113] on div "✕" at bounding box center [261, 114] width 7 height 7
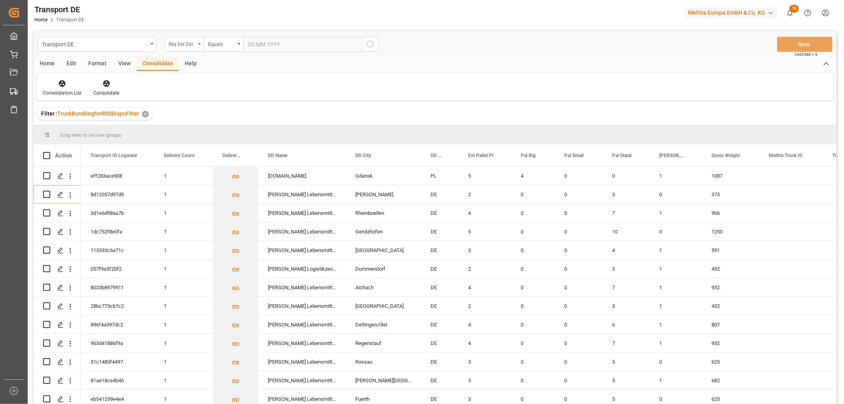
click at [191, 44] on div "Req Del Dat" at bounding box center [182, 43] width 27 height 9
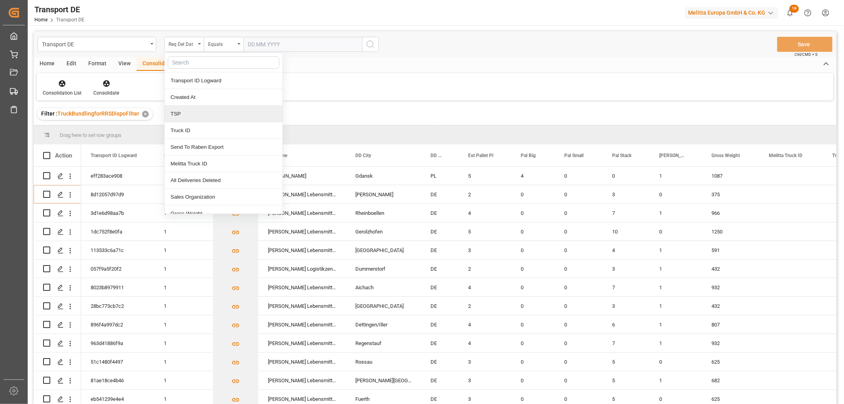
click at [187, 114] on div "TSP" at bounding box center [224, 114] width 118 height 17
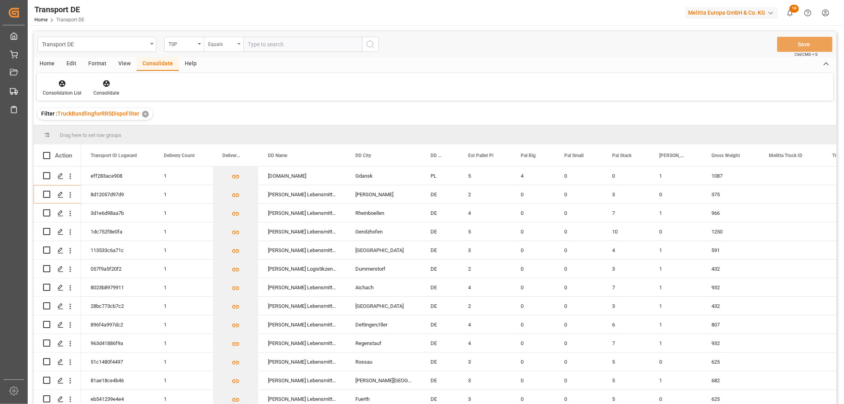
click at [214, 44] on div "Equals" at bounding box center [221, 43] width 27 height 9
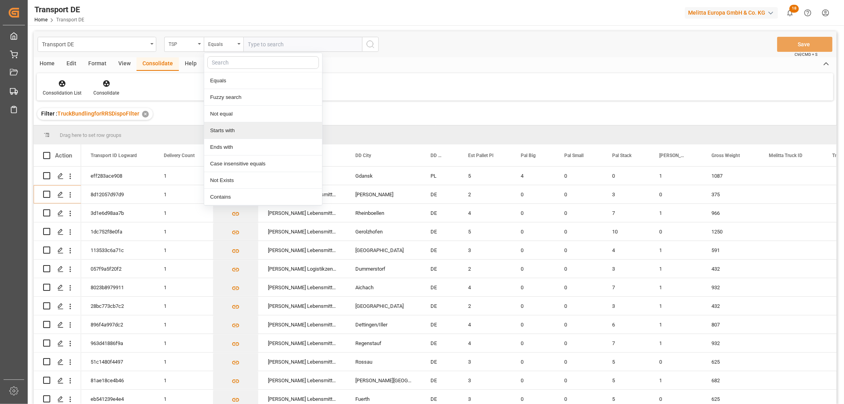
click at [222, 134] on div "Starts with" at bounding box center [263, 130] width 118 height 17
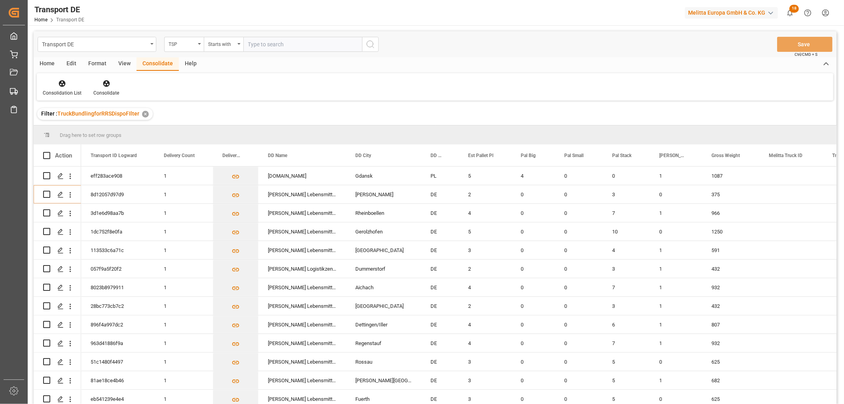
click at [265, 44] on input "text" at bounding box center [302, 44] width 119 height 15
type input "[PERSON_NAME]"
click at [369, 45] on icon "search button" at bounding box center [370, 44] width 9 height 9
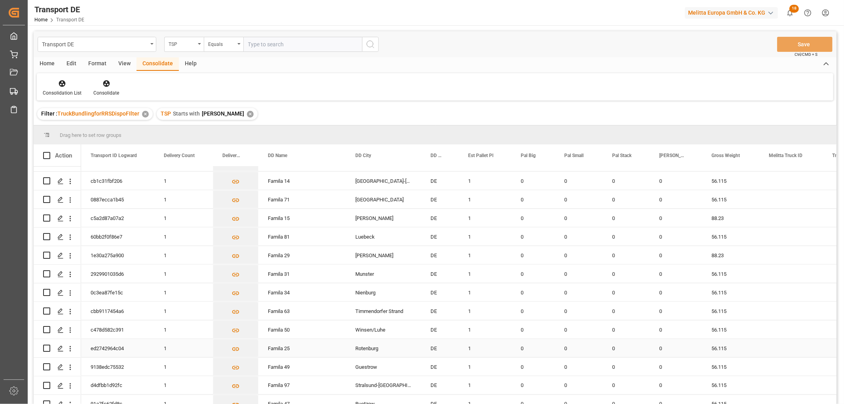
scroll to position [1232, 0]
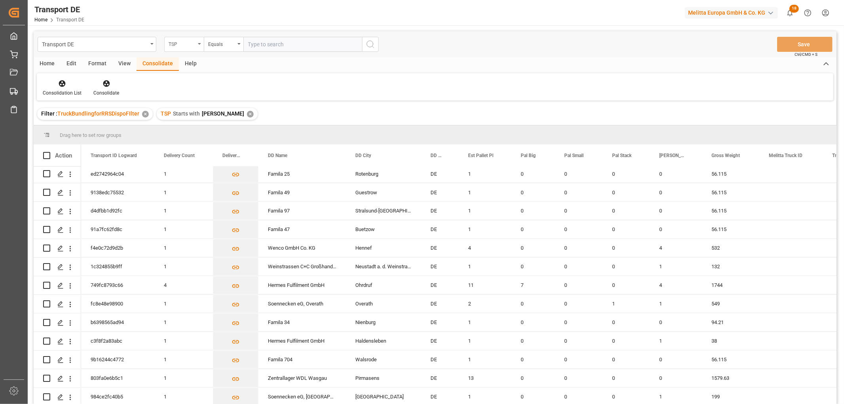
click at [176, 42] on div "TSP" at bounding box center [182, 43] width 27 height 9
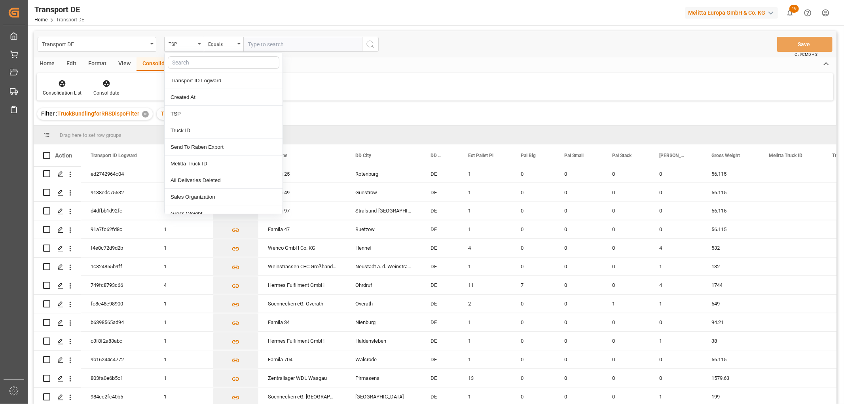
click at [182, 63] on input "text" at bounding box center [224, 62] width 112 height 13
type input "pl"
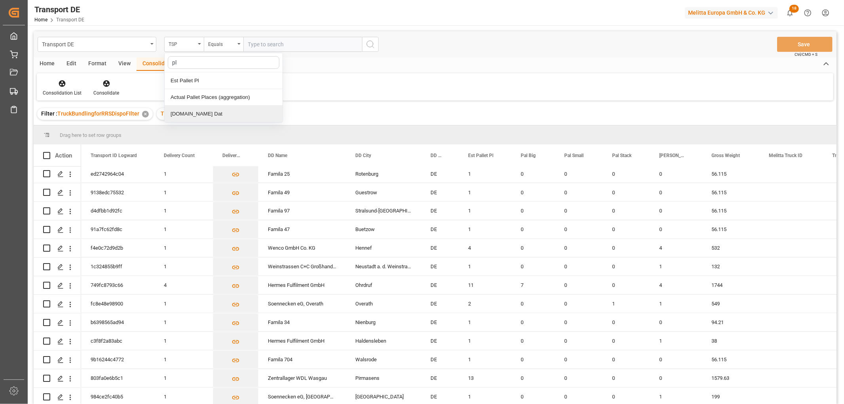
click at [187, 114] on div "[DOMAIN_NAME] Dat" at bounding box center [224, 114] width 118 height 17
click at [246, 40] on input "text" at bounding box center [302, 44] width 119 height 15
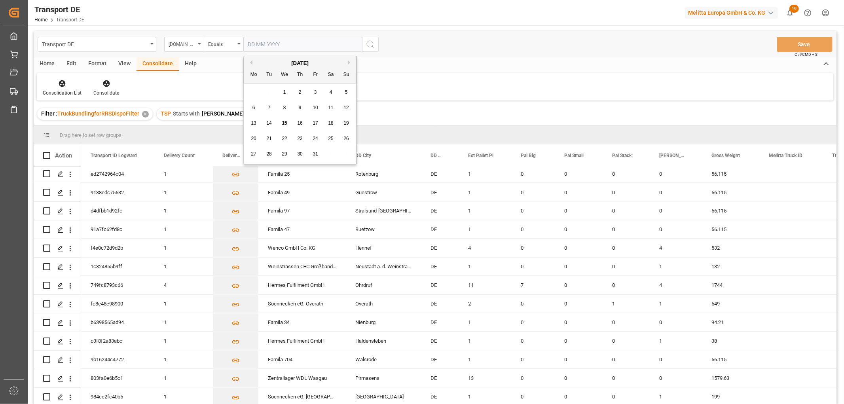
click at [255, 140] on span "20" at bounding box center [253, 139] width 5 height 6
type input "[DATE]"
click at [369, 41] on icon "search button" at bounding box center [370, 44] width 9 height 9
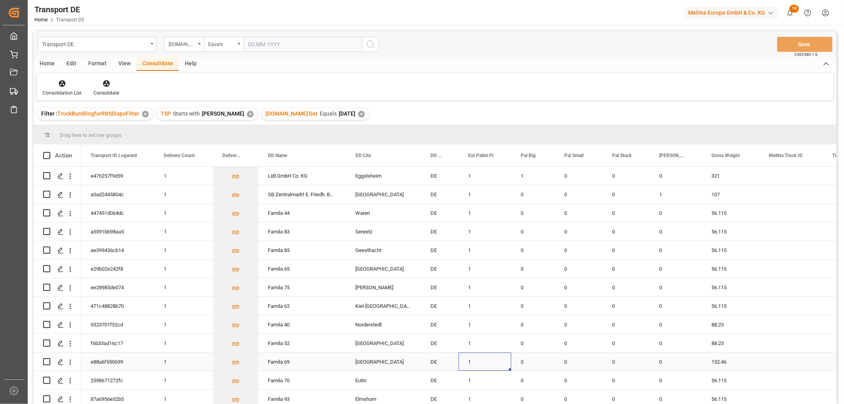
drag, startPoint x: 480, startPoint y: 361, endPoint x: 479, endPoint y: 368, distance: 6.7
click at [480, 361] on div "1" at bounding box center [485, 362] width 53 height 18
click at [485, 378] on div "1" at bounding box center [485, 380] width 53 height 18
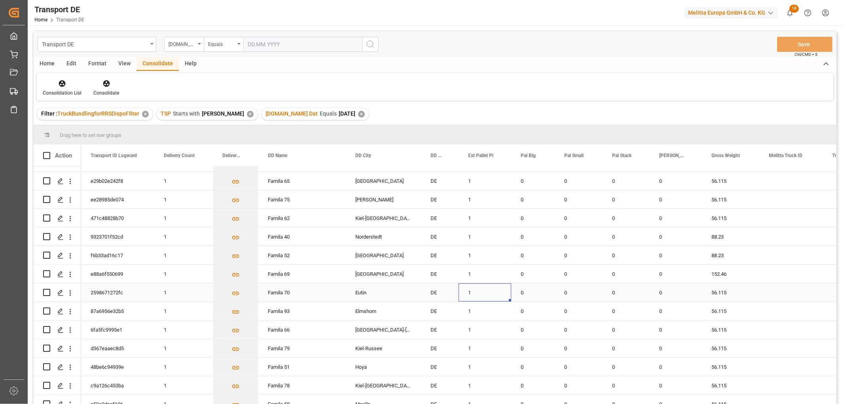
scroll to position [132, 0]
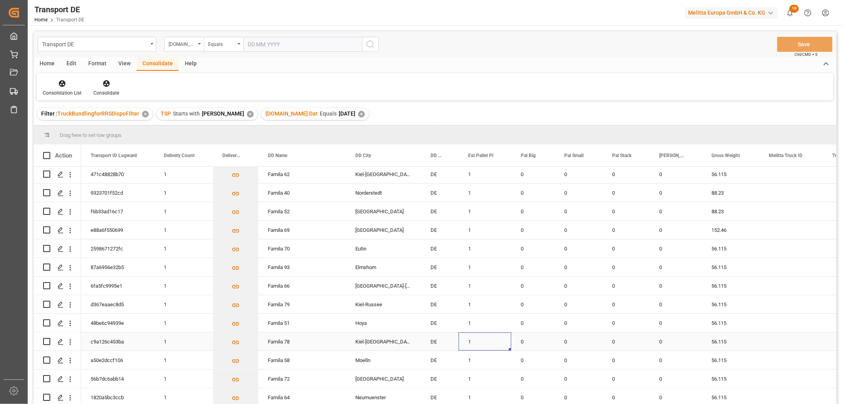
click at [484, 343] on div "1" at bounding box center [485, 341] width 53 height 18
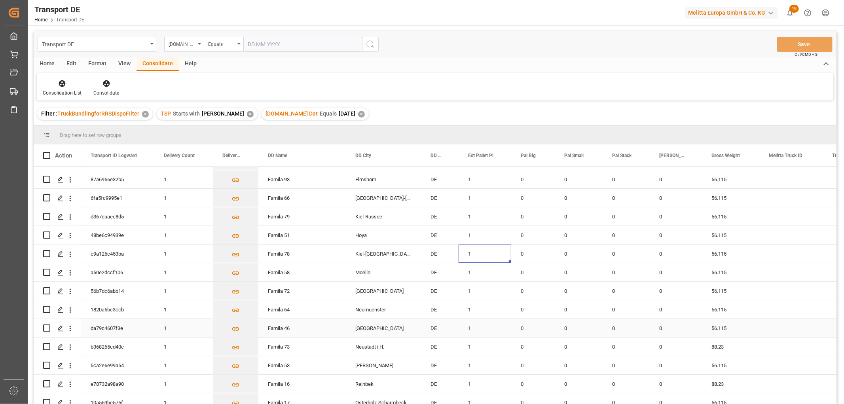
scroll to position [263, 0]
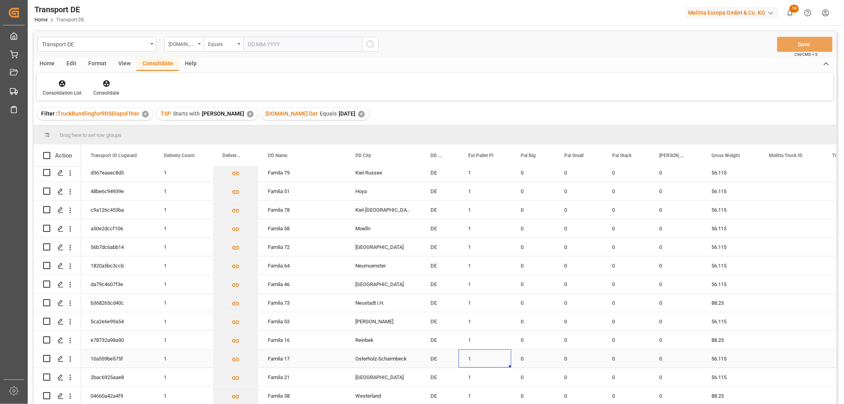
click at [490, 351] on div "1" at bounding box center [485, 358] width 53 height 18
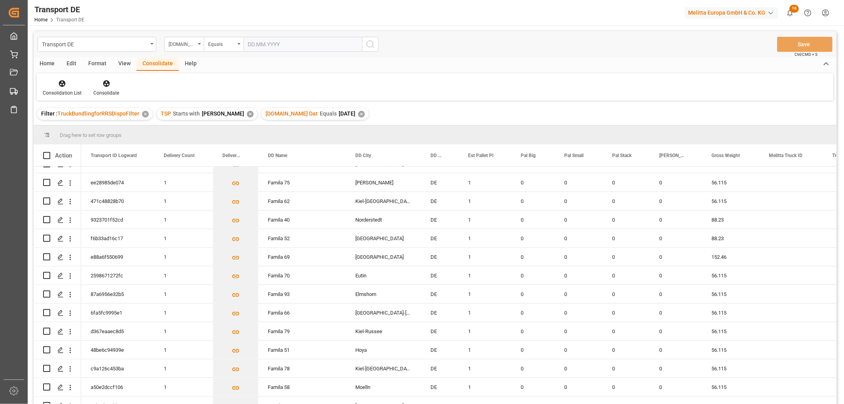
scroll to position [0, 0]
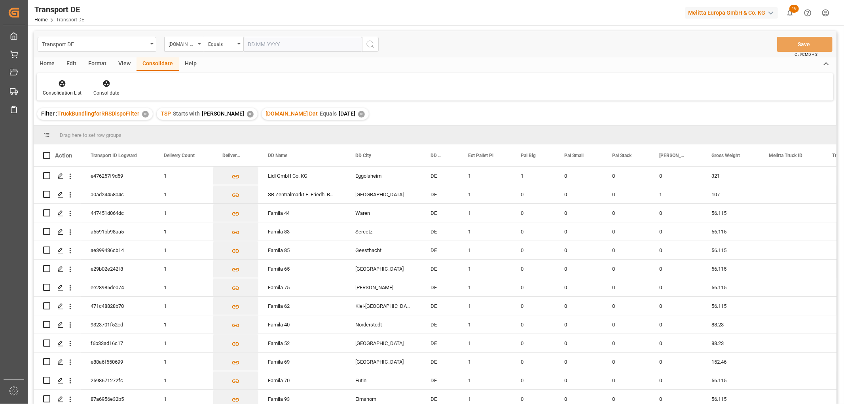
click at [48, 64] on div "Home" at bounding box center [47, 63] width 27 height 13
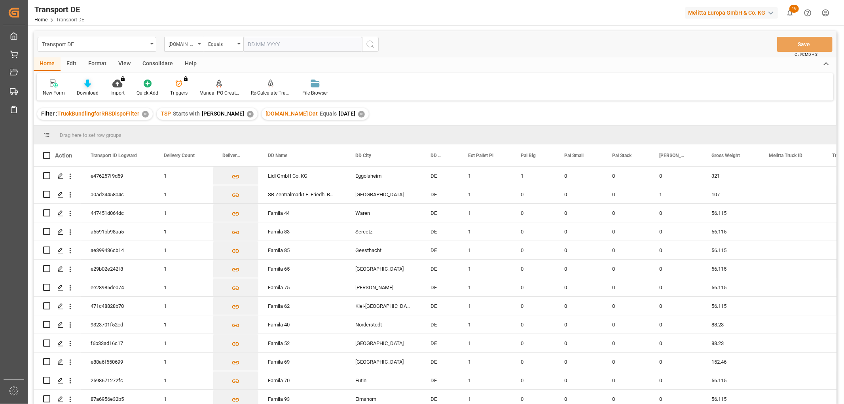
click at [88, 89] on div "Download" at bounding box center [88, 87] width 34 height 17
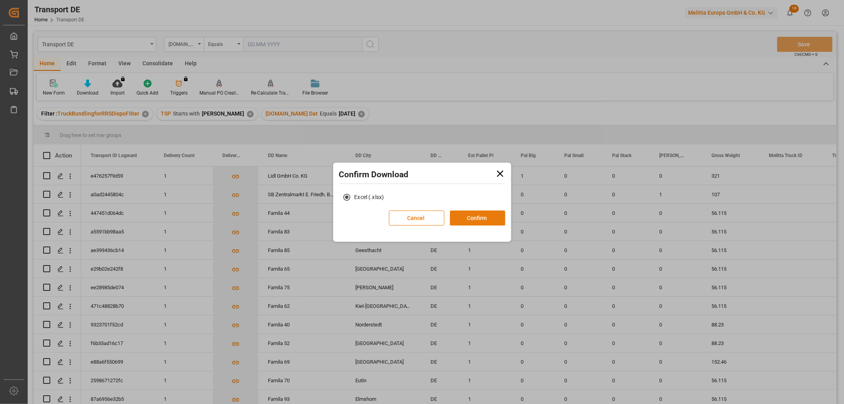
click at [483, 214] on button "Confirm" at bounding box center [477, 217] width 55 height 15
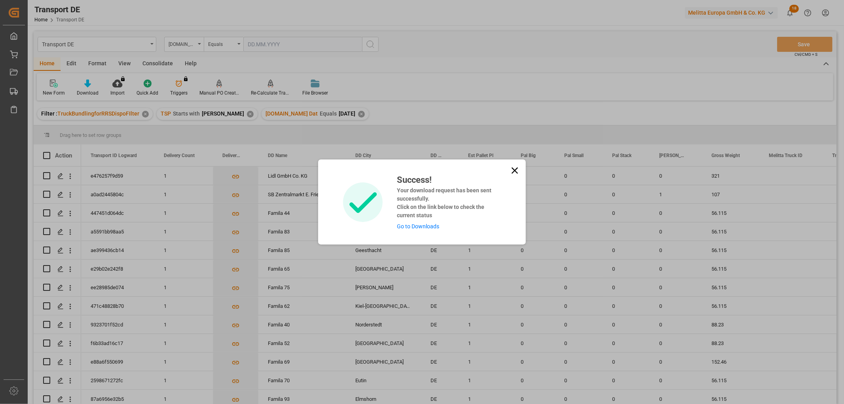
click at [413, 223] on link "Go to Downloads" at bounding box center [418, 226] width 42 height 6
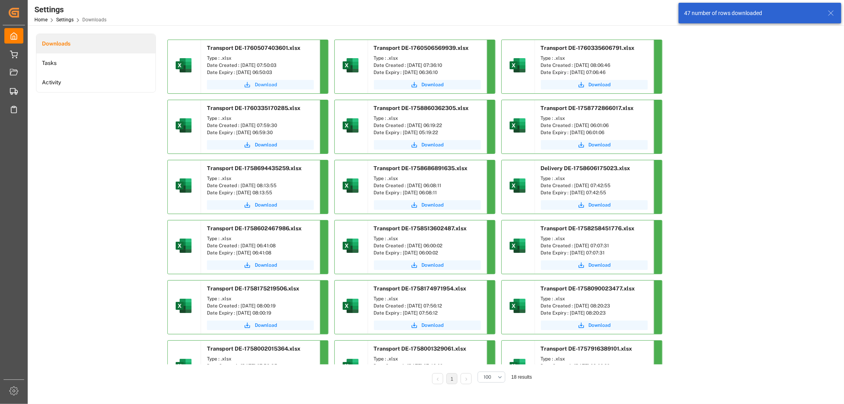
click at [263, 85] on span "Download" at bounding box center [266, 84] width 22 height 7
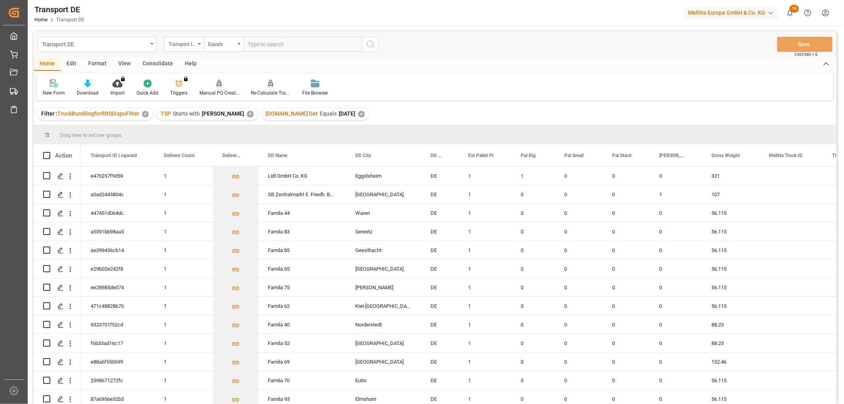
click at [157, 64] on div "Consolidate" at bounding box center [157, 63] width 42 height 13
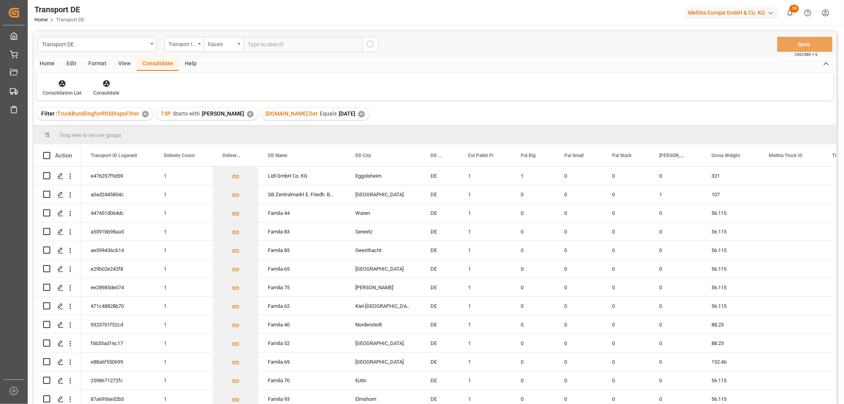
click at [61, 84] on icon at bounding box center [62, 83] width 7 height 7
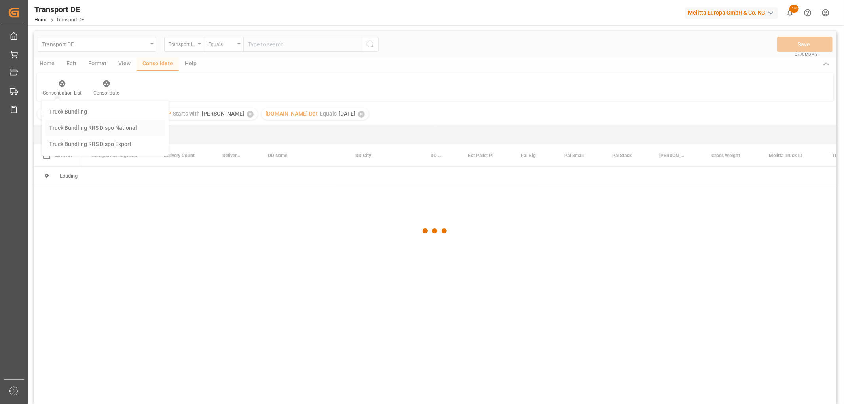
click at [64, 128] on div "Transport DE Transport ID Logward Equals Save Ctrl/CMD + S Home Edit Format Vie…" at bounding box center [435, 228] width 803 height 394
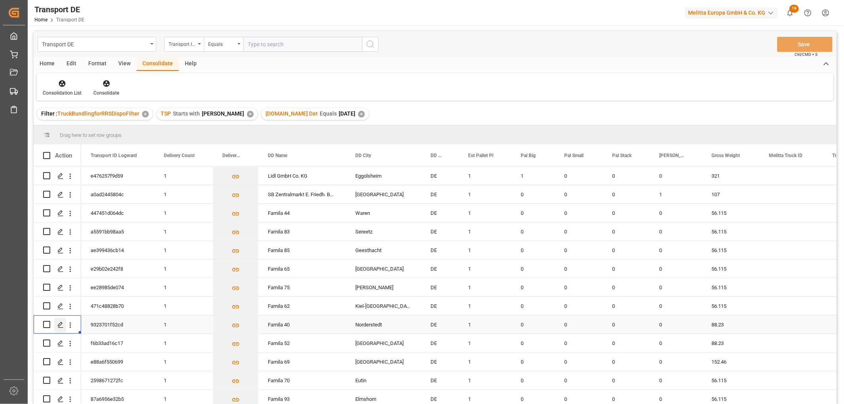
click at [61, 324] on icon "Press SPACE to select this row." at bounding box center [60, 325] width 6 height 6
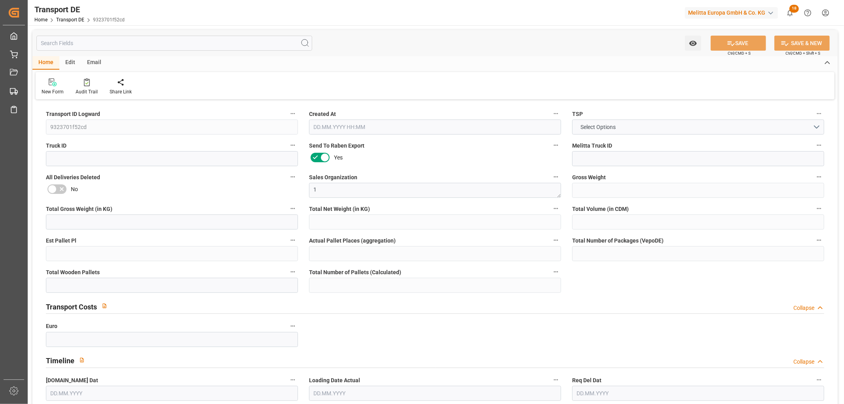
type input "88.23"
type input "64.23"
type input "46.8"
type input "757.44"
type input "1"
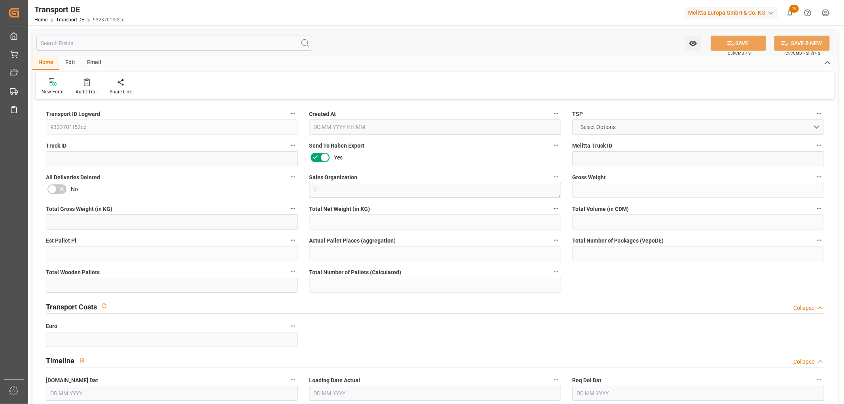
type input "0"
type input "1"
type input "0"
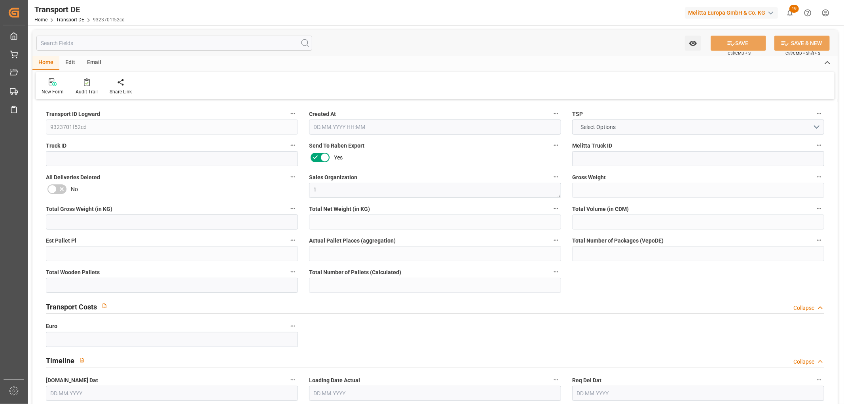
type input "22"
type input "0"
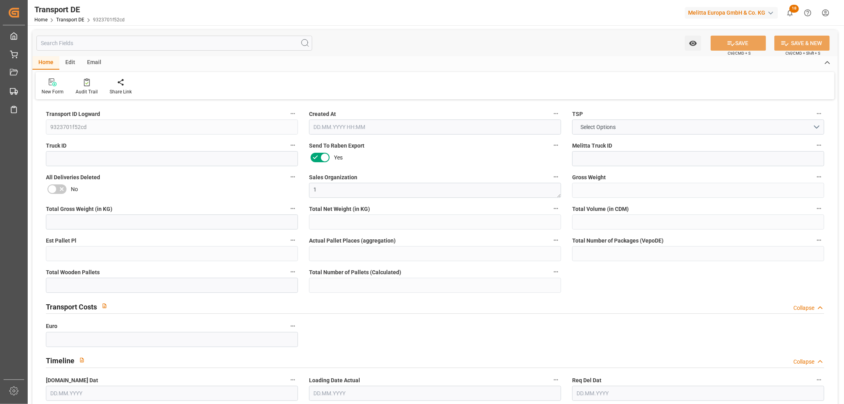
type input "0"
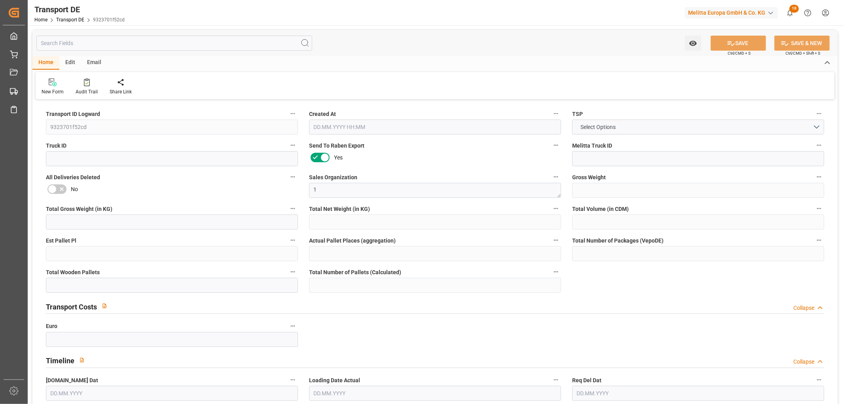
type input "0"
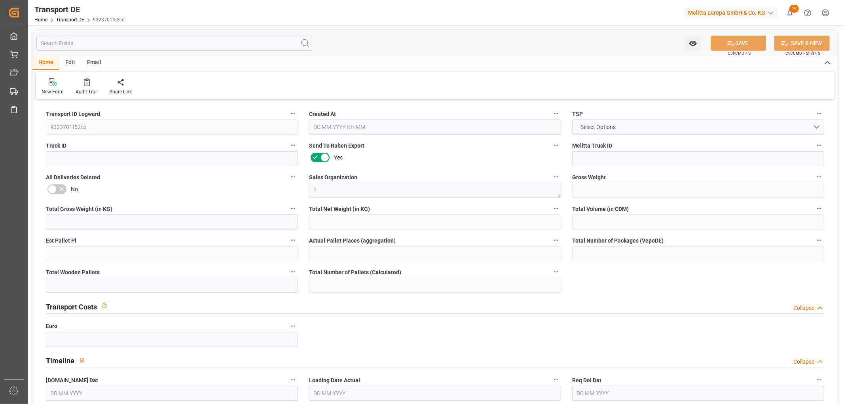
type input "0"
type input "2"
type input "1"
type input "0"
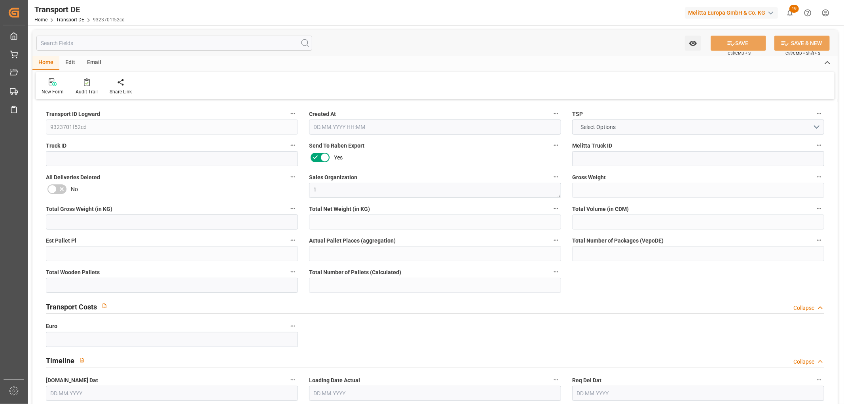
type input "24"
type input "76.9664"
type input "50.4314"
type input "[DATE] 23:01"
type input "[DATE]"
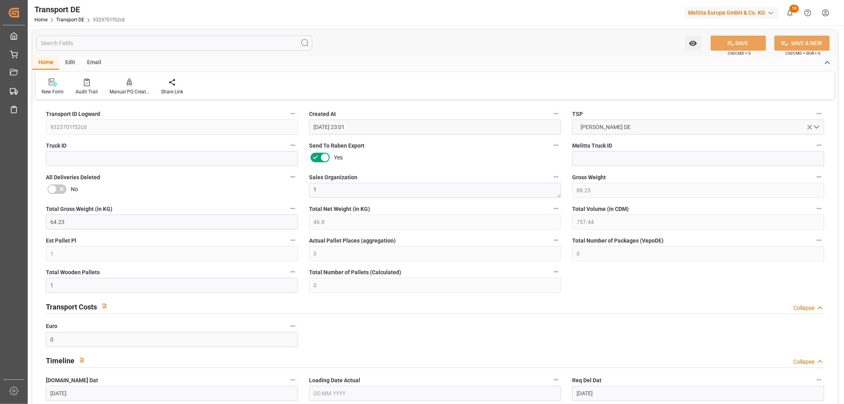
type input "[DATE]"
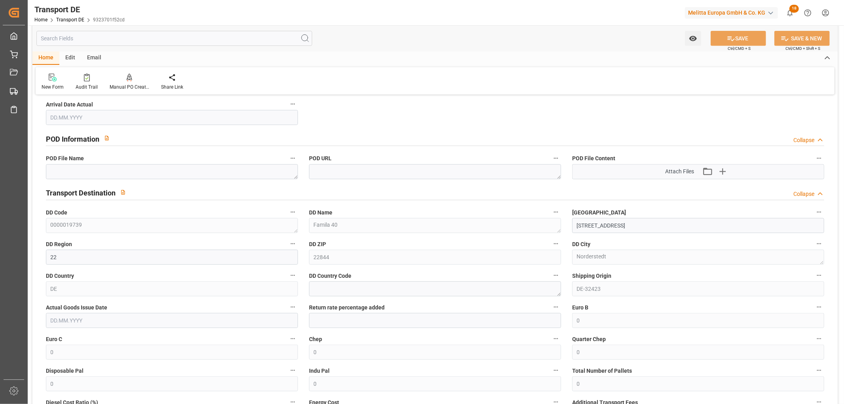
scroll to position [440, 0]
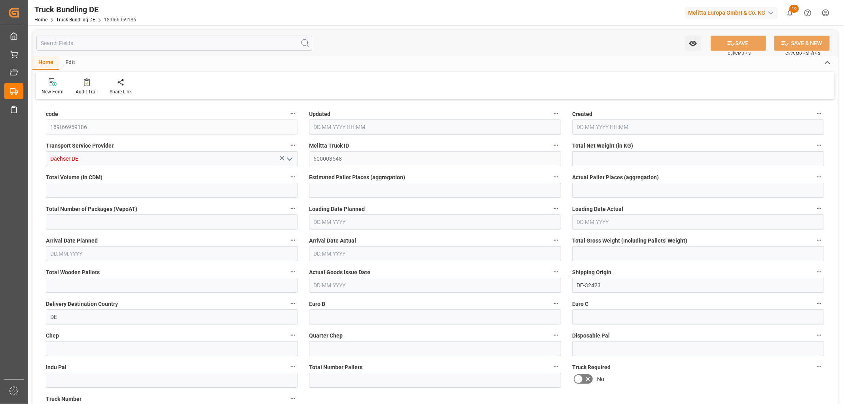
type input "657.197"
type input "10655.68"
type input "7"
type input "0"
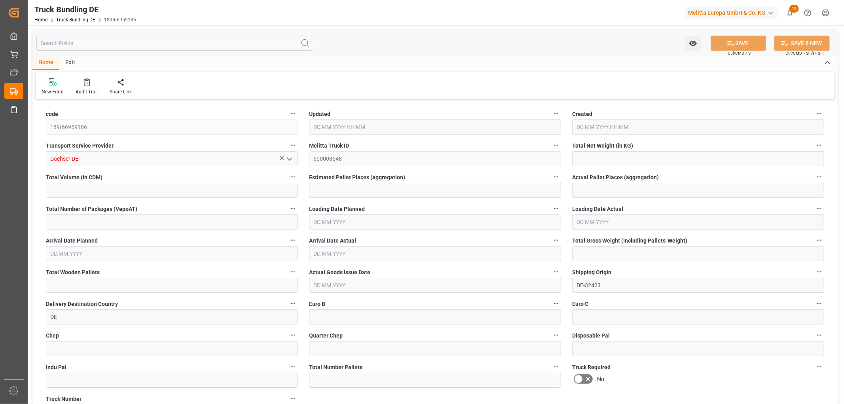
type input "1452.575"
type input "14"
type input "0"
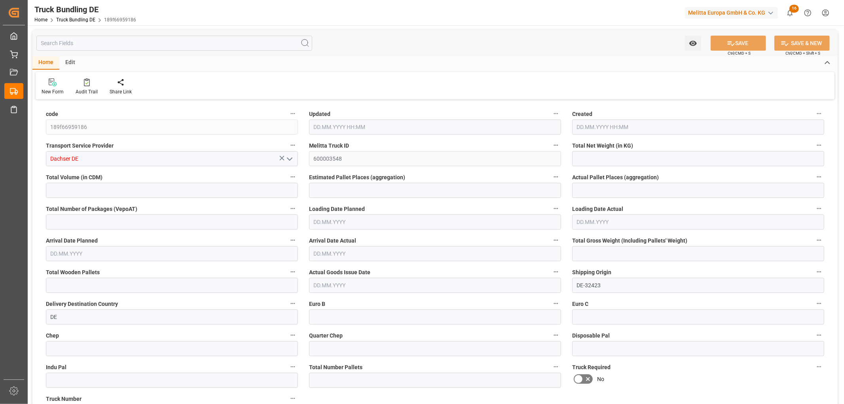
type input "0"
type input "15.10.2025 07:32"
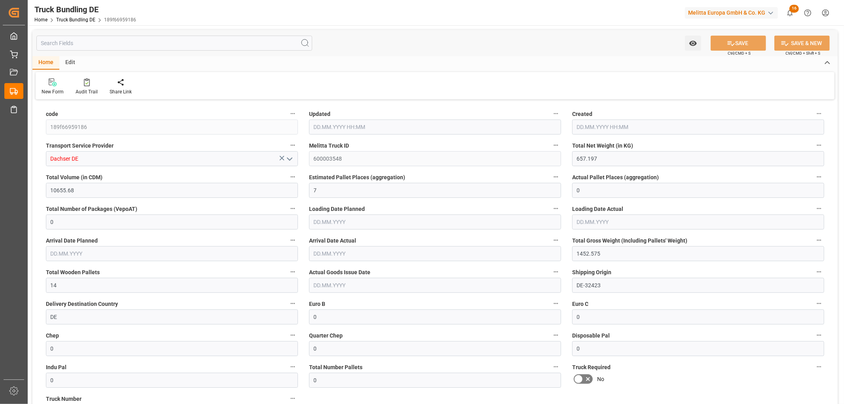
type input "15.10.2025 07:32"
type input "16.10.2025"
type input "17.10.2025"
type input "15.10.2025"
type input "561.838"
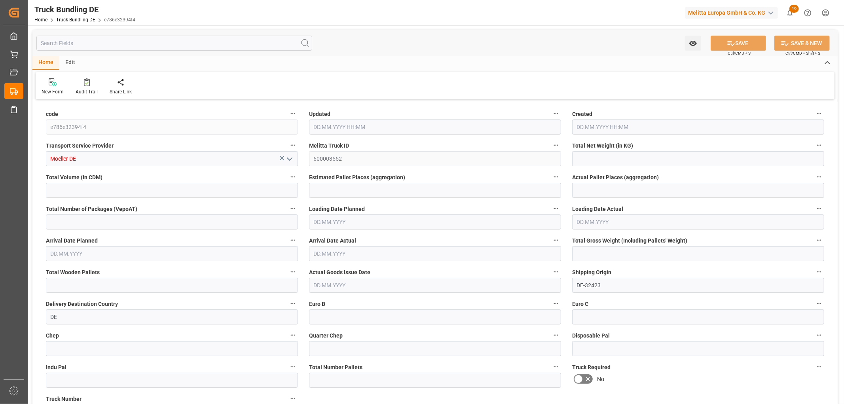
type input "9982.9"
type input "7"
type input "0"
type input "1223.425"
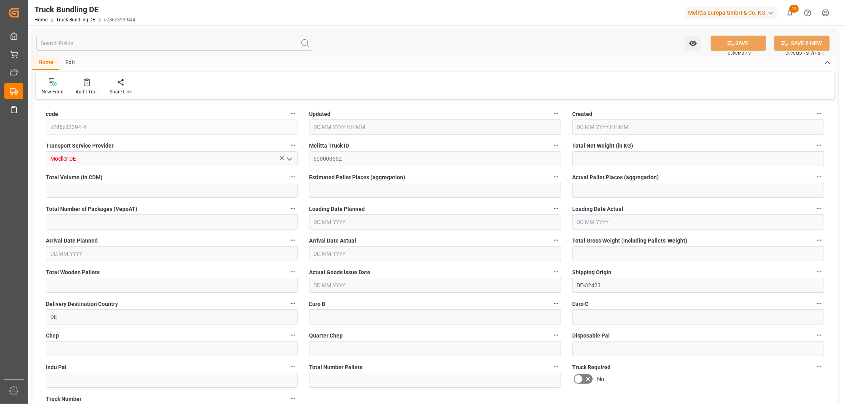
type input "13"
type input "0"
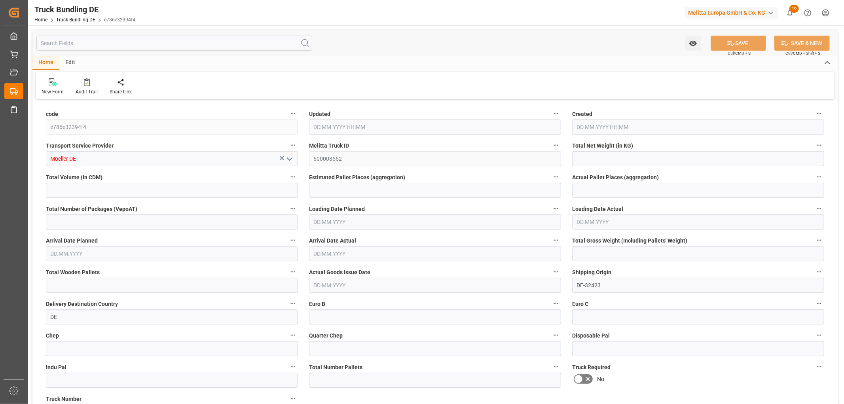
type input "0"
type input "15.10.2025 07:35"
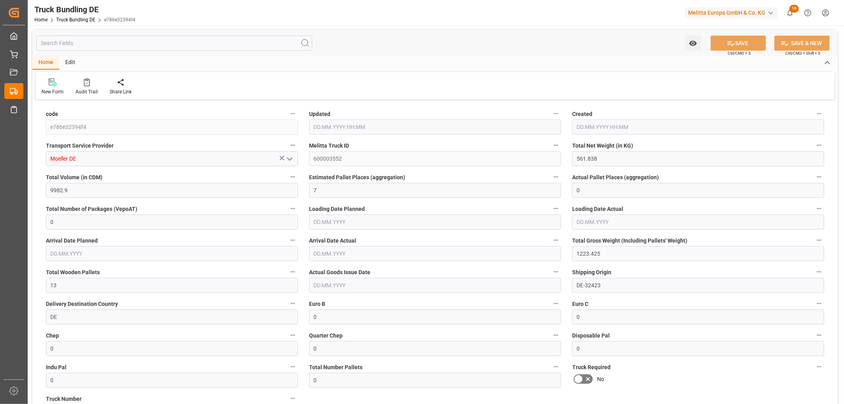
type input "16.10.2025"
type input "17.10.2025"
type input "15.10.2025"
type input "3235.998"
type input "26249.92"
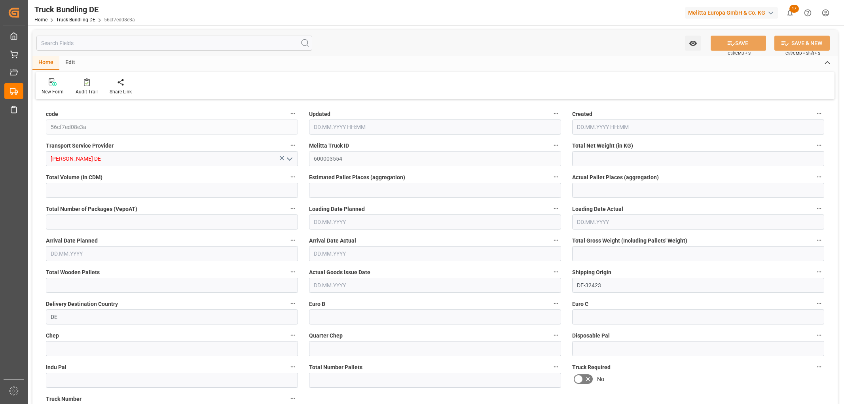
type input "16"
type input "0"
type input "5117.045"
type input "32"
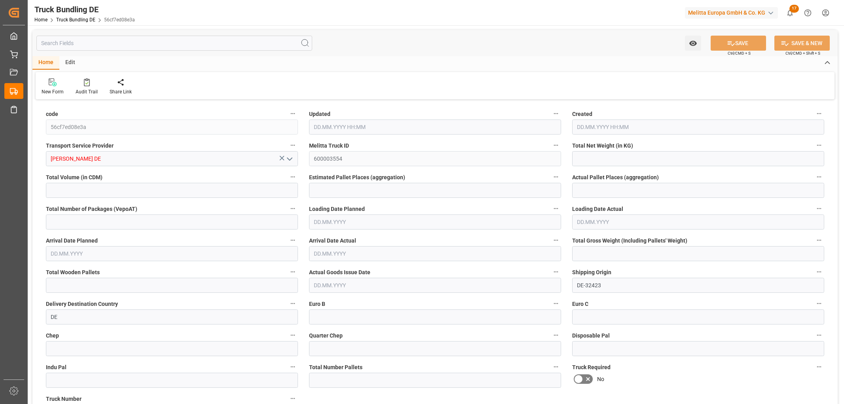
type input "0"
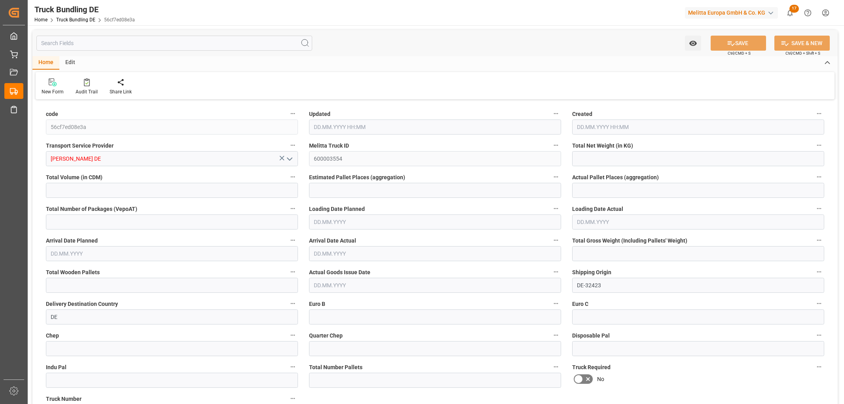
type input "0"
type input "[DATE] 07:38"
type input "[DATE]"
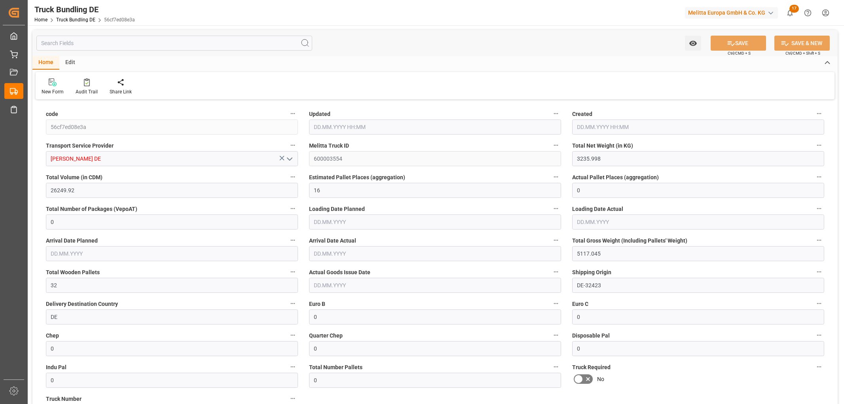
type input "[DATE]"
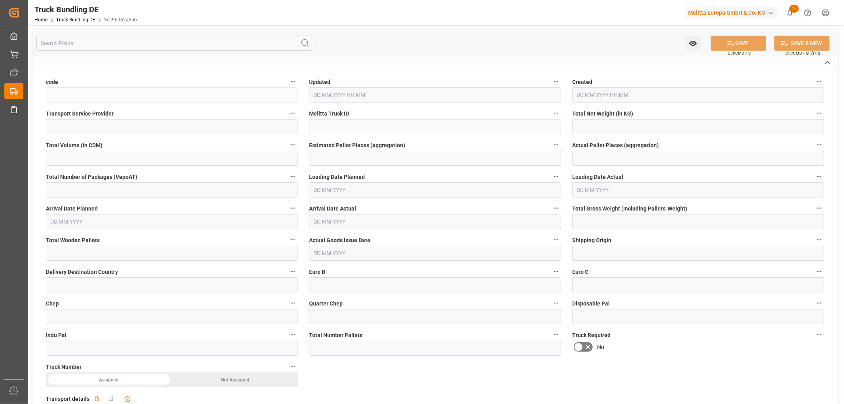
type input "3dc96062a5bb"
type input "[PERSON_NAME] DE"
type input "600003555"
type input "DE-32423"
type input "DE"
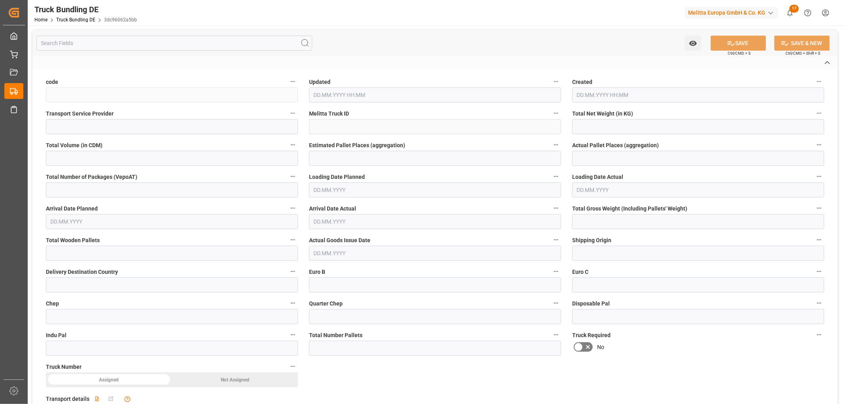
type textarea "0000066211"
type textarea "[PERSON_NAME] Handels GmbH Co. KG"
type textarea "Mergelgrube 2"
type textarea "89081"
type textarea "[GEOGRAPHIC_DATA]"
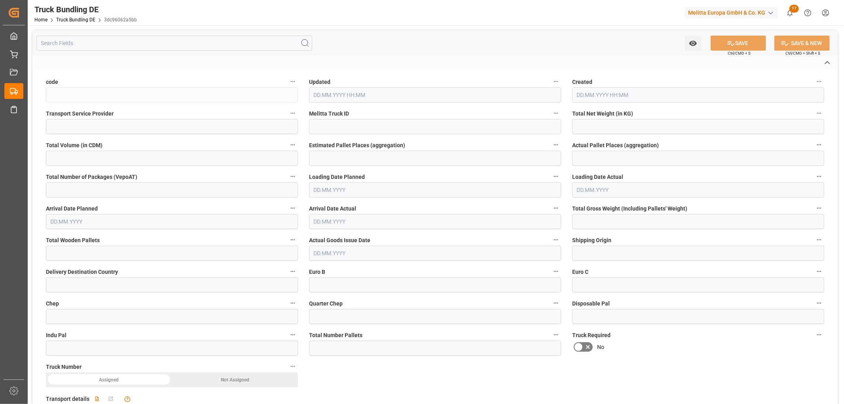
type textarea "89"
type input "2740.288"
type input "29105.596"
type input "18"
type input "0"
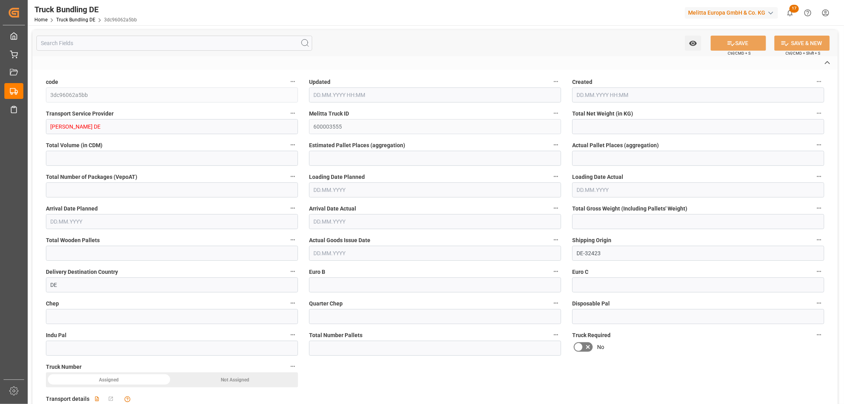
type input "0"
type input "5074"
type input "35"
type input "0"
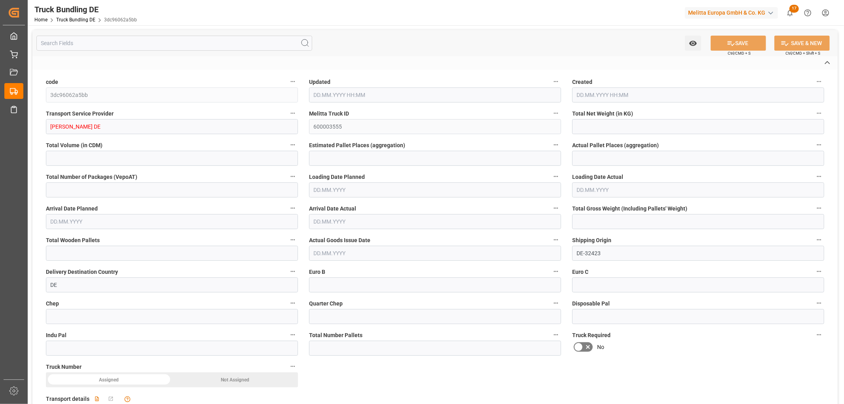
type input "0"
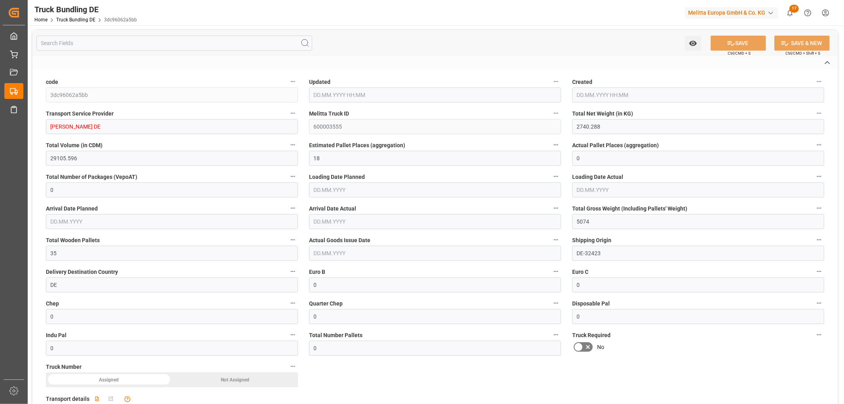
type input "[DATE] 07:39"
type input "[DATE]"
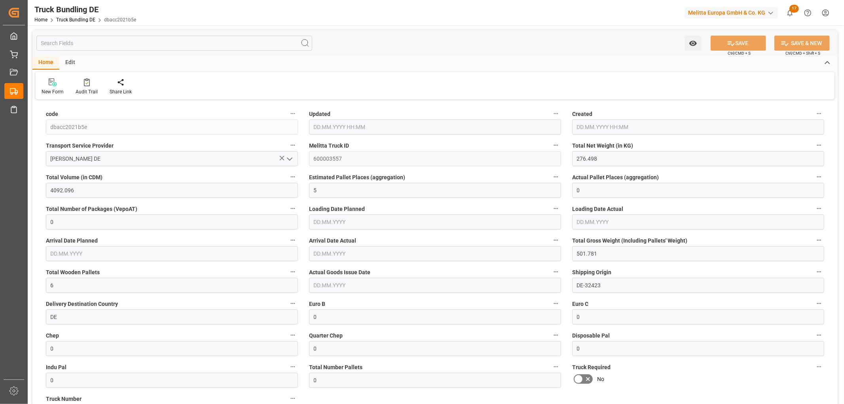
type input "[DATE] 07:44"
type input "[DATE] 07:43"
type input "[DATE]"
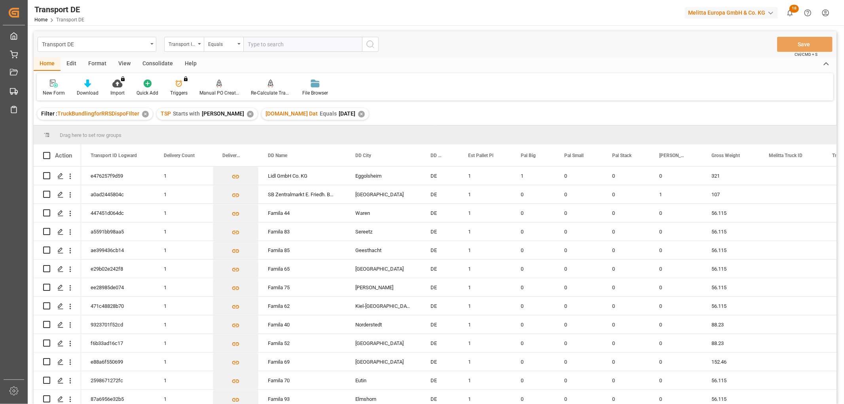
click at [155, 63] on div "Consolidate" at bounding box center [157, 63] width 42 height 13
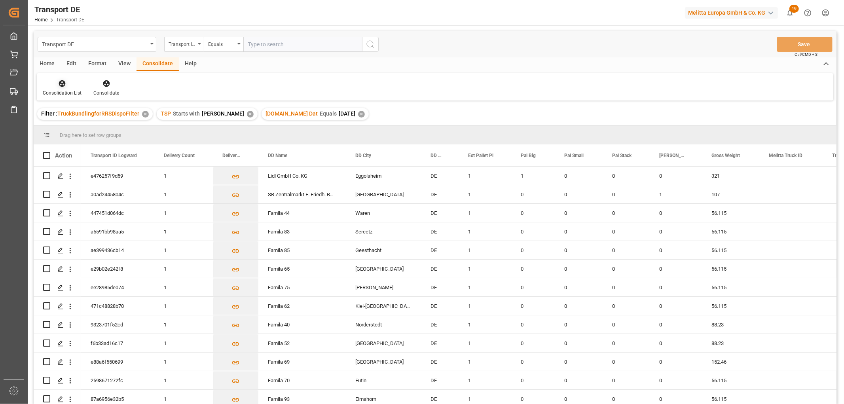
click at [64, 87] on div "Consolidation List" at bounding box center [62, 87] width 51 height 17
click at [74, 127] on div "Transport DE Transport ID Logward Equals Save Ctrl/CMD + S Home Edit Format Vie…" at bounding box center [435, 228] width 803 height 394
click at [45, 214] on input "Press Space to toggle row selection (unchecked)" at bounding box center [46, 212] width 7 height 7
checkbox input "true"
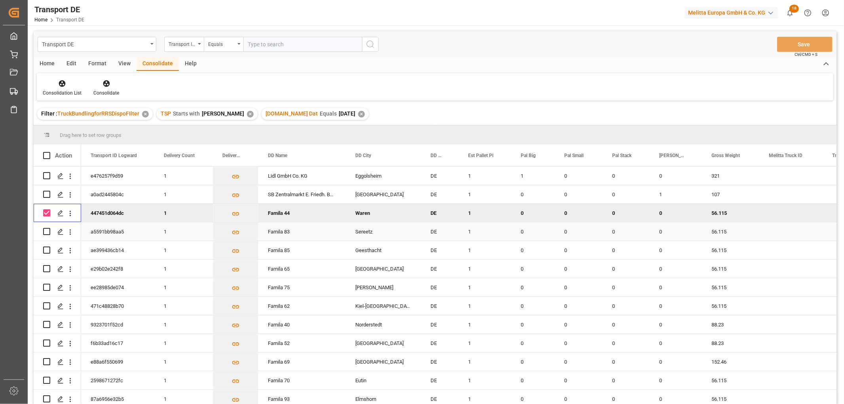
click at [47, 232] on input "Press Space to toggle row selection (unchecked)" at bounding box center [46, 231] width 7 height 7
checkbox input "true"
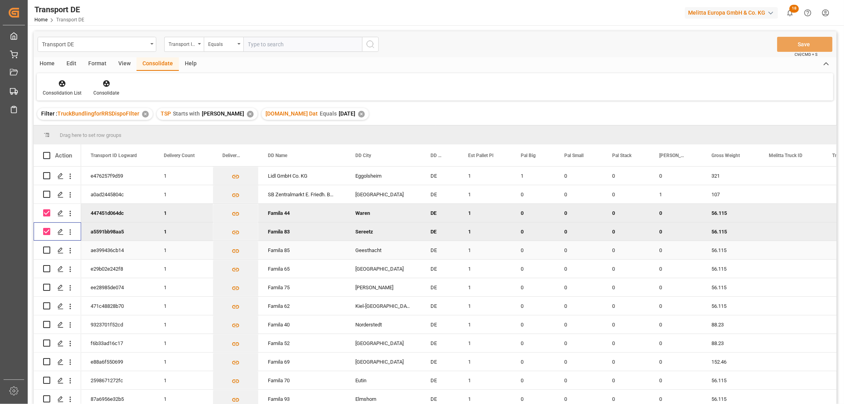
click at [49, 250] on input "Press Space to toggle row selection (unchecked)" at bounding box center [46, 249] width 7 height 7
checkbox input "true"
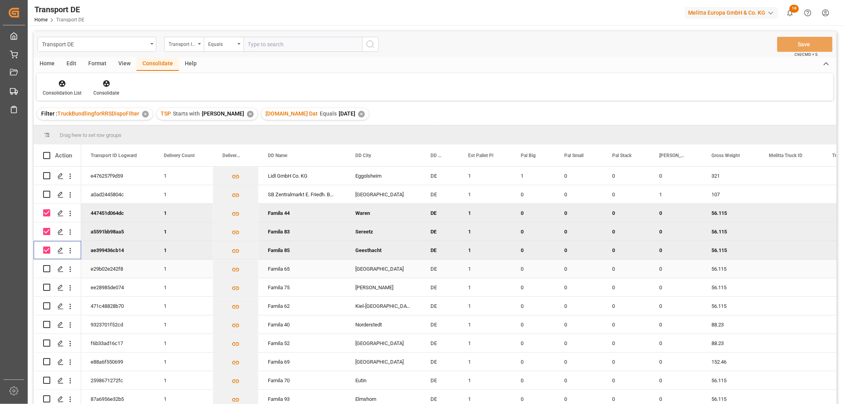
click at [46, 270] on input "Press Space to toggle row selection (unchecked)" at bounding box center [46, 268] width 7 height 7
checkbox input "true"
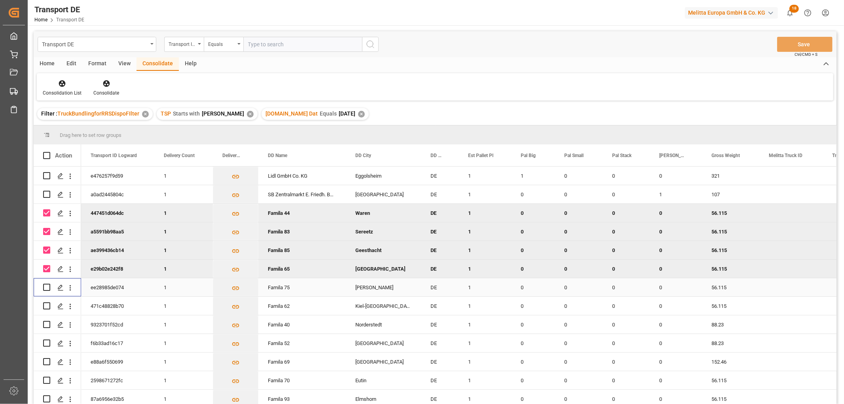
click at [45, 286] on input "Press Space to toggle row selection (unchecked)" at bounding box center [46, 287] width 7 height 7
checkbox input "true"
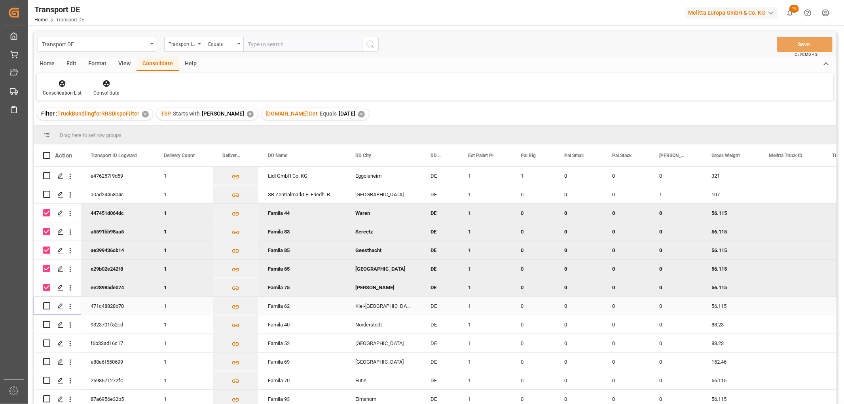
click at [45, 303] on input "Press Space to toggle row selection (unchecked)" at bounding box center [46, 305] width 7 height 7
checkbox input "true"
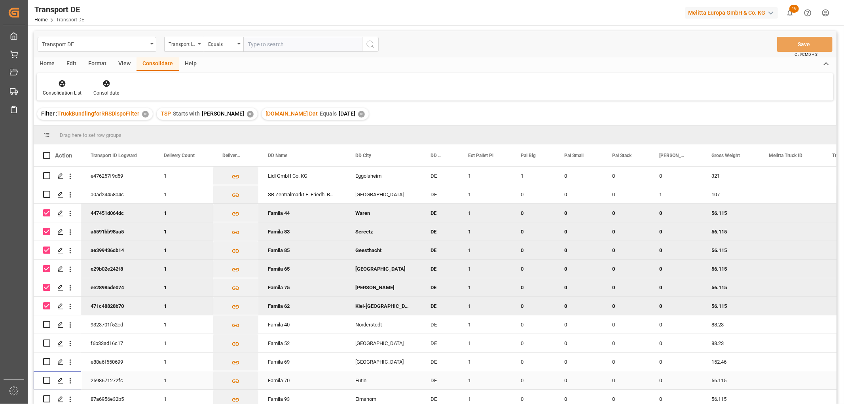
click at [45, 379] on input "Press Space to toggle row selection (unchecked)" at bounding box center [46, 380] width 7 height 7
checkbox input "true"
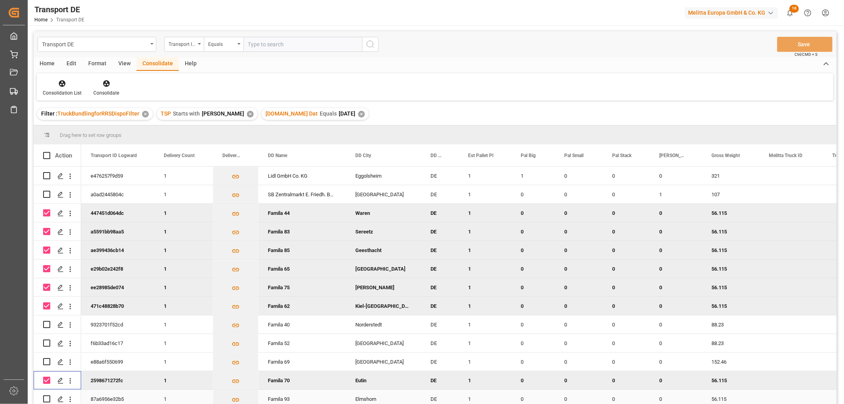
click at [48, 400] on input "Press Space to toggle row selection (unchecked)" at bounding box center [46, 398] width 7 height 7
checkbox input "true"
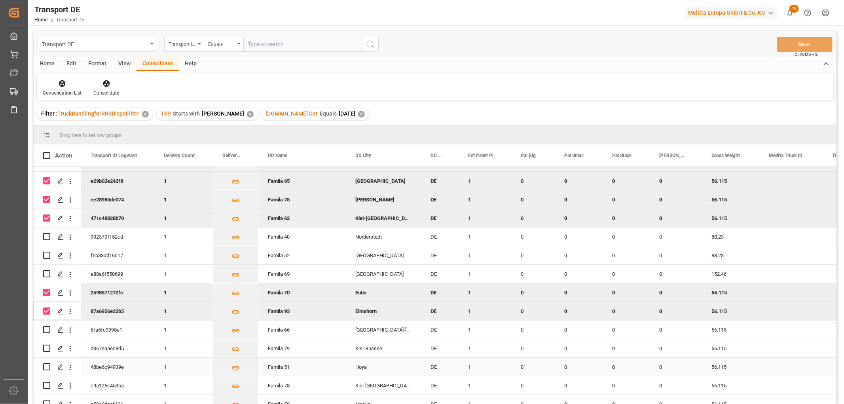
scroll to position [176, 0]
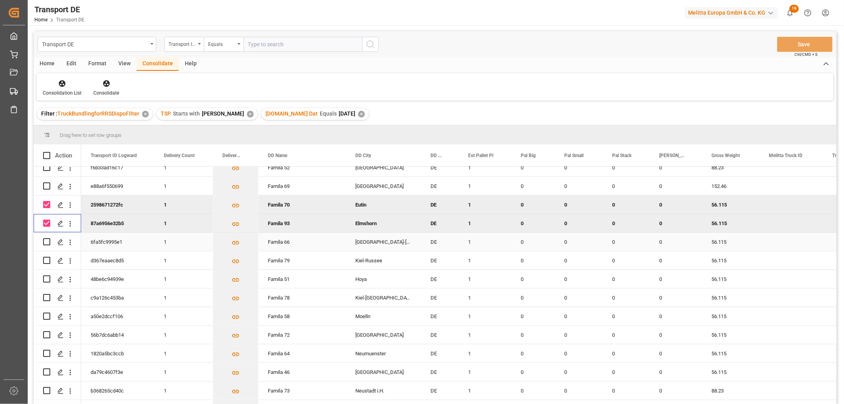
click at [47, 240] on input "Press Space to toggle row selection (unchecked)" at bounding box center [46, 241] width 7 height 7
checkbox input "true"
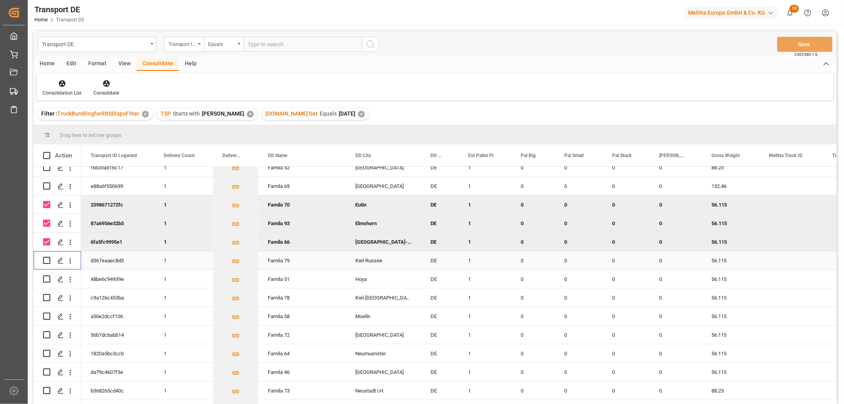
click at [45, 260] on input "Press Space to toggle row selection (unchecked)" at bounding box center [46, 260] width 7 height 7
checkbox input "true"
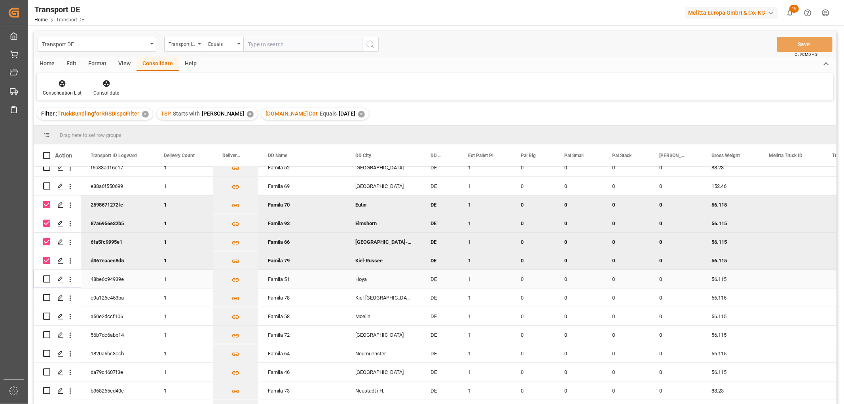
click at [47, 280] on input "Press Space to toggle row selection (unchecked)" at bounding box center [46, 278] width 7 height 7
checkbox input "true"
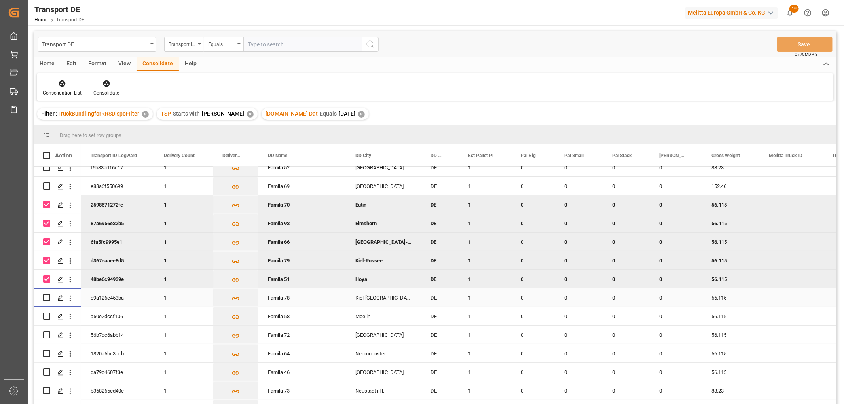
click at [45, 298] on input "Press Space to toggle row selection (unchecked)" at bounding box center [46, 297] width 7 height 7
checkbox input "true"
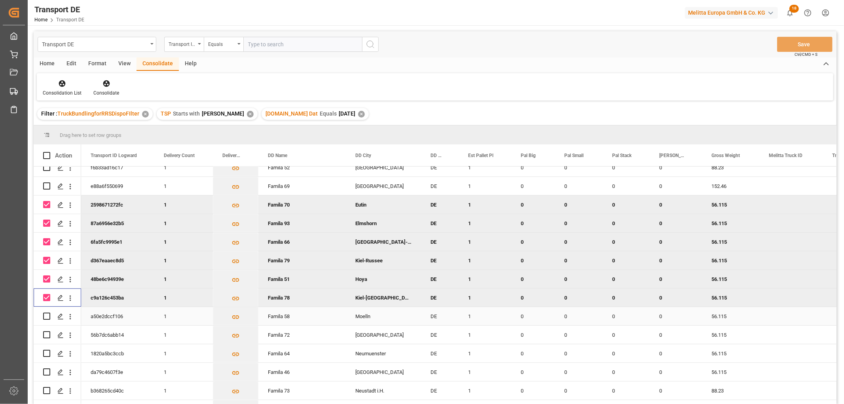
click at [46, 318] on input "Press Space to toggle row selection (unchecked)" at bounding box center [46, 316] width 7 height 7
checkbox input "true"
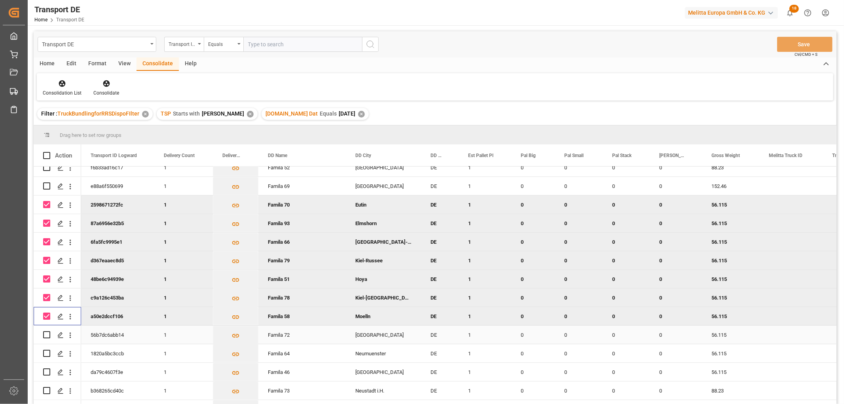
click at [47, 334] on input "Press Space to toggle row selection (unchecked)" at bounding box center [46, 334] width 7 height 7
checkbox input "true"
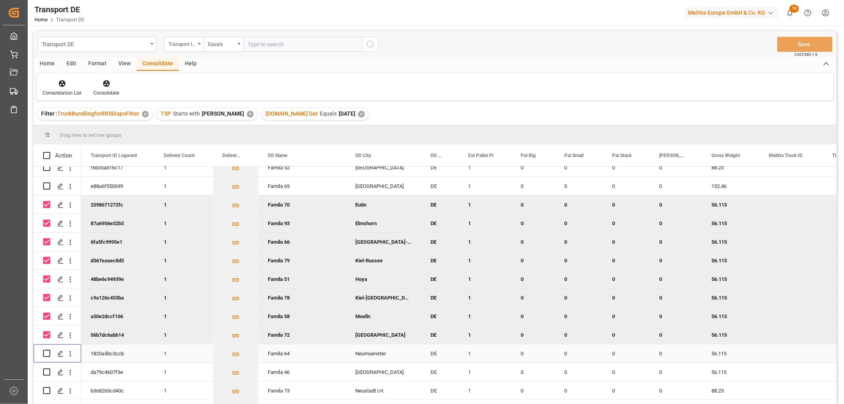
click at [46, 351] on input "Press Space to toggle row selection (unchecked)" at bounding box center [46, 353] width 7 height 7
checkbox input "true"
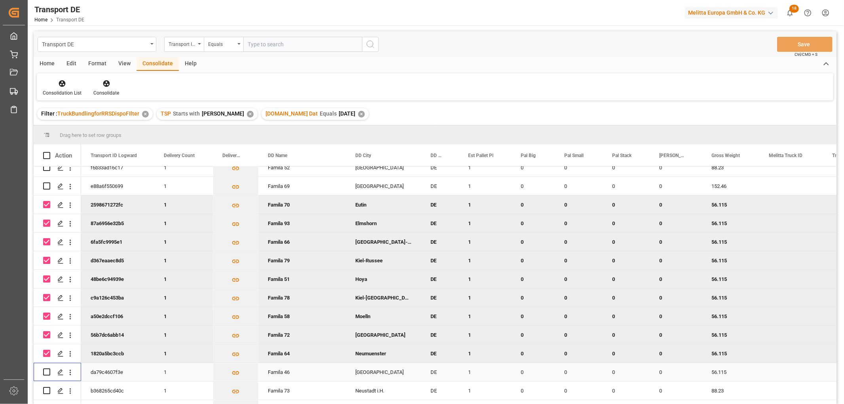
click at [46, 368] on input "Press Space to toggle row selection (unchecked)" at bounding box center [46, 371] width 7 height 7
checkbox input "true"
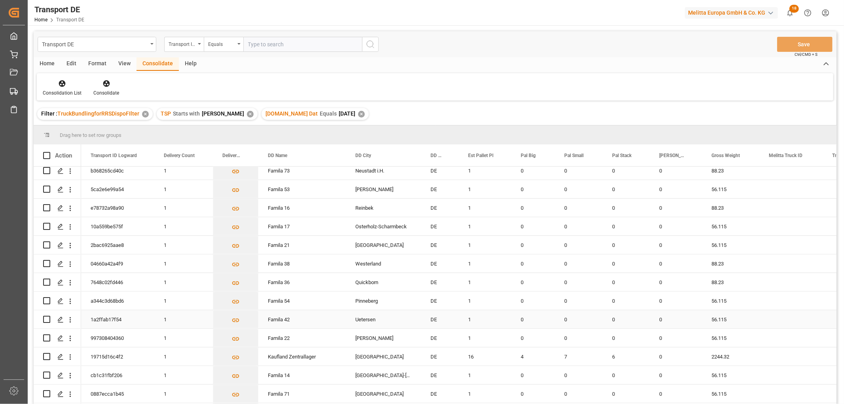
scroll to position [351, 0]
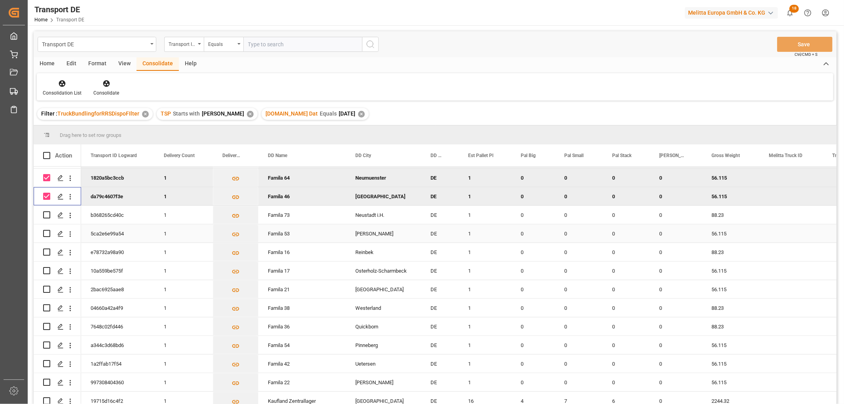
click at [46, 232] on input "Press Space to toggle row selection (unchecked)" at bounding box center [46, 233] width 7 height 7
checkbox input "true"
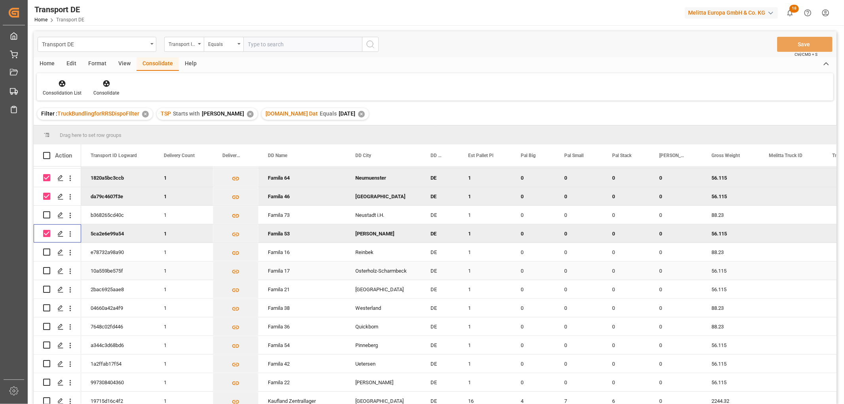
click at [46, 270] on input "Press Space to toggle row selection (unchecked)" at bounding box center [46, 270] width 7 height 7
checkbox input "true"
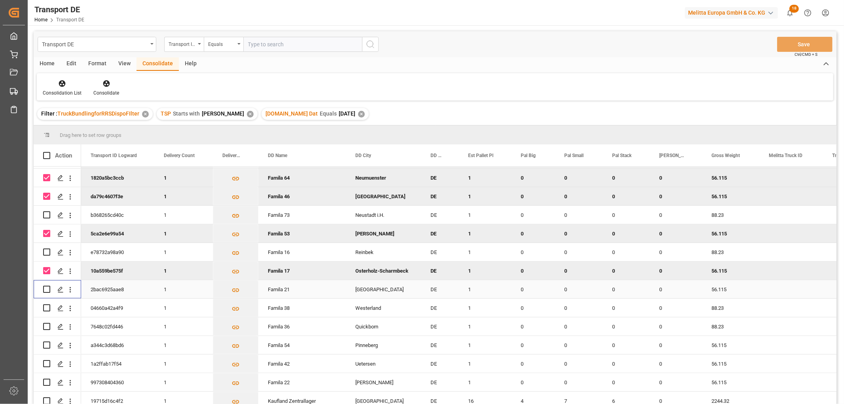
click at [47, 289] on input "Press Space to toggle row selection (unchecked)" at bounding box center [46, 289] width 7 height 7
checkbox input "true"
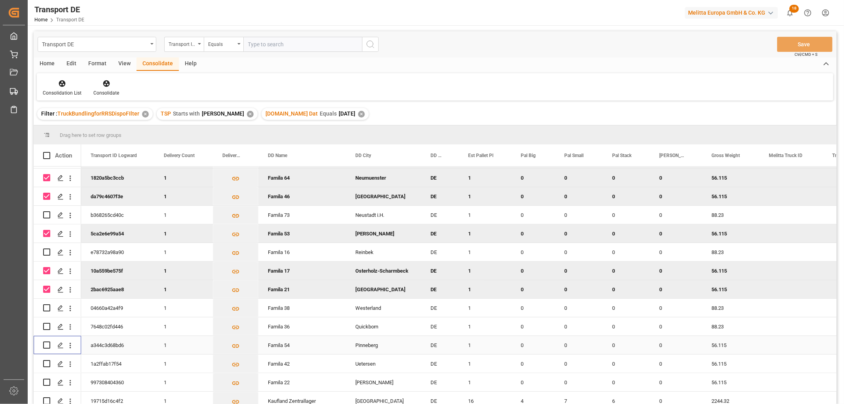
click at [45, 345] on input "Press Space to toggle row selection (unchecked)" at bounding box center [46, 344] width 7 height 7
checkbox input "true"
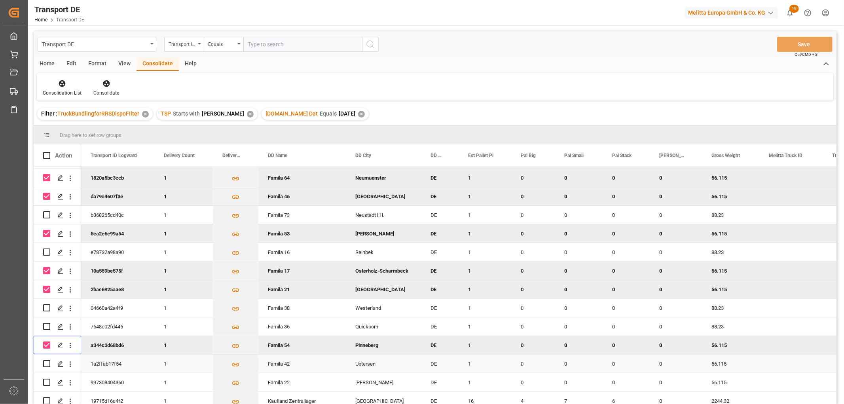
click at [45, 363] on input "Press Space to toggle row selection (unchecked)" at bounding box center [46, 363] width 7 height 7
checkbox input "true"
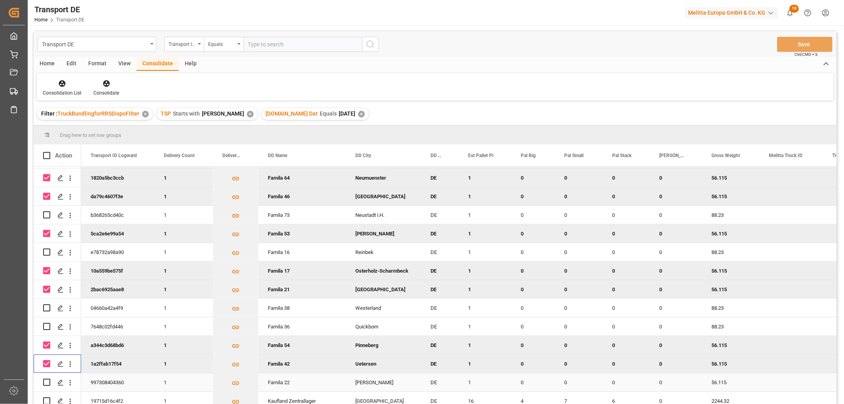
click at [45, 382] on input "Press Space to toggle row selection (unchecked)" at bounding box center [46, 382] width 7 height 7
checkbox input "true"
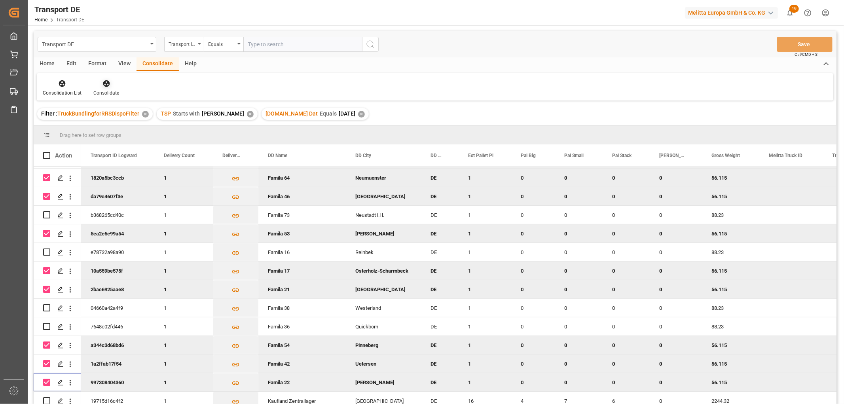
click at [104, 84] on icon at bounding box center [106, 84] width 8 height 8
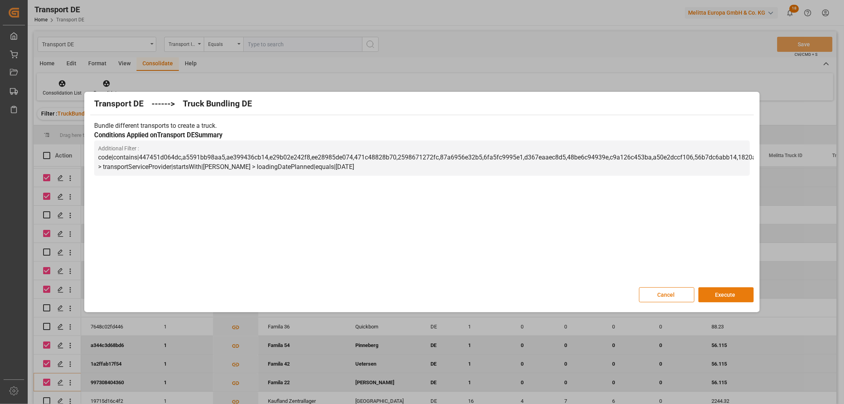
click at [736, 293] on button "Execute" at bounding box center [725, 294] width 55 height 15
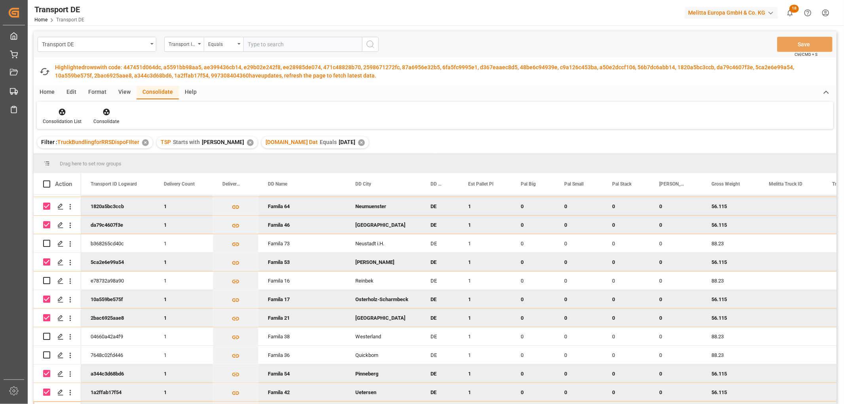
click at [49, 207] on input "Press Space to toggle row selection (checked)" at bounding box center [46, 206] width 7 height 7
checkbox input "false"
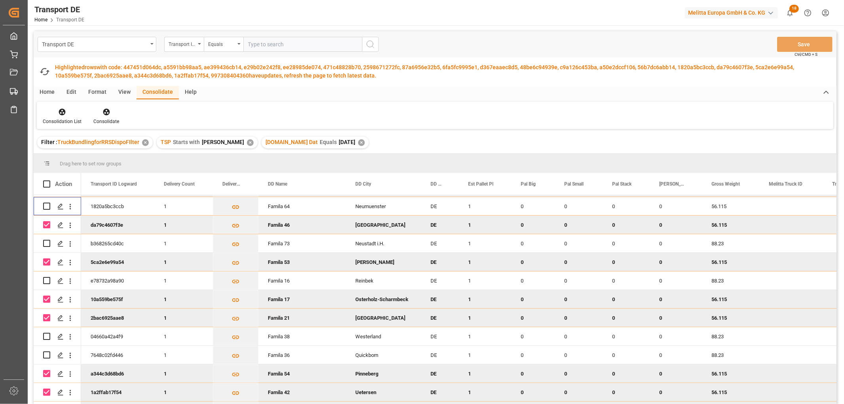
click at [46, 226] on input "Press Space to toggle row selection (checked)" at bounding box center [46, 224] width 7 height 7
checkbox input "false"
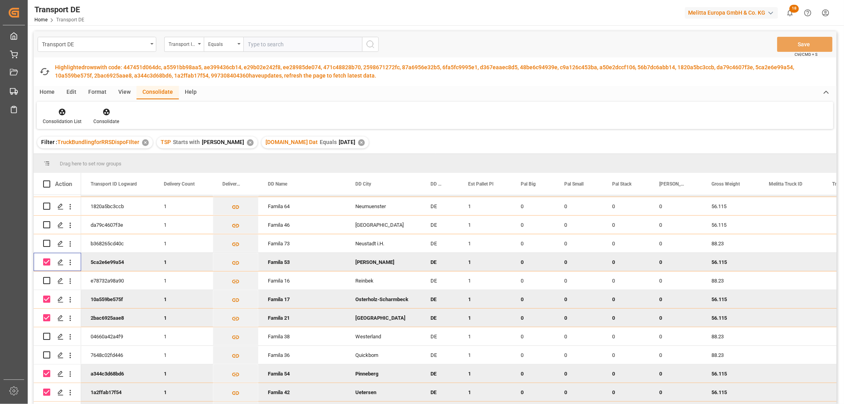
click at [49, 260] on input "Press Space to toggle row selection (checked)" at bounding box center [46, 261] width 7 height 7
checkbox input "false"
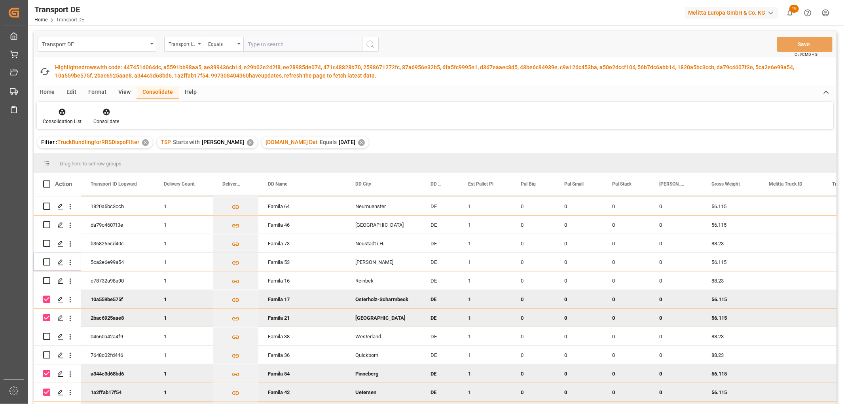
click at [47, 298] on input "Press Space to toggle row selection (checked)" at bounding box center [46, 299] width 7 height 7
checkbox input "false"
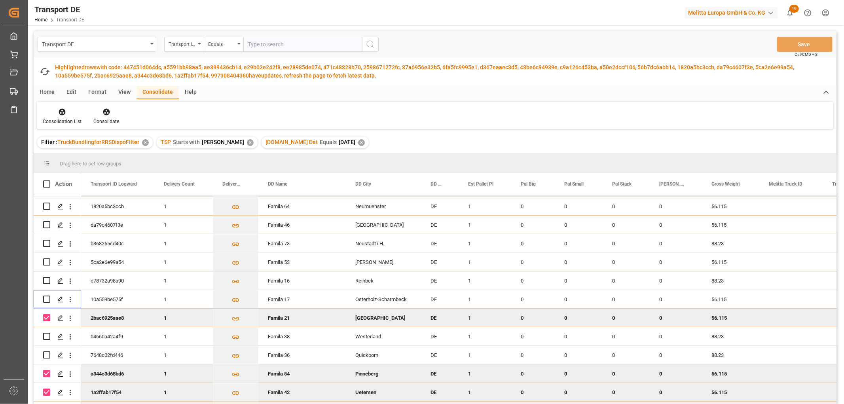
click at [45, 318] on input "Press Space to toggle row selection (checked)" at bounding box center [46, 317] width 7 height 7
checkbox input "false"
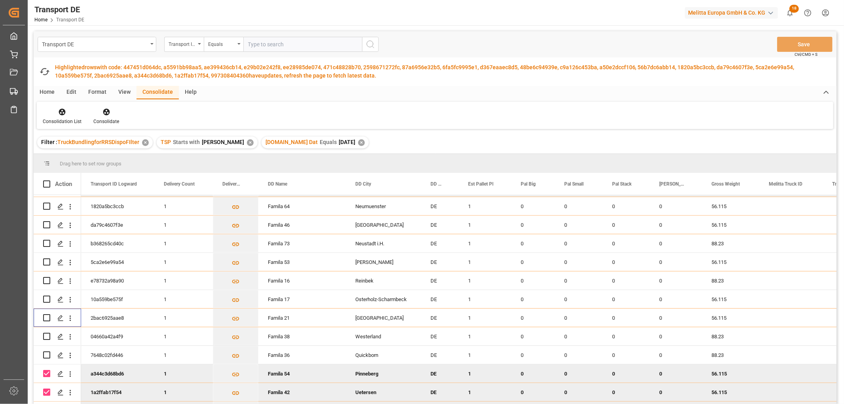
click at [47, 373] on input "Press Space to toggle row selection (checked)" at bounding box center [46, 373] width 7 height 7
checkbox input "false"
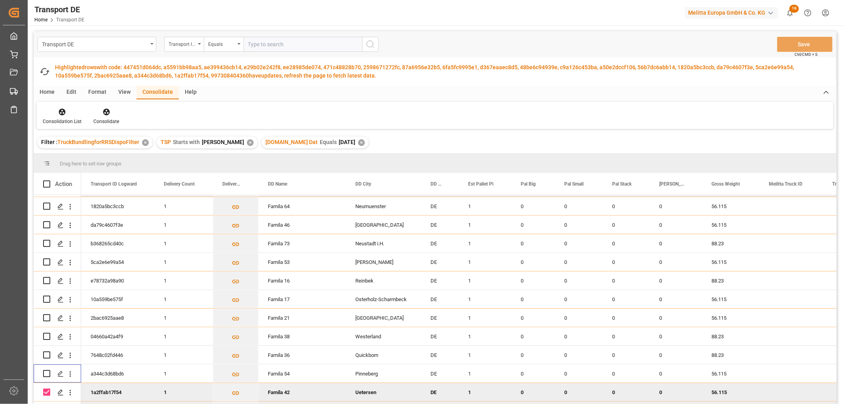
click at [47, 392] on input "Press Space to toggle row selection (checked)" at bounding box center [46, 392] width 7 height 7
checkbox input "false"
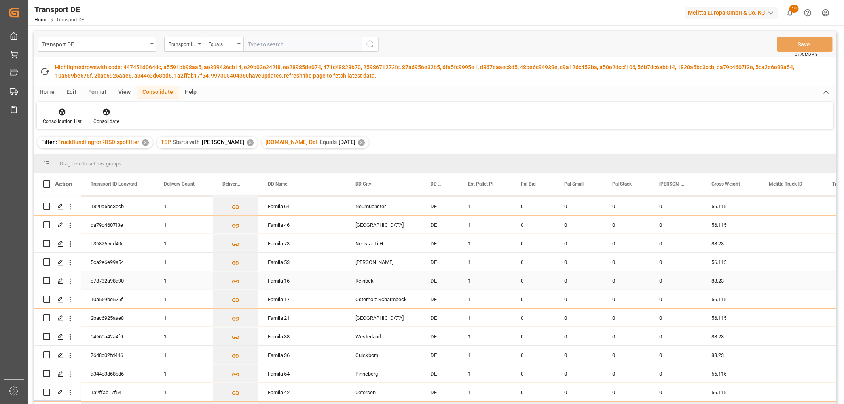
scroll to position [263, 0]
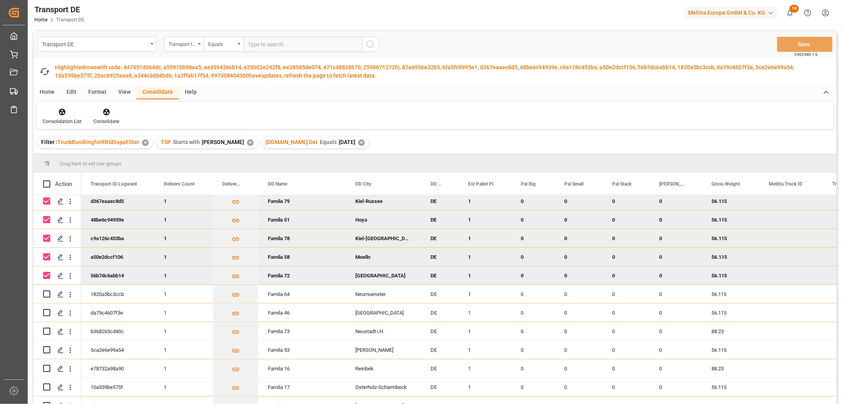
click at [47, 199] on input "Press Space to toggle row selection (checked)" at bounding box center [46, 200] width 7 height 7
checkbox input "false"
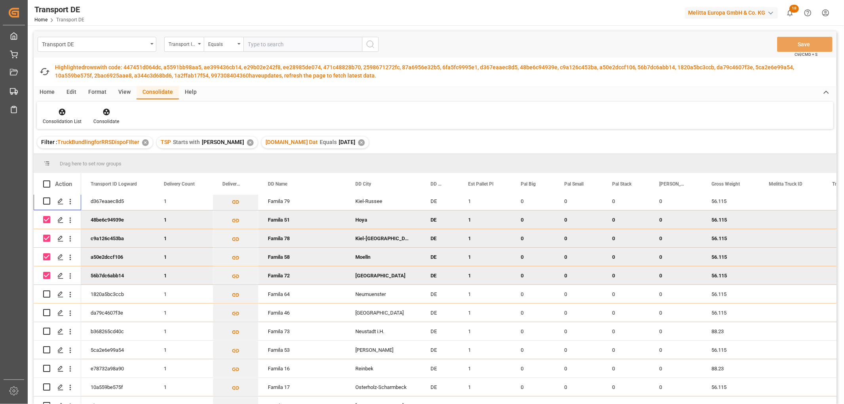
click at [46, 219] on input "Press Space to toggle row selection (checked)" at bounding box center [46, 219] width 7 height 7
checkbox input "false"
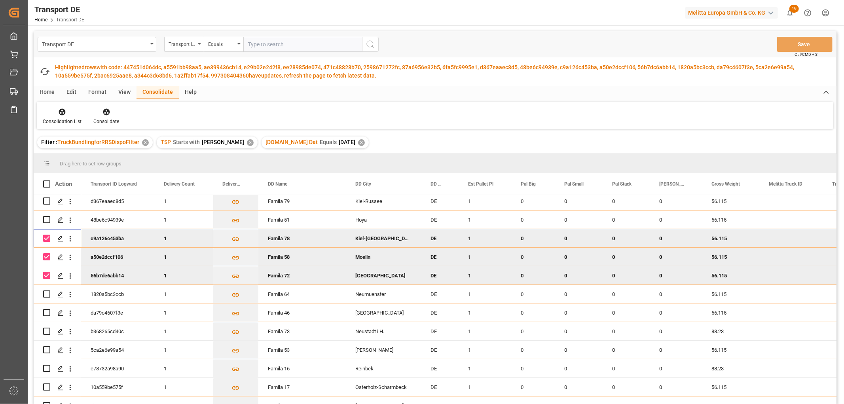
click at [48, 238] on input "Press Space to toggle row selection (checked)" at bounding box center [46, 238] width 7 height 7
checkbox input "false"
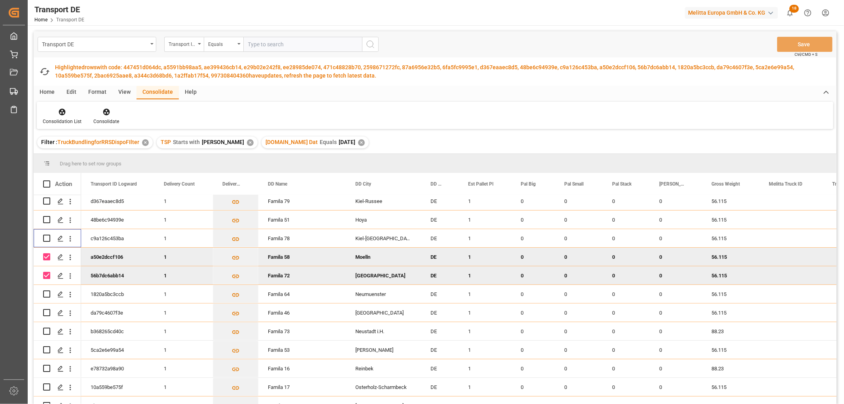
click at [44, 255] on input "Press Space to toggle row selection (checked)" at bounding box center [46, 256] width 7 height 7
checkbox input "false"
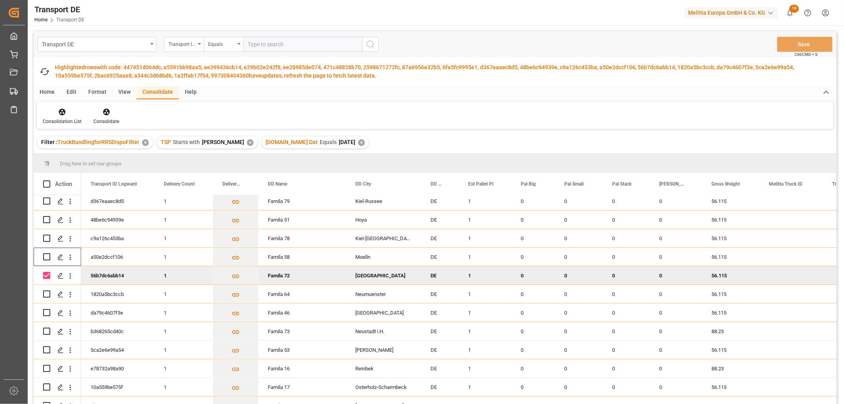
click at [46, 274] on input "Press Space to toggle row selection (checked)" at bounding box center [46, 275] width 7 height 7
checkbox input "false"
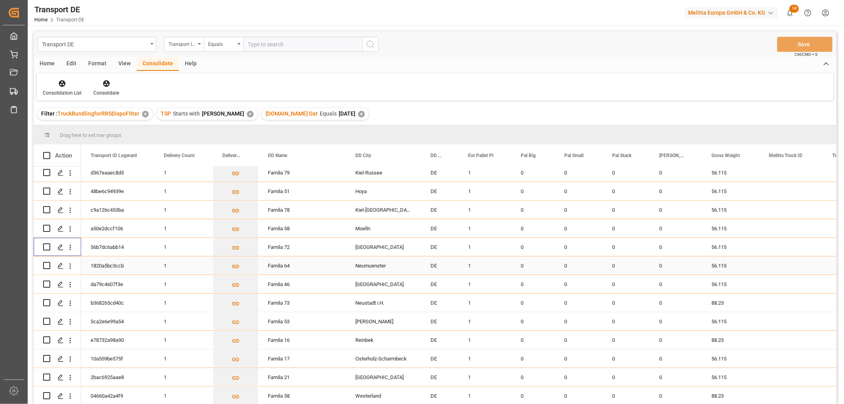
scroll to position [176, 0]
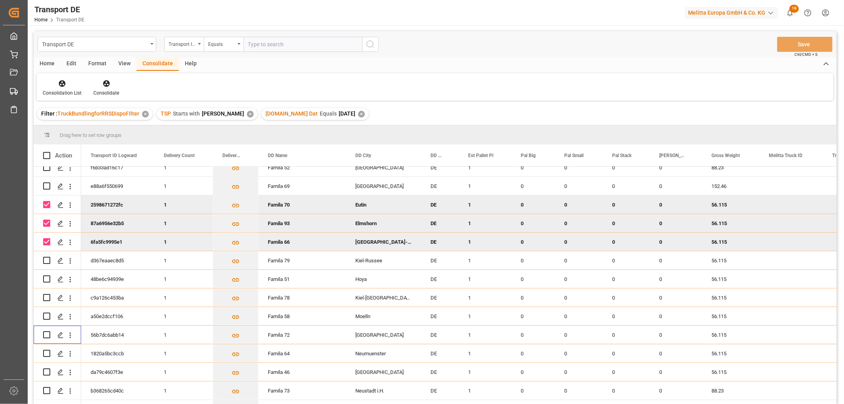
click at [45, 204] on input "Press Space to toggle row selection (checked)" at bounding box center [46, 204] width 7 height 7
checkbox input "false"
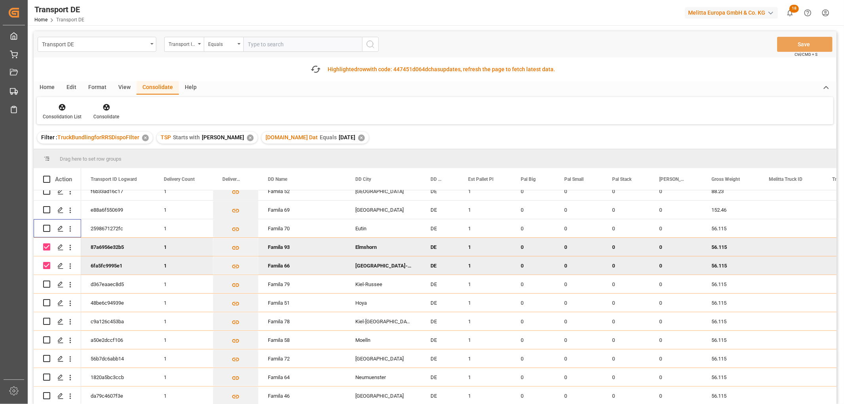
click at [44, 247] on input "Press Space to toggle row selection (checked)" at bounding box center [46, 246] width 7 height 7
checkbox input "false"
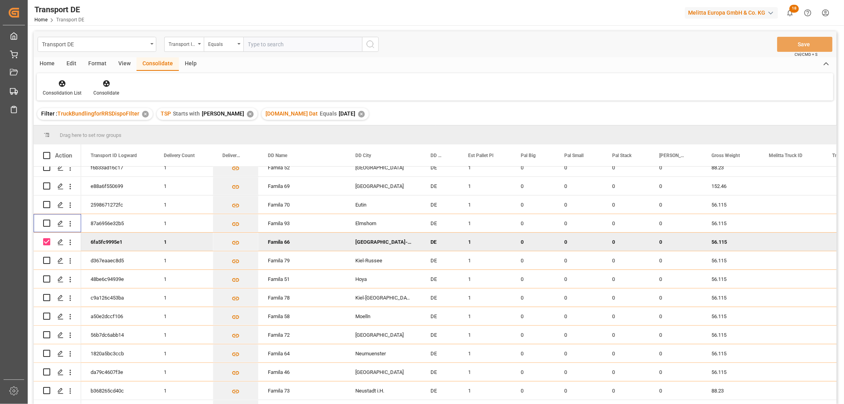
click at [45, 243] on input "Press Space to toggle row selection (checked)" at bounding box center [46, 241] width 7 height 7
checkbox input "false"
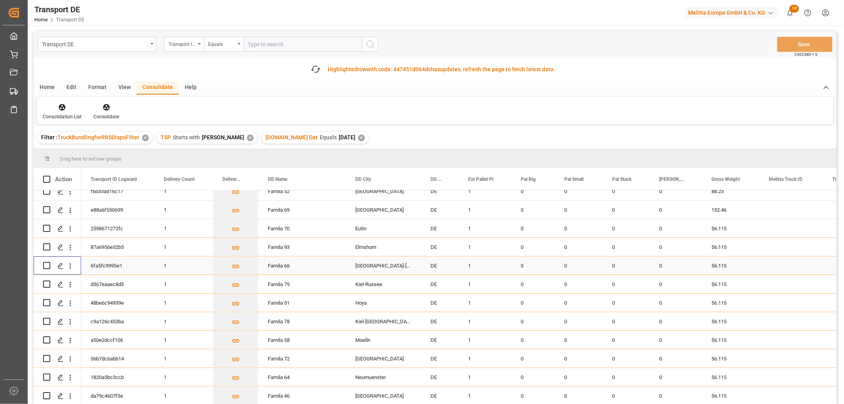
scroll to position [88, 0]
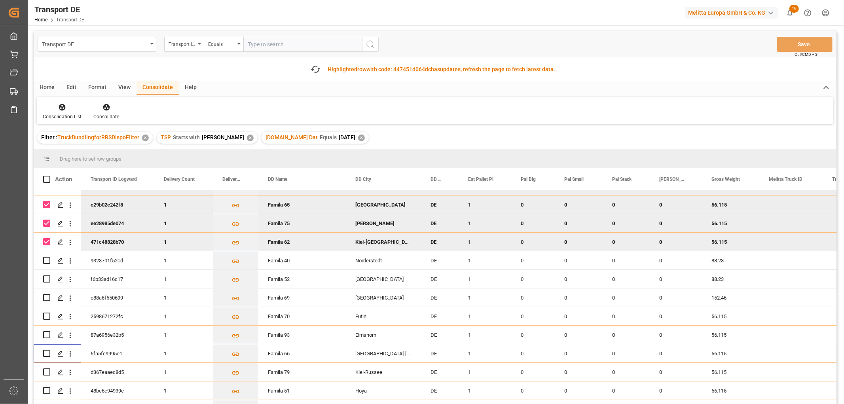
click at [46, 205] on input "Press Space to toggle row selection (checked)" at bounding box center [46, 204] width 7 height 7
checkbox input "false"
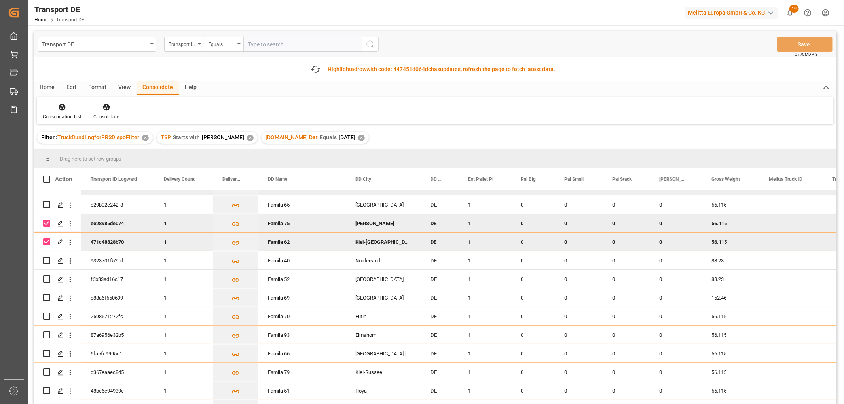
click at [45, 224] on input "Press Space to toggle row selection (checked)" at bounding box center [46, 223] width 7 height 7
checkbox input "false"
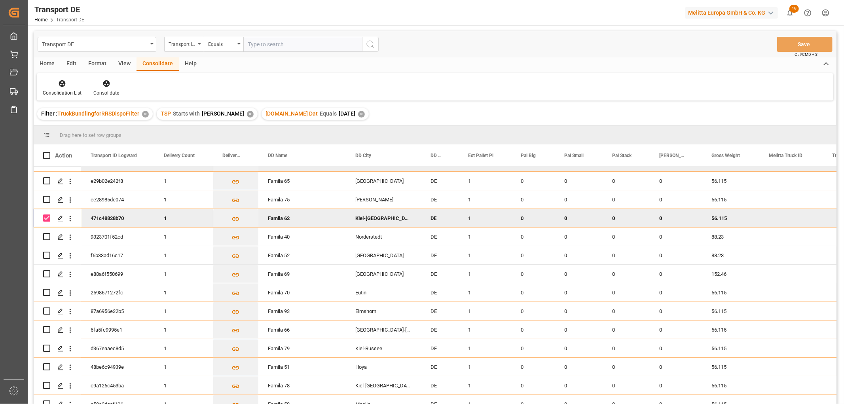
click at [46, 218] on input "Press Space to toggle row selection (checked)" at bounding box center [46, 217] width 7 height 7
checkbox input "false"
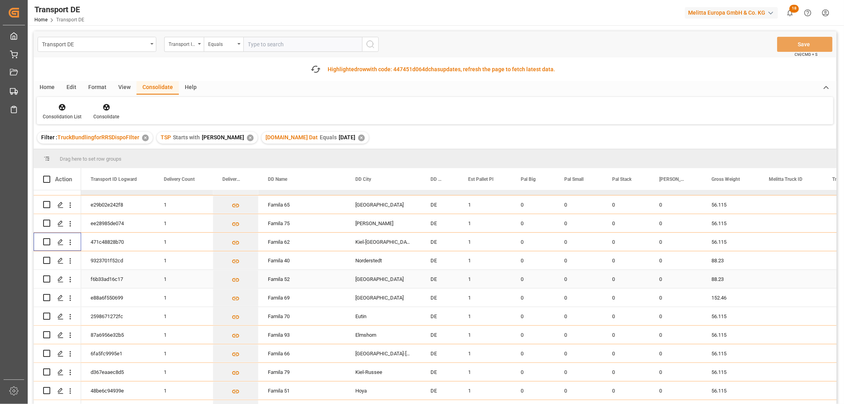
scroll to position [0, 0]
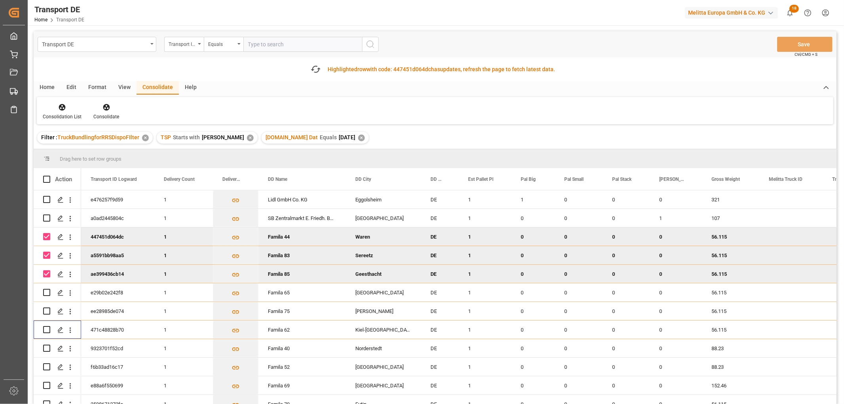
click at [48, 239] on input "Press Space to toggle row selection (checked)" at bounding box center [46, 236] width 7 height 7
checkbox input "false"
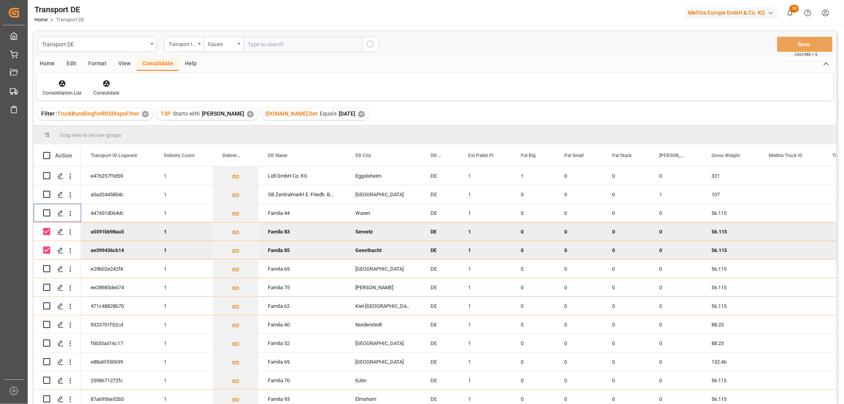
click at [47, 231] on input "Press Space to toggle row selection (checked)" at bounding box center [46, 231] width 7 height 7
checkbox input "false"
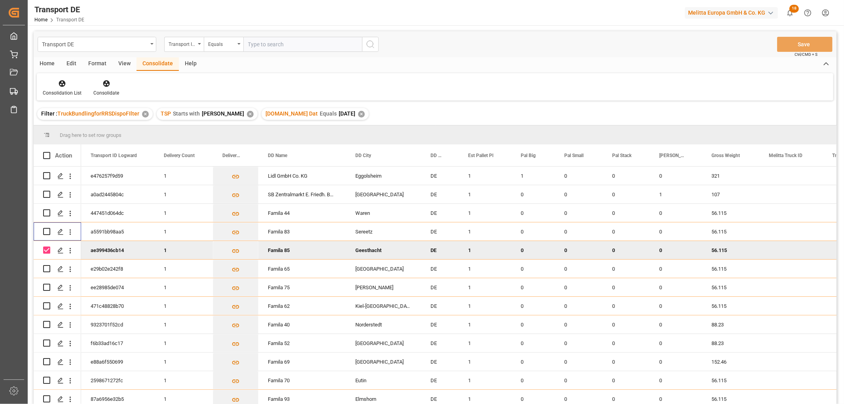
click at [47, 249] on input "Press Space to toggle row selection (checked)" at bounding box center [46, 249] width 7 height 7
checkbox input "false"
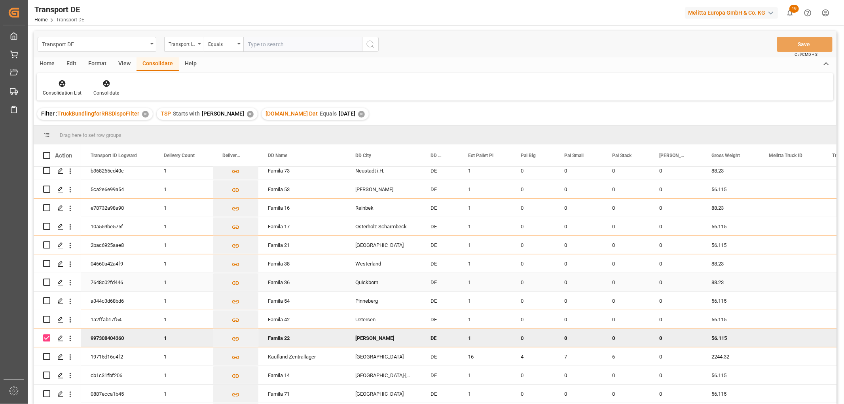
scroll to position [483, 0]
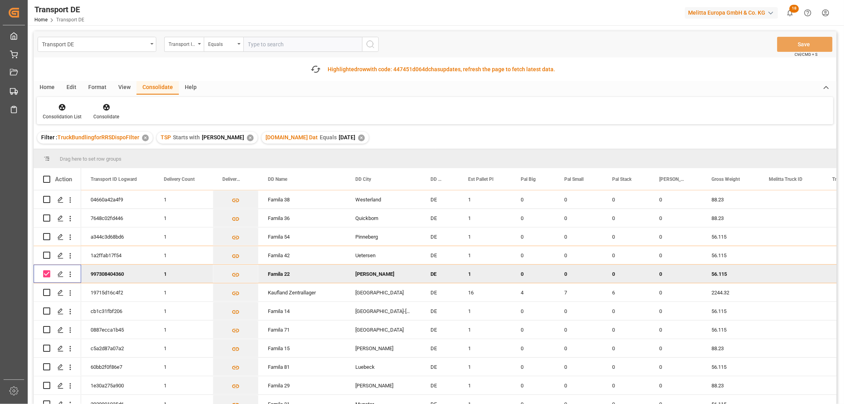
click at [46, 274] on input "Press Space to toggle row selection (checked)" at bounding box center [46, 273] width 7 height 7
checkbox input "false"
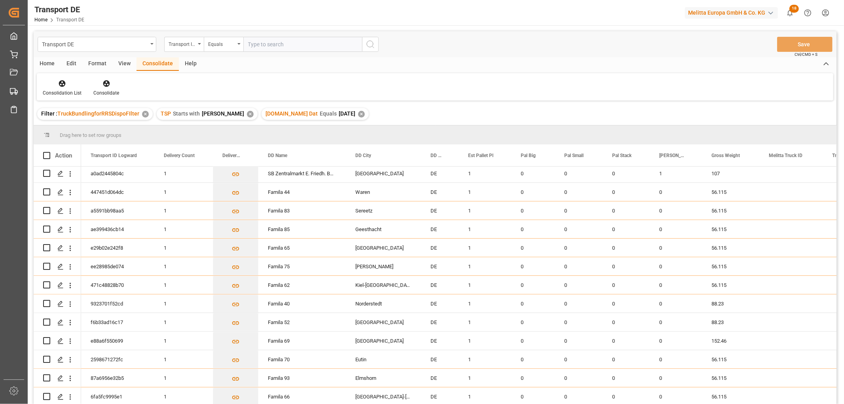
scroll to position [0, 0]
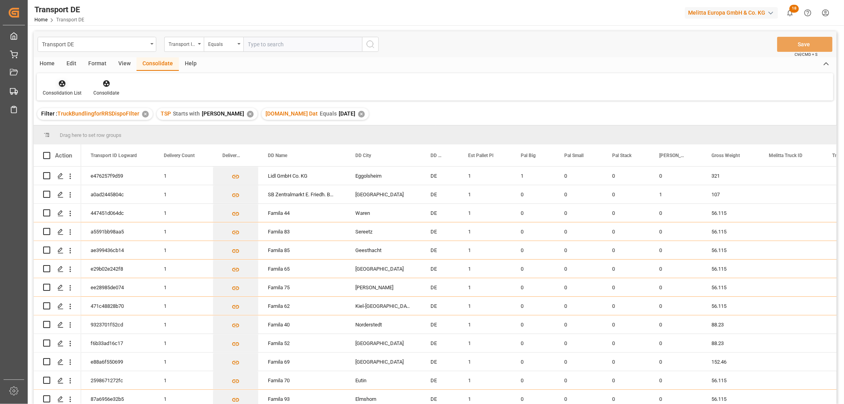
click at [59, 83] on icon at bounding box center [62, 83] width 7 height 7
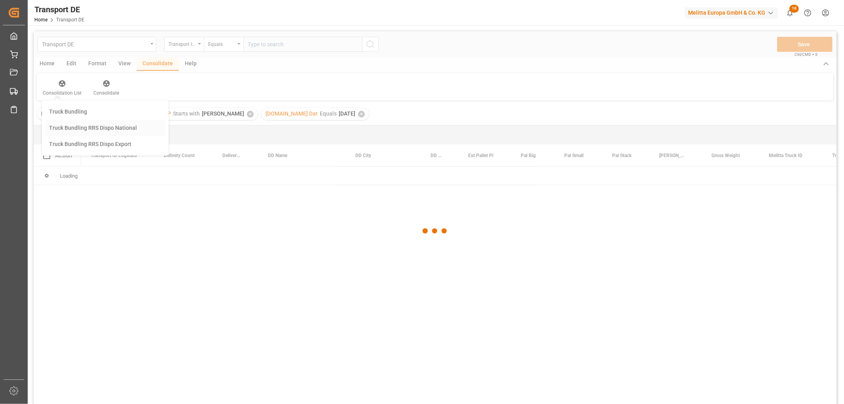
click at [96, 126] on div "Transport DE Transport ID Logward Equals Save Ctrl/CMD + S Home Edit Format Vie…" at bounding box center [435, 228] width 803 height 394
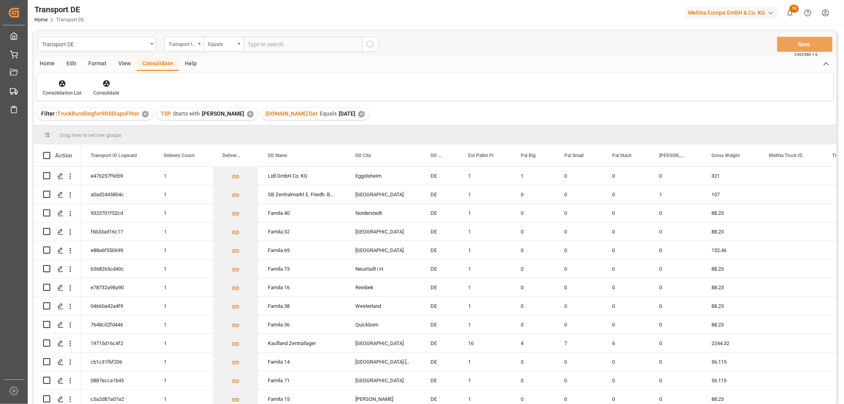
click at [358, 112] on div "✕" at bounding box center [361, 114] width 7 height 7
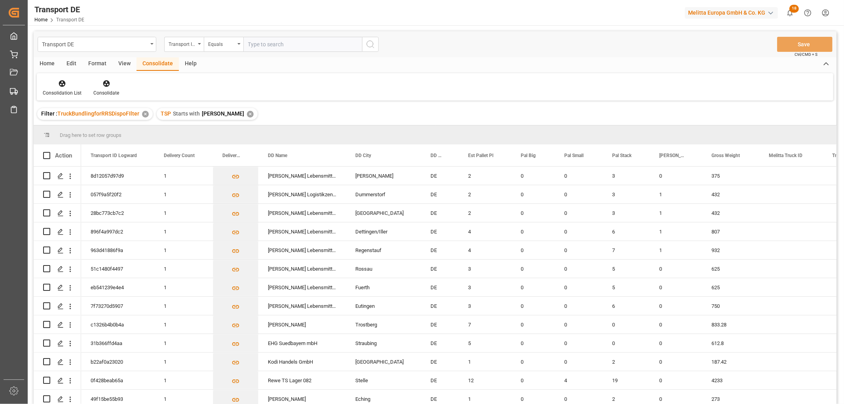
click at [247, 114] on div "✕" at bounding box center [250, 114] width 7 height 7
